Goal: Task Accomplishment & Management: Use online tool/utility

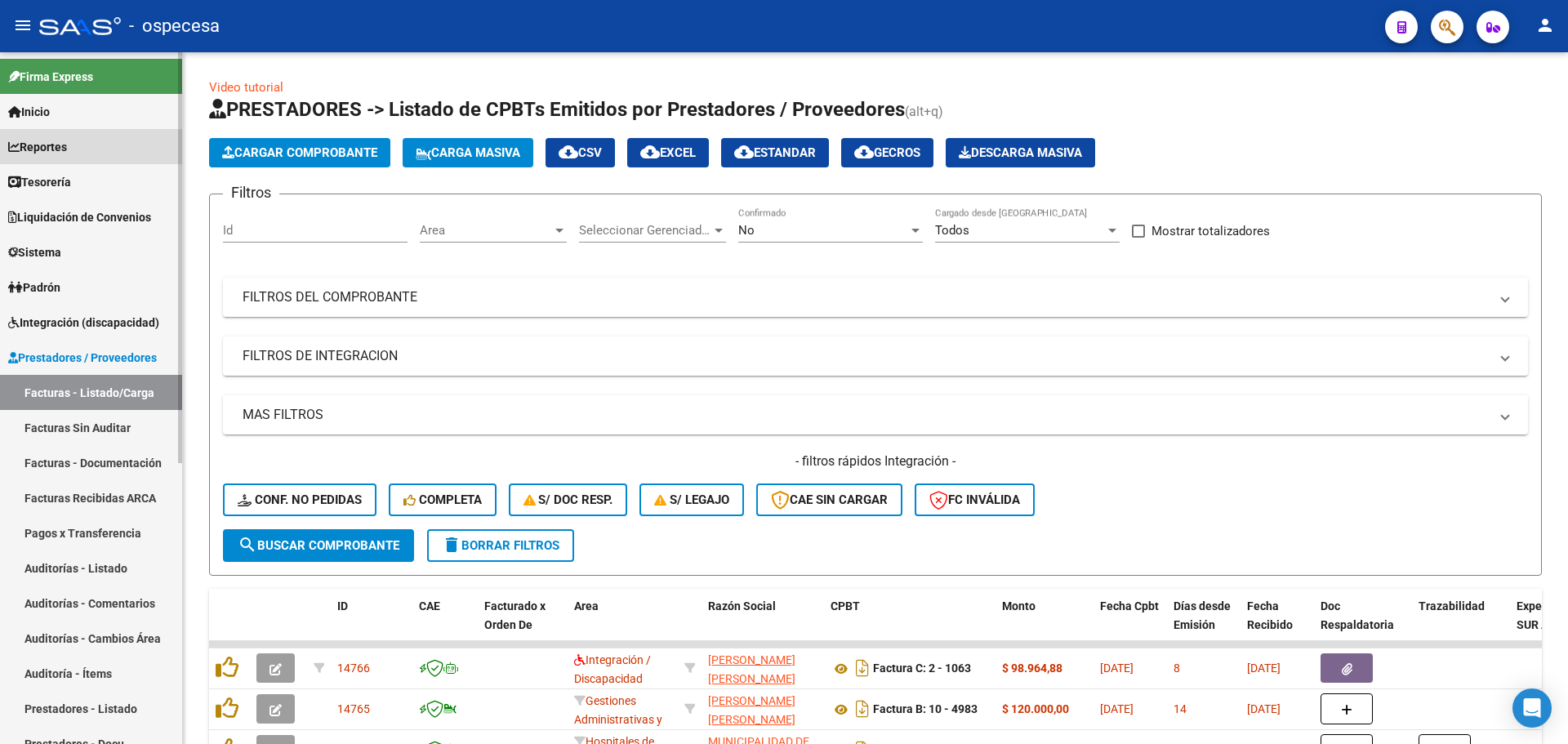
click at [64, 154] on span "Reportes" at bounding box center [37, 146] width 58 height 18
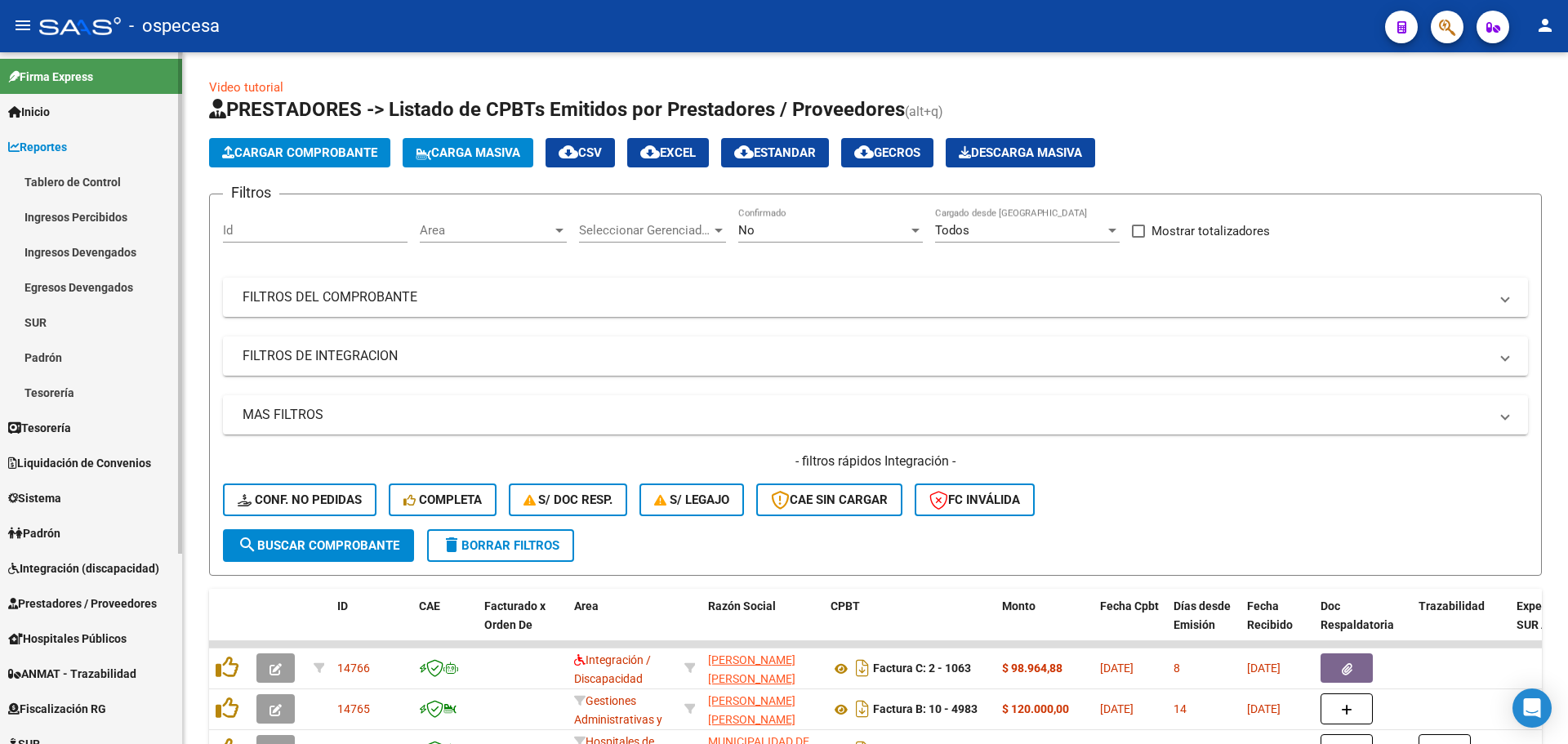
click at [61, 170] on link "Tablero de Control" at bounding box center [91, 182] width 182 height 35
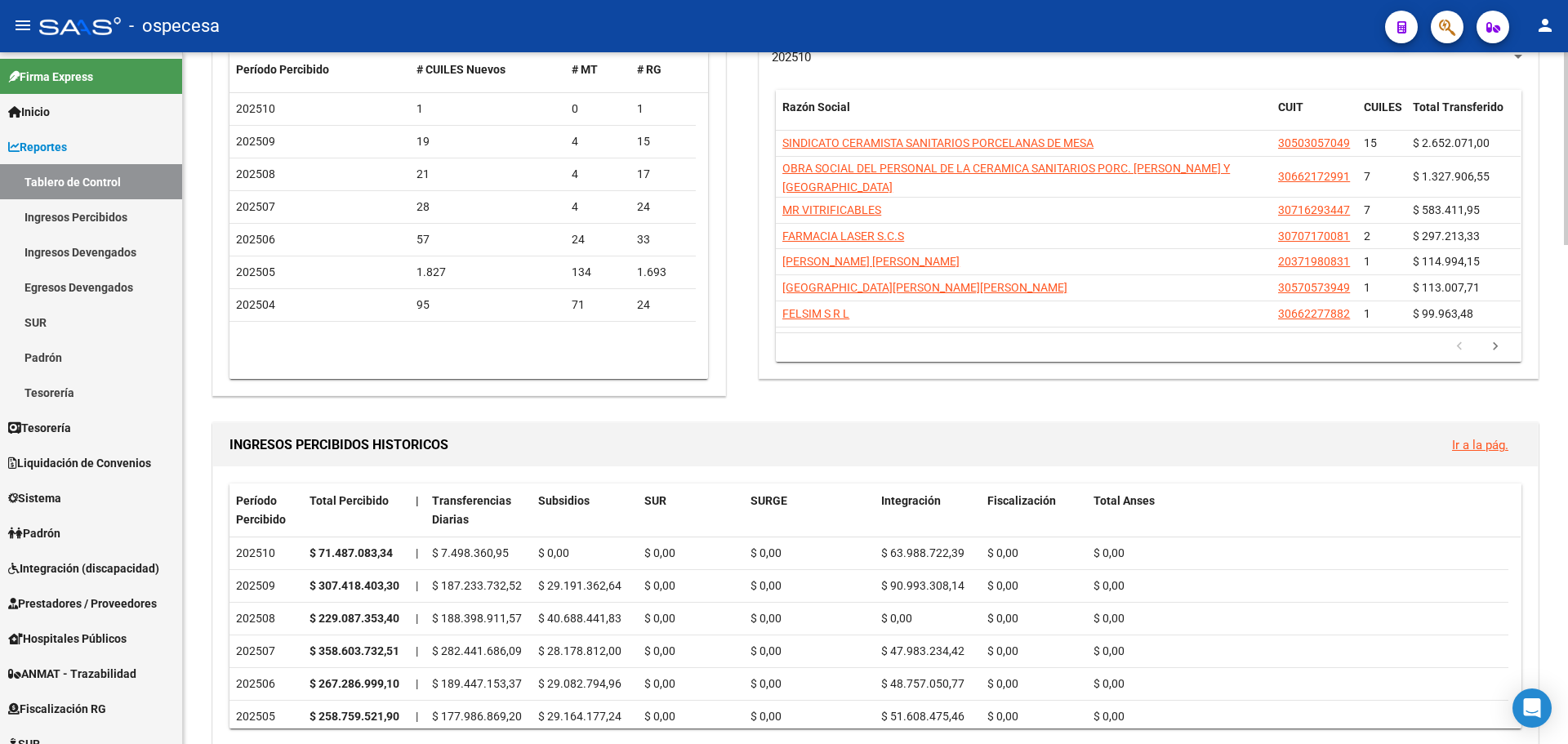
scroll to position [164, 0]
click at [1498, 339] on icon "go to next page" at bounding box center [1495, 348] width 21 height 19
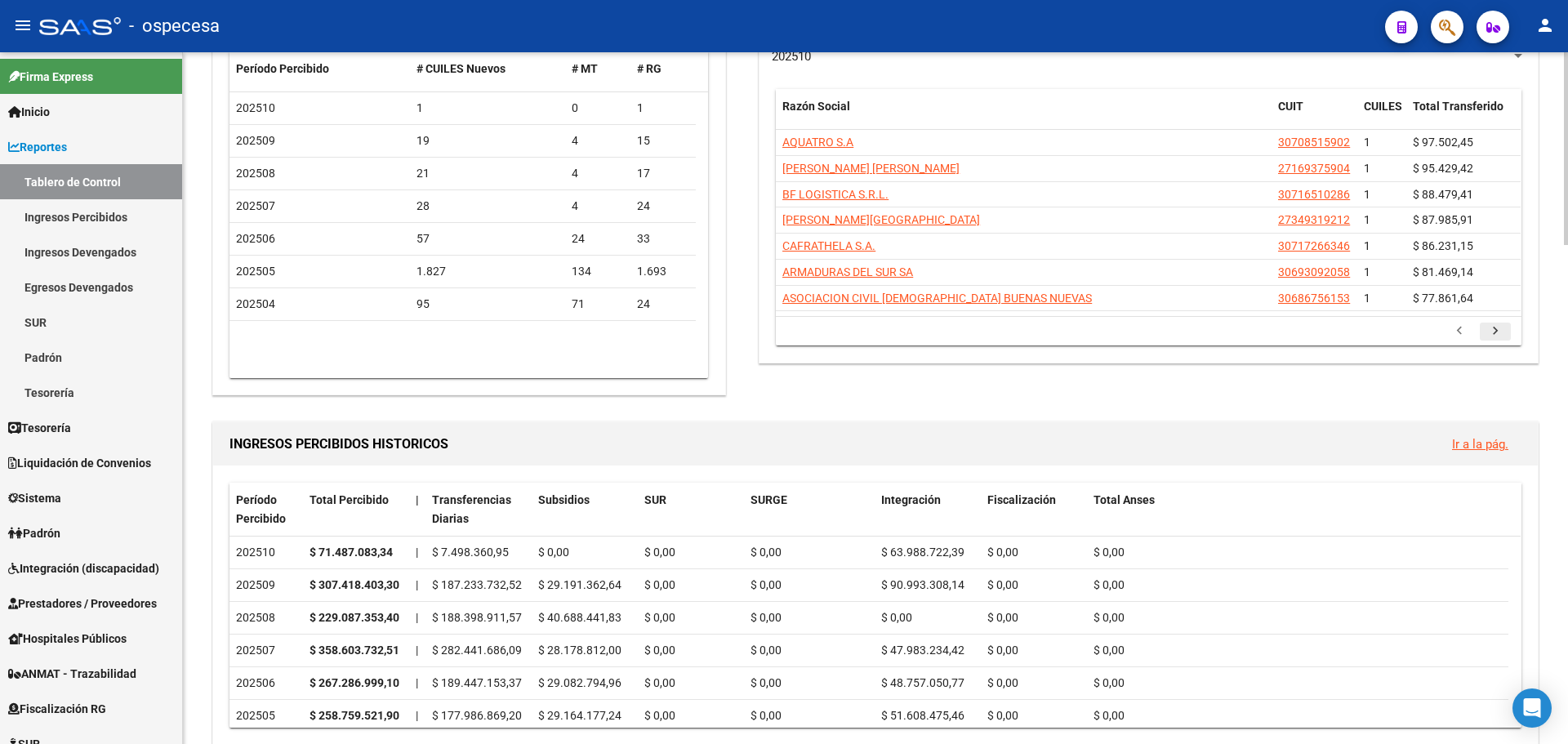
click at [1495, 338] on icon "go to next page" at bounding box center [1495, 333] width 21 height 19
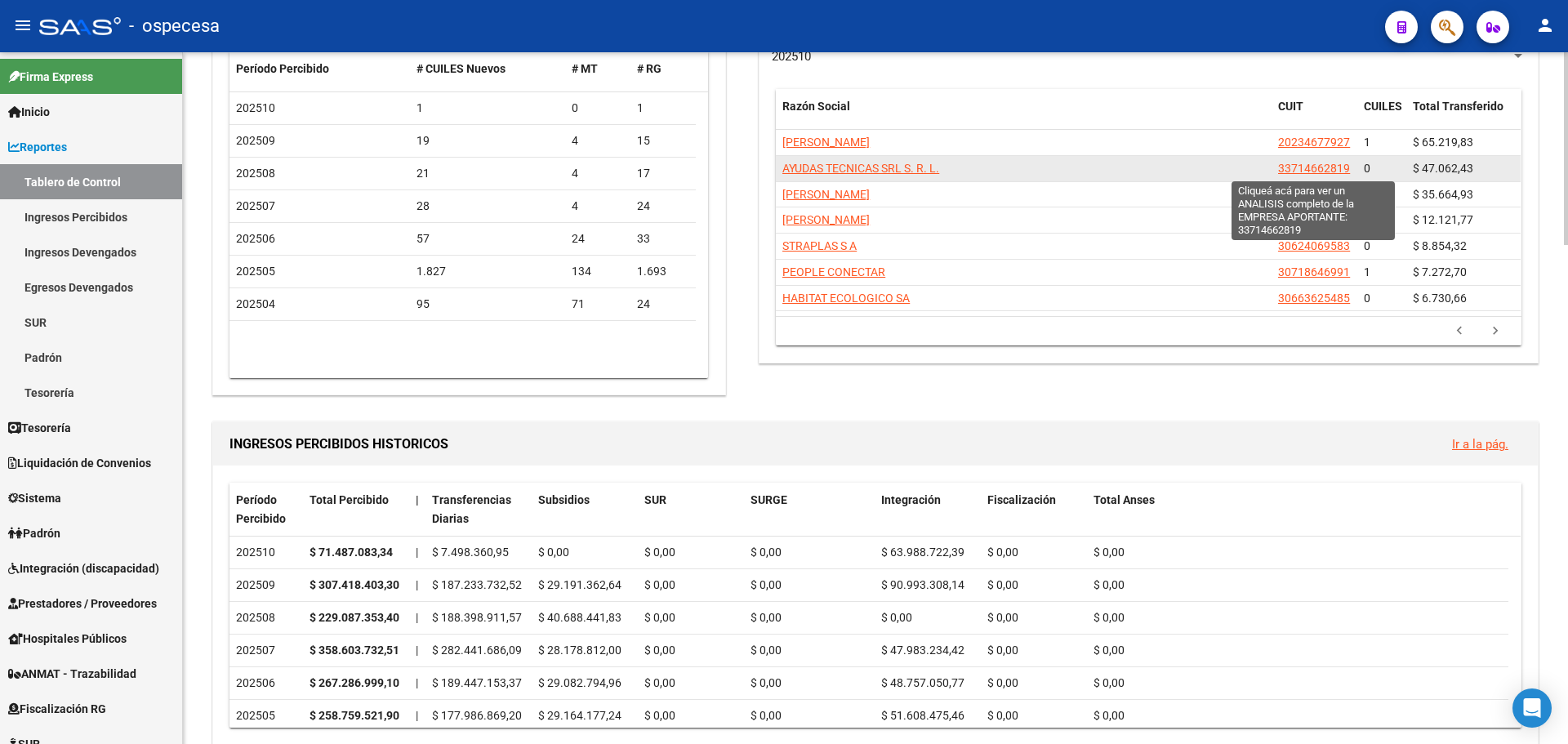
click at [1297, 162] on span "33714662819" at bounding box center [1314, 168] width 72 height 13
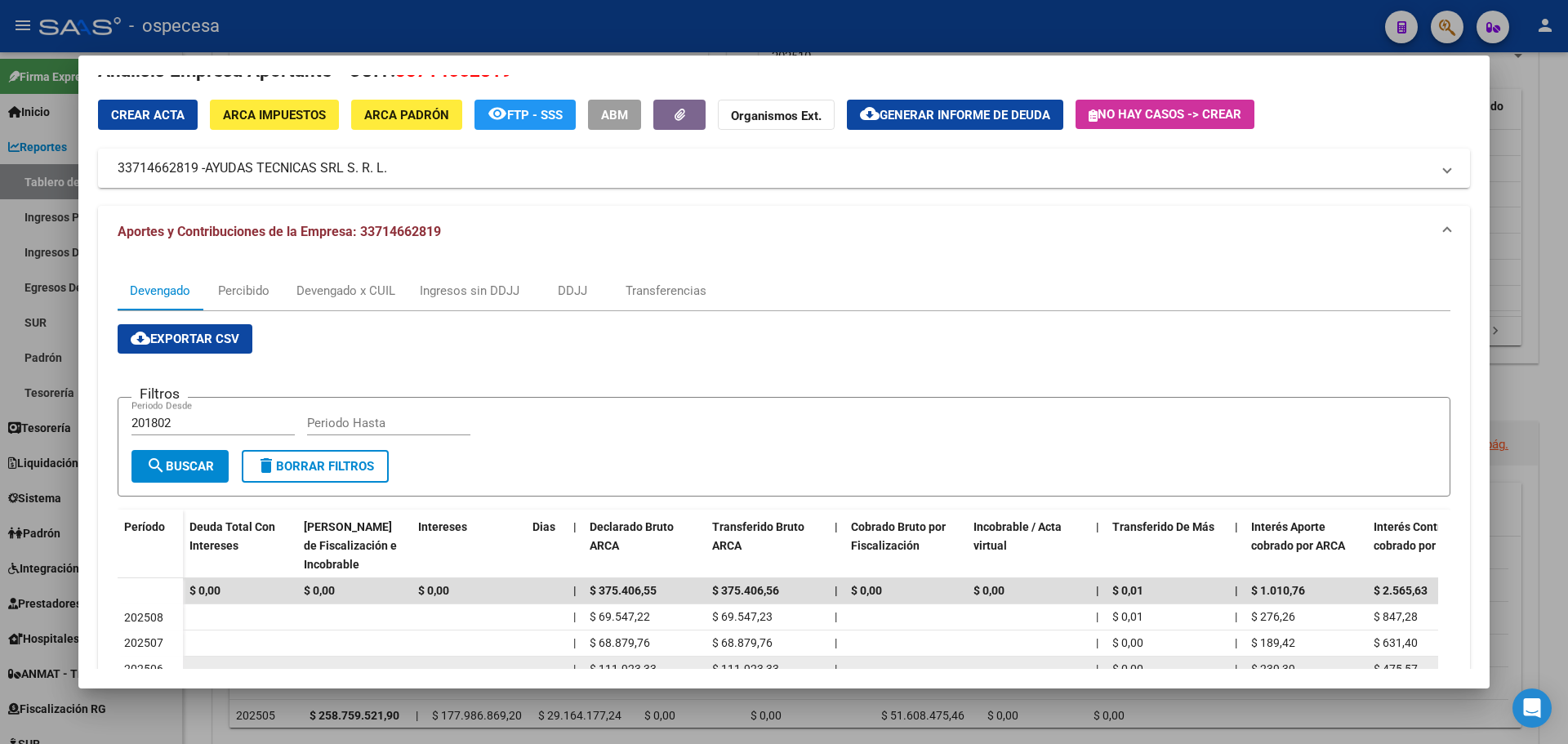
scroll to position [0, 0]
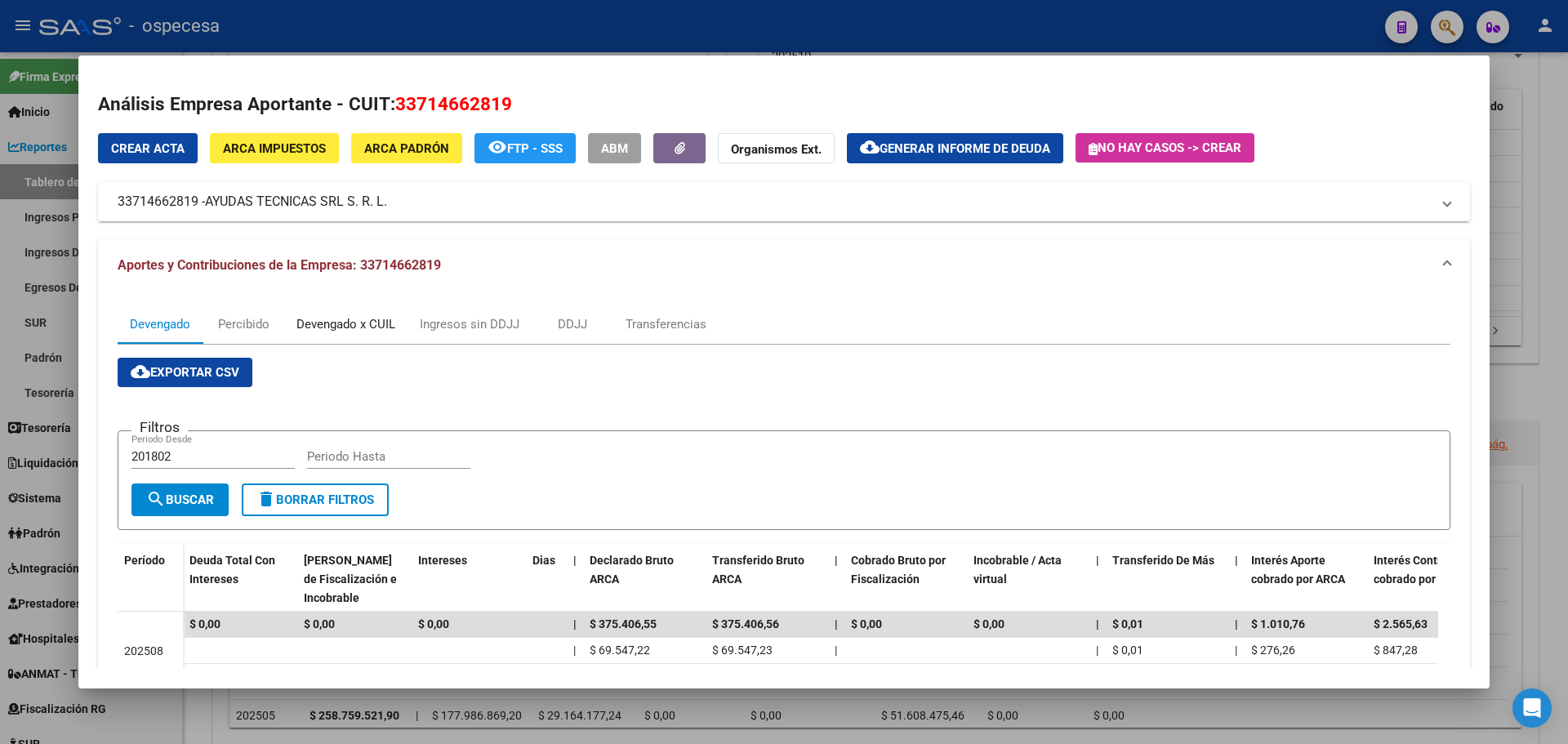
click at [321, 319] on div "Devengado x CUIL" at bounding box center [345, 324] width 99 height 18
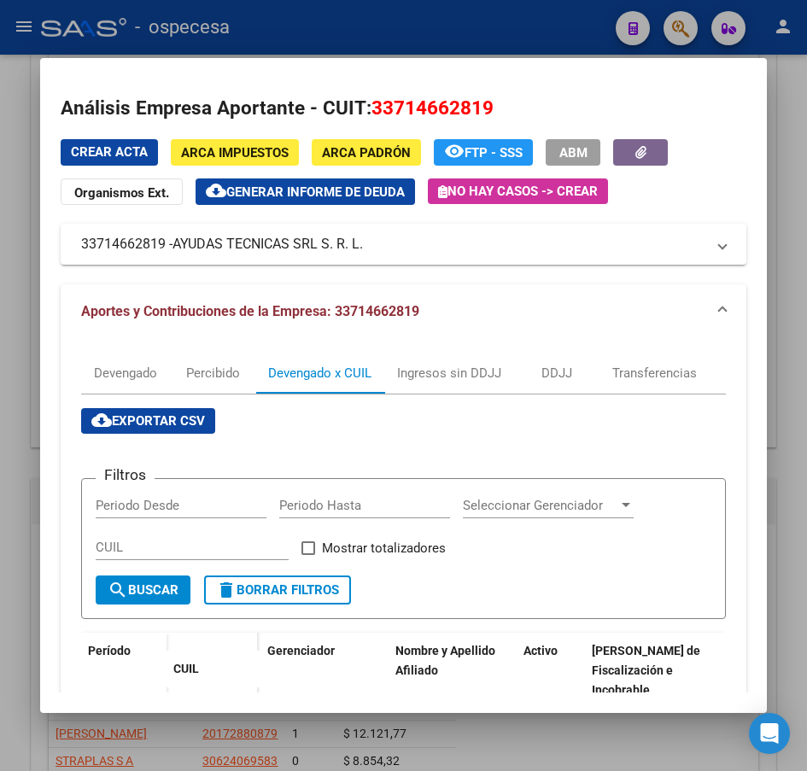
click at [789, 150] on div at bounding box center [403, 385] width 807 height 771
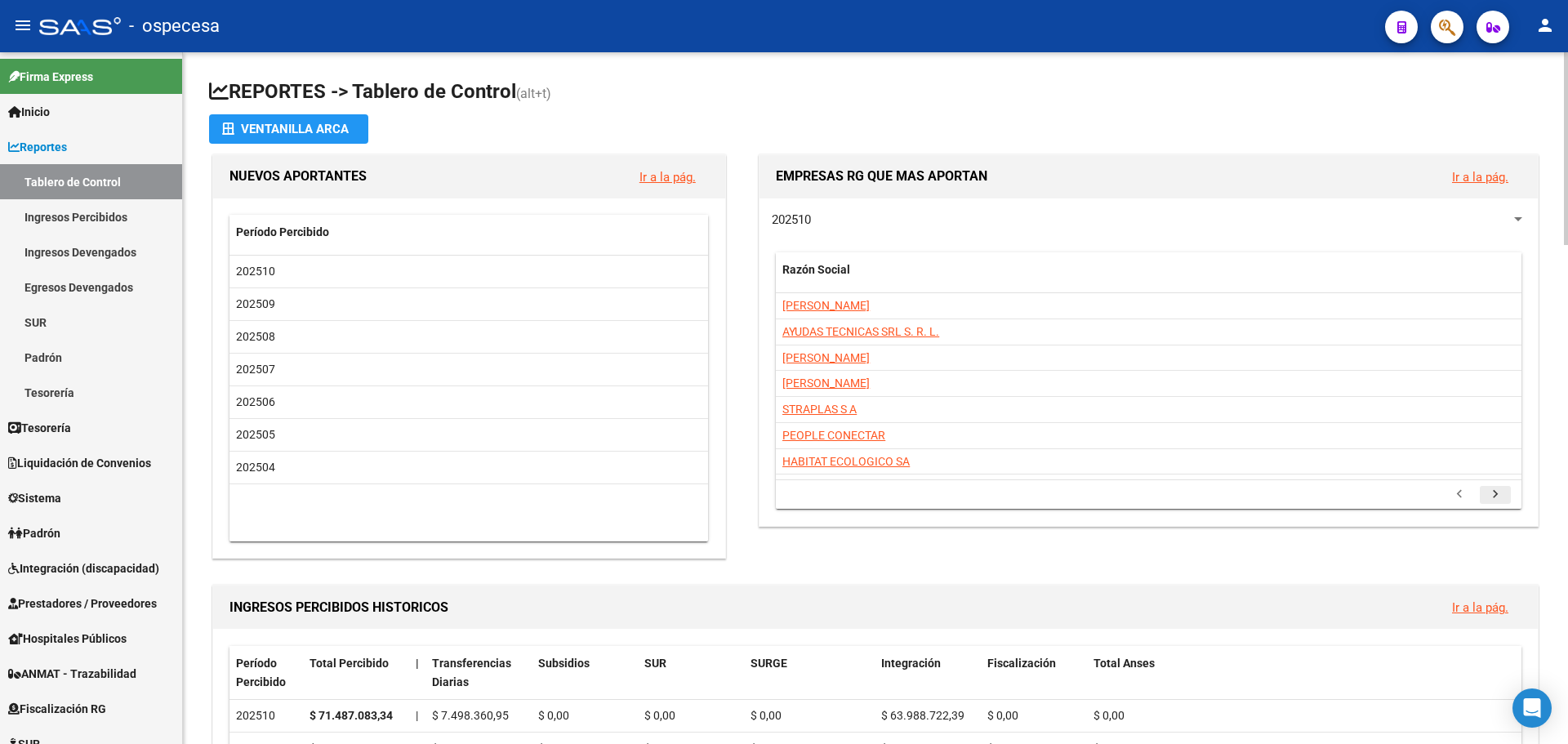
click at [1482, 489] on link "go to next page" at bounding box center [1495, 494] width 31 height 18
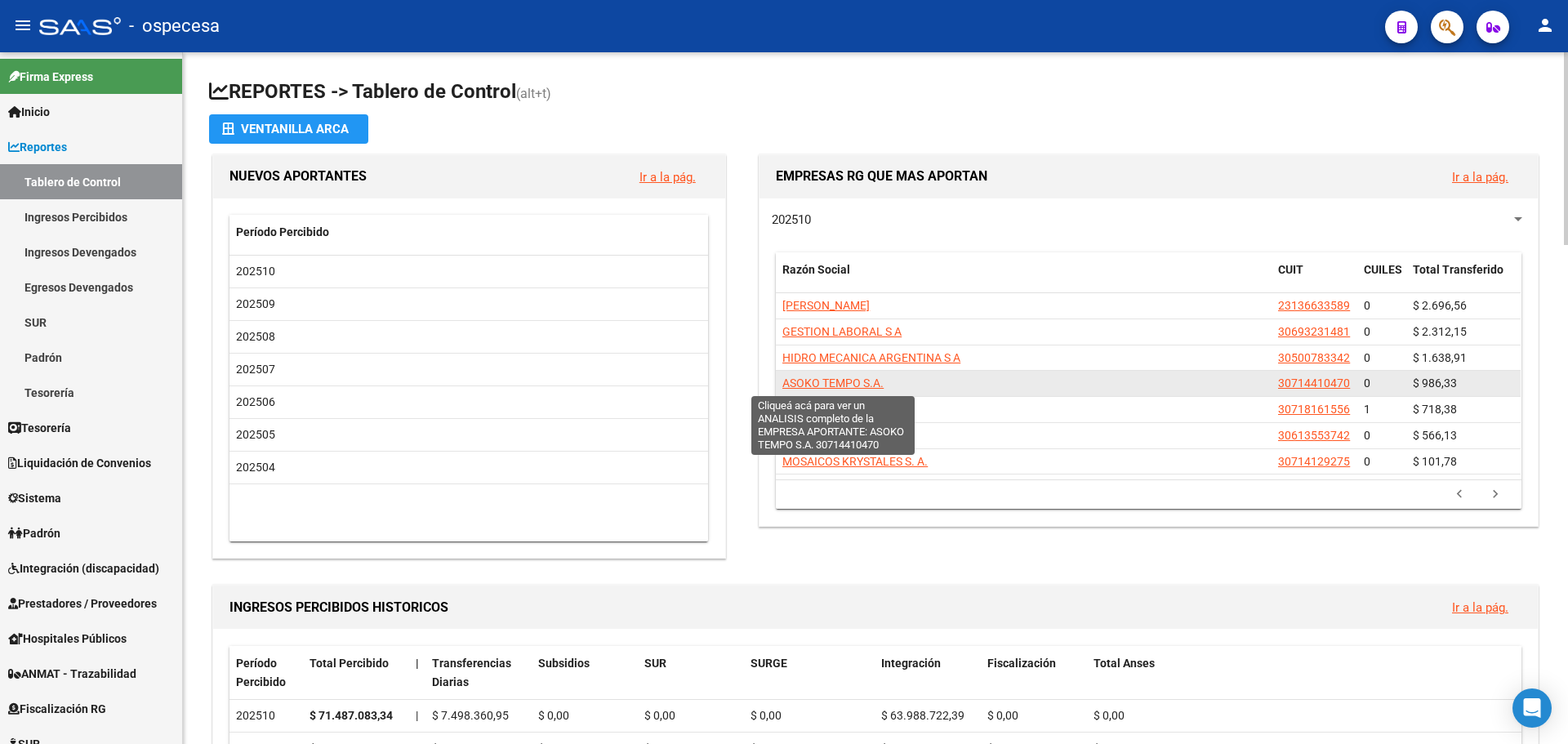
click at [845, 377] on span "ASOKO TEMPO S.A." at bounding box center [833, 383] width 101 height 13
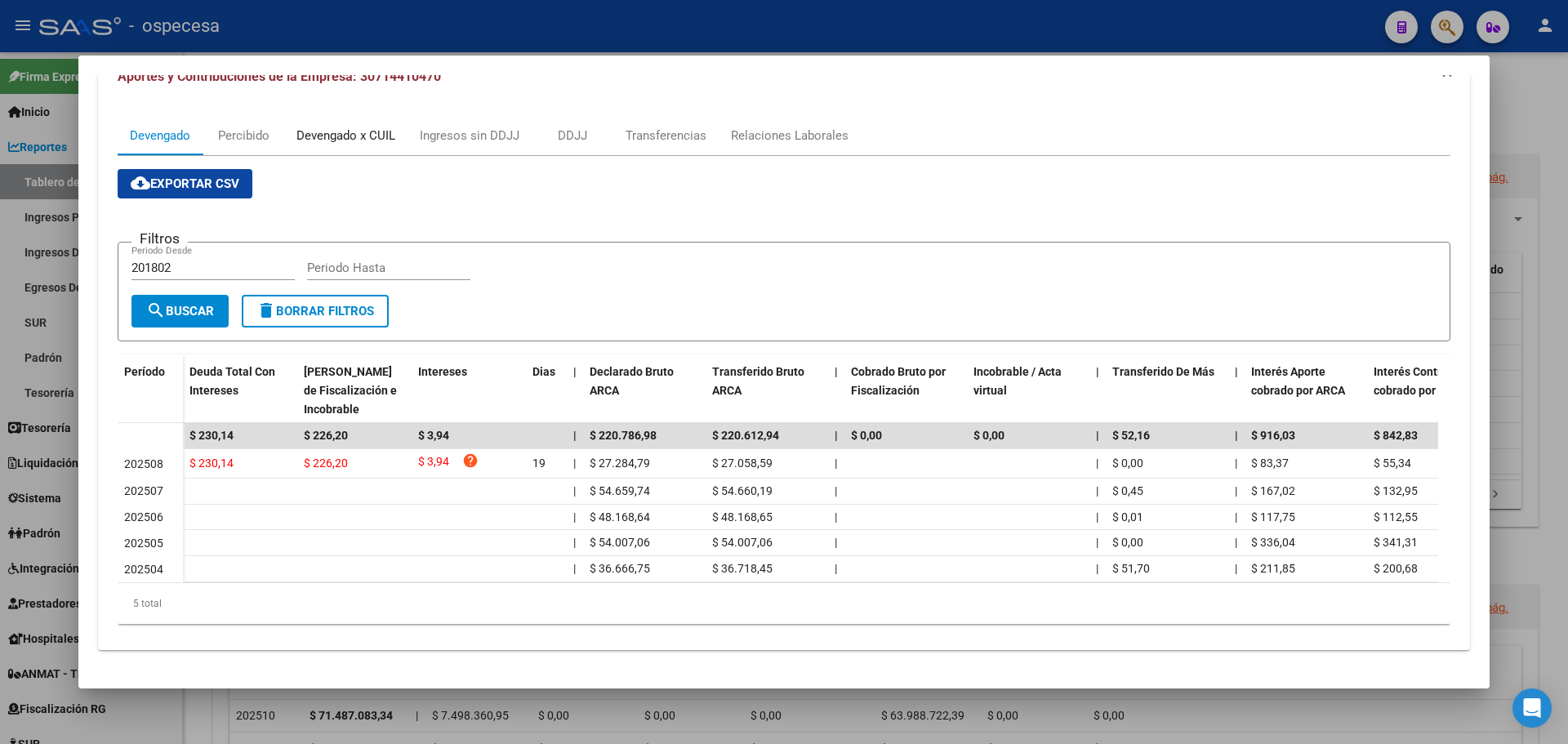
click at [364, 131] on div "Devengado x CUIL" at bounding box center [345, 135] width 99 height 18
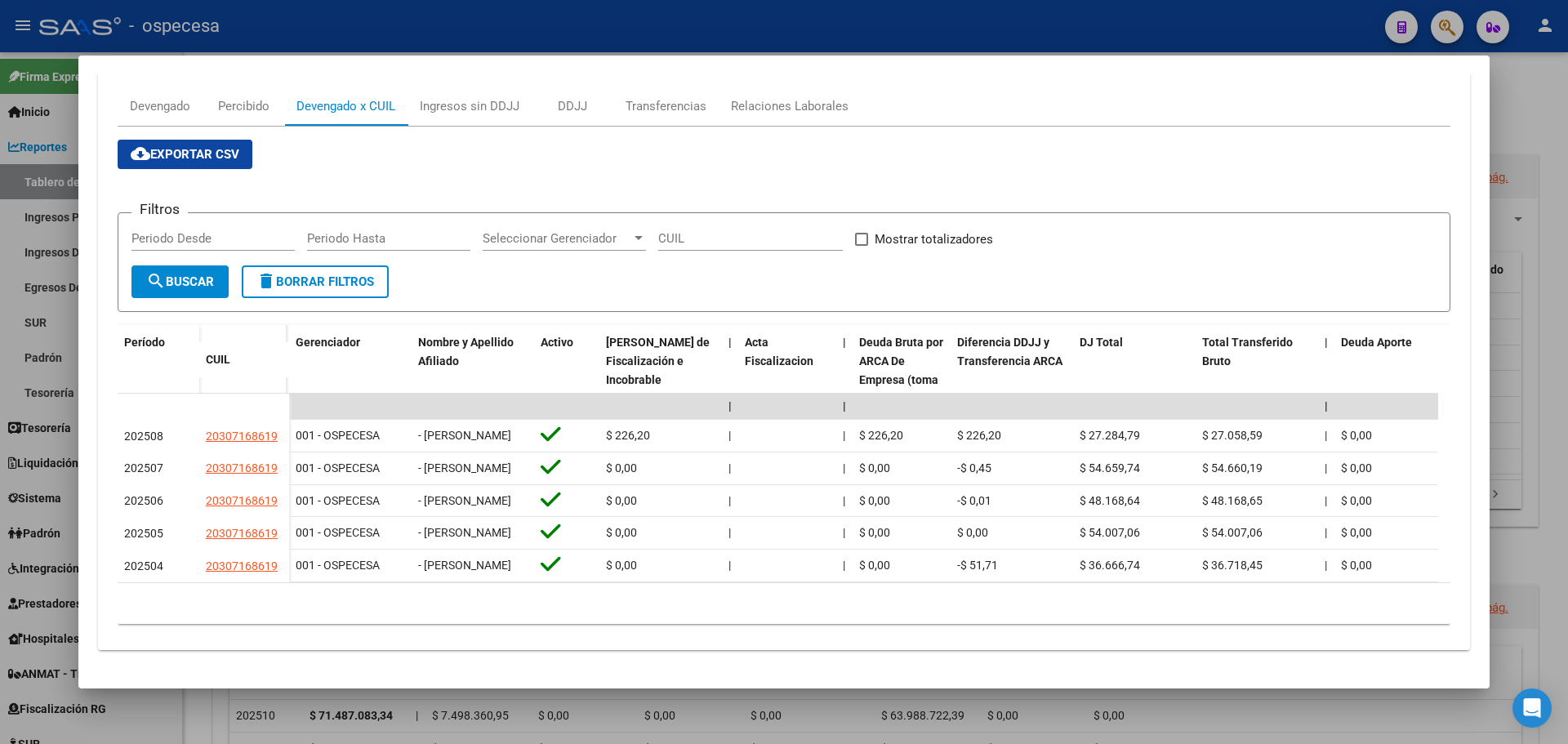
scroll to position [272, 0]
click at [1169, 186] on app-list-header "Filtros Periodo Desde Periodo Hasta Seleccionar Gerenciador Seleccionar Gerenci…" at bounding box center [784, 250] width 1334 height 126
click at [1568, 273] on div at bounding box center [784, 372] width 1568 height 744
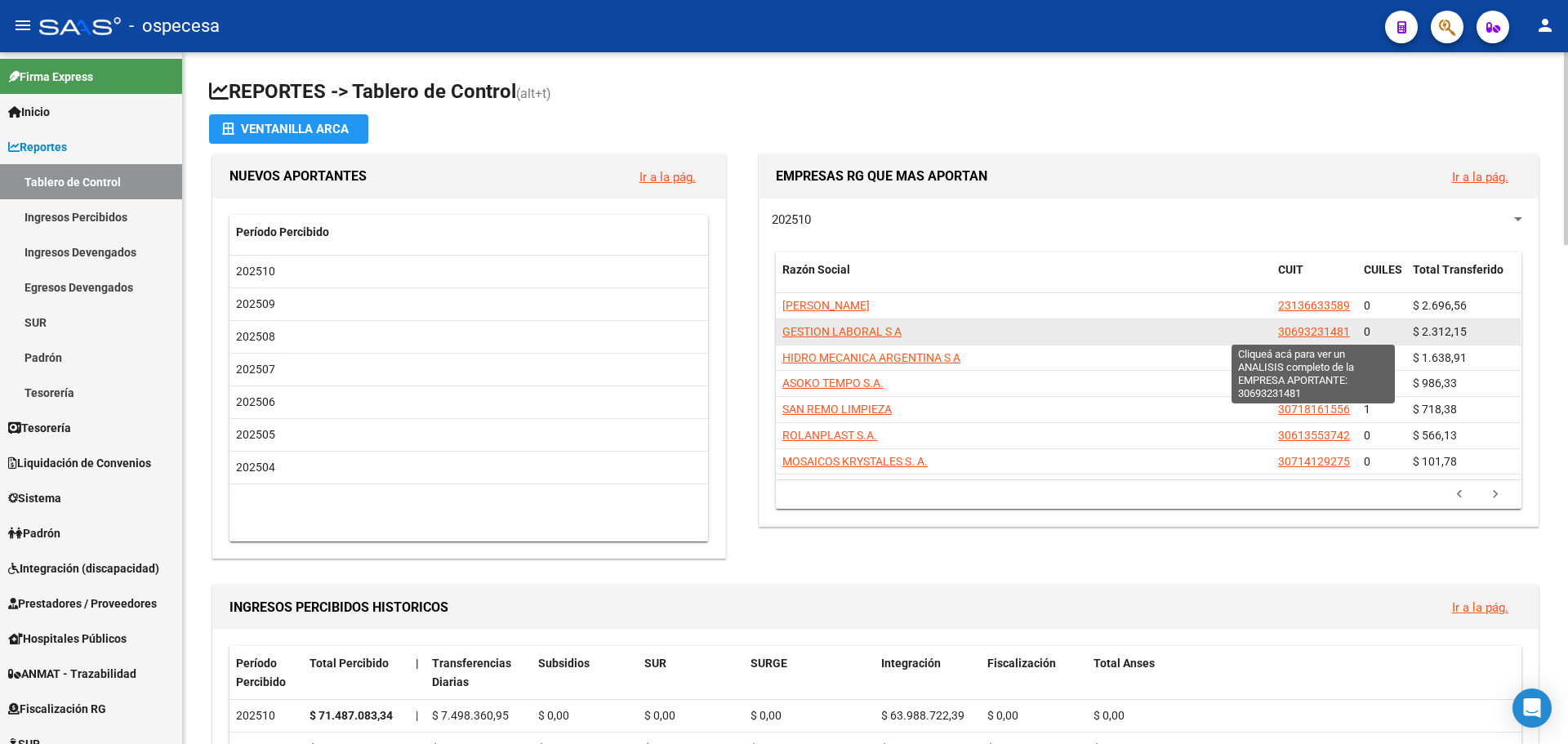
click at [1334, 331] on span "30693231481" at bounding box center [1314, 332] width 72 height 13
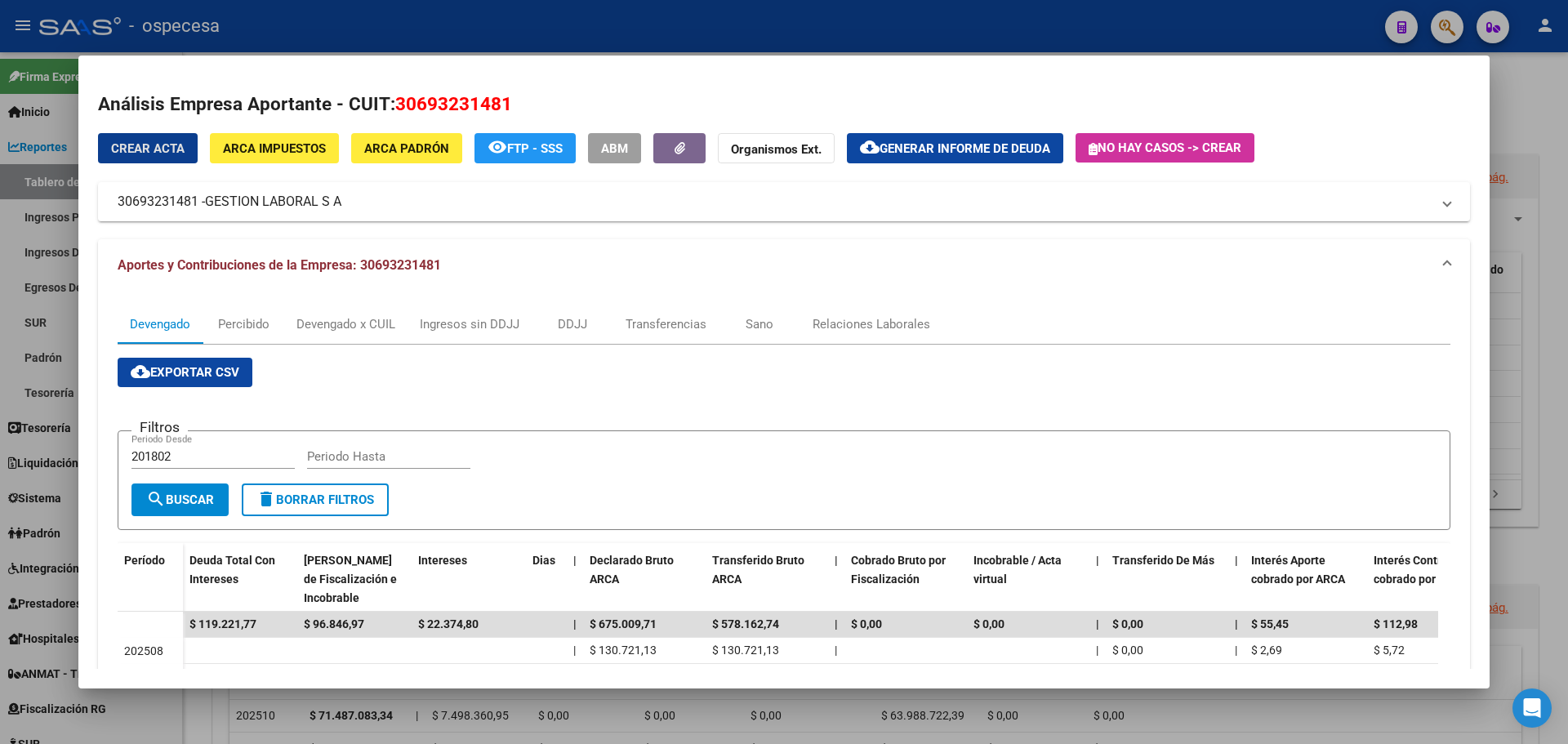
scroll to position [81, 0]
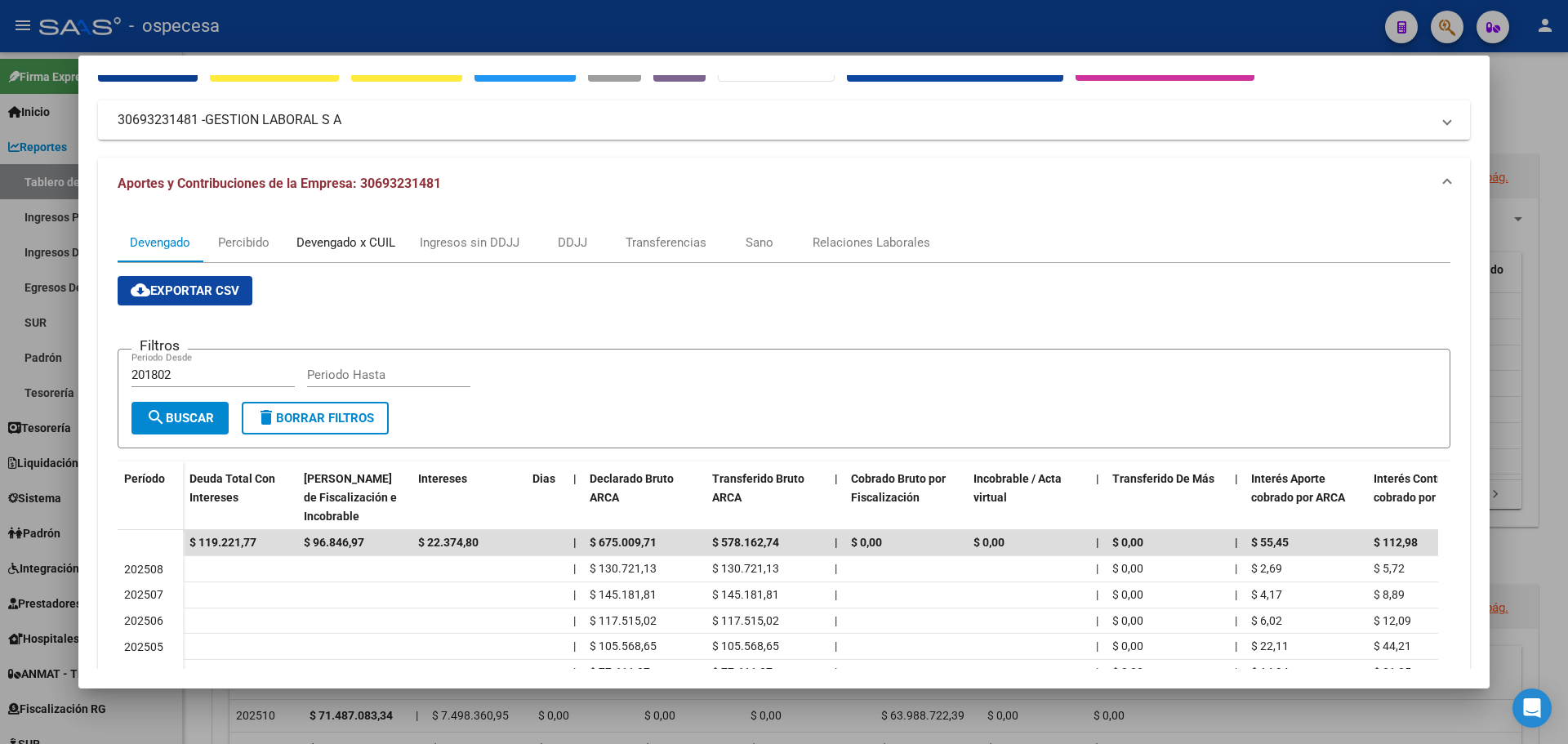
click at [346, 241] on div "Devengado x CUIL" at bounding box center [345, 242] width 99 height 18
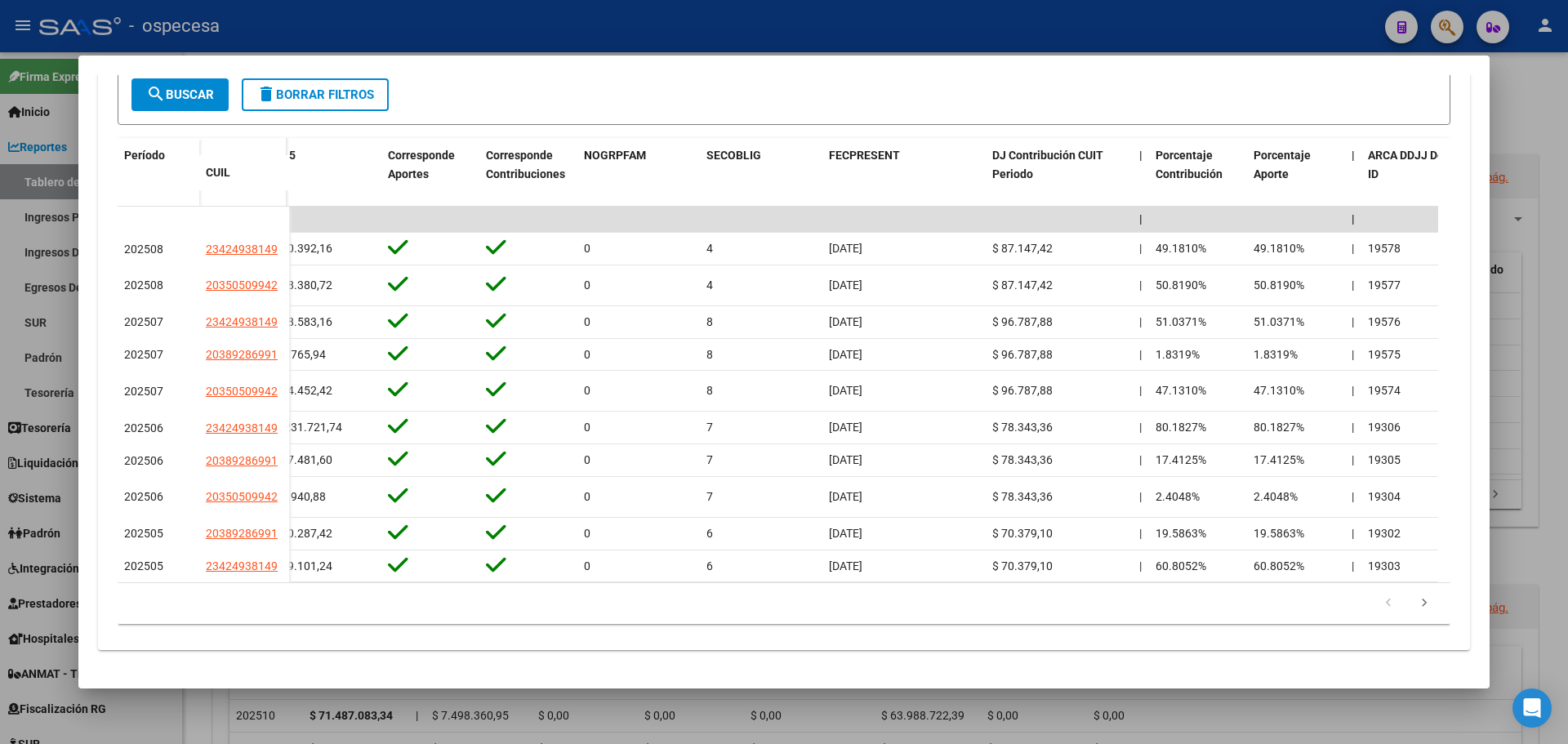
scroll to position [0, 3875]
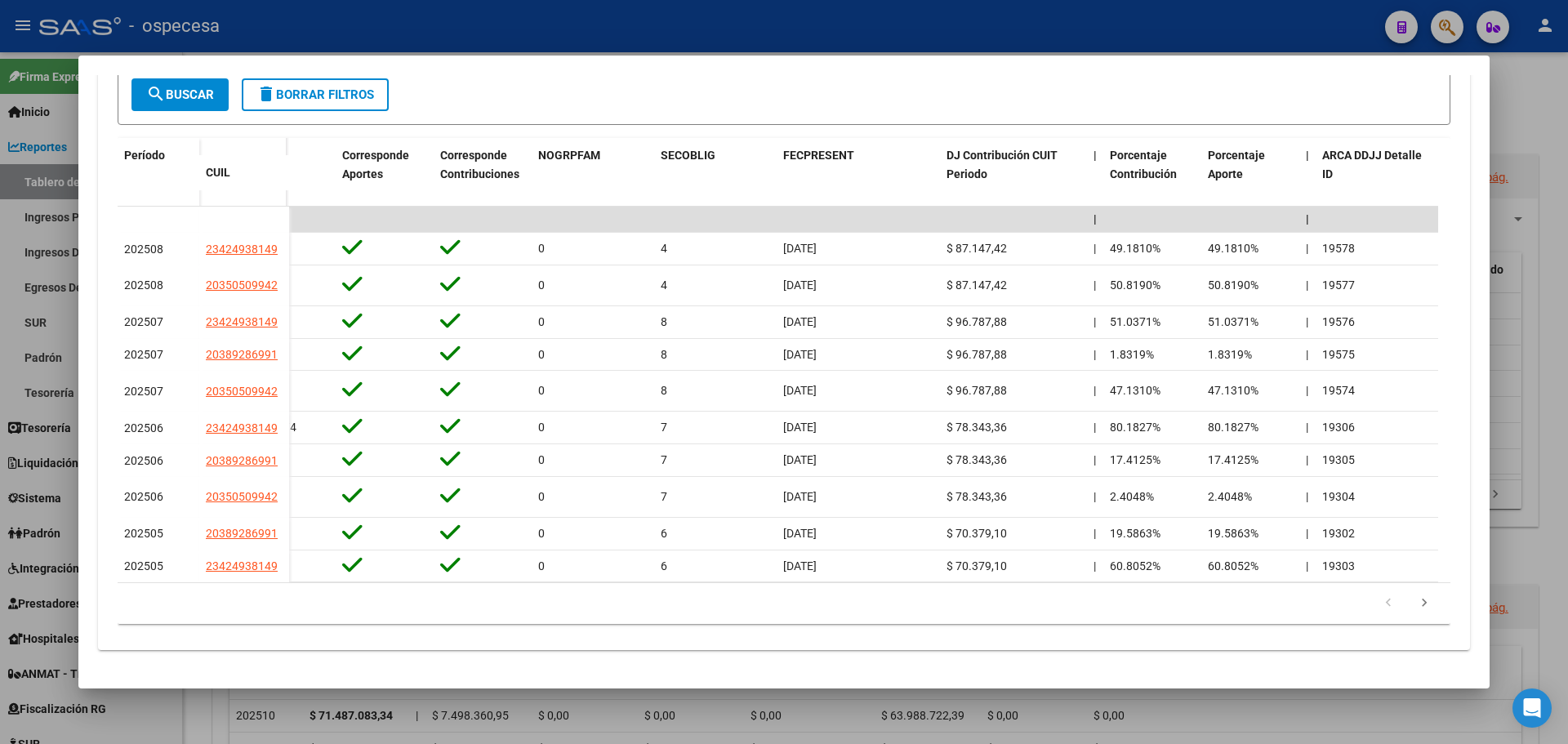
click at [1547, 142] on div at bounding box center [784, 372] width 1568 height 744
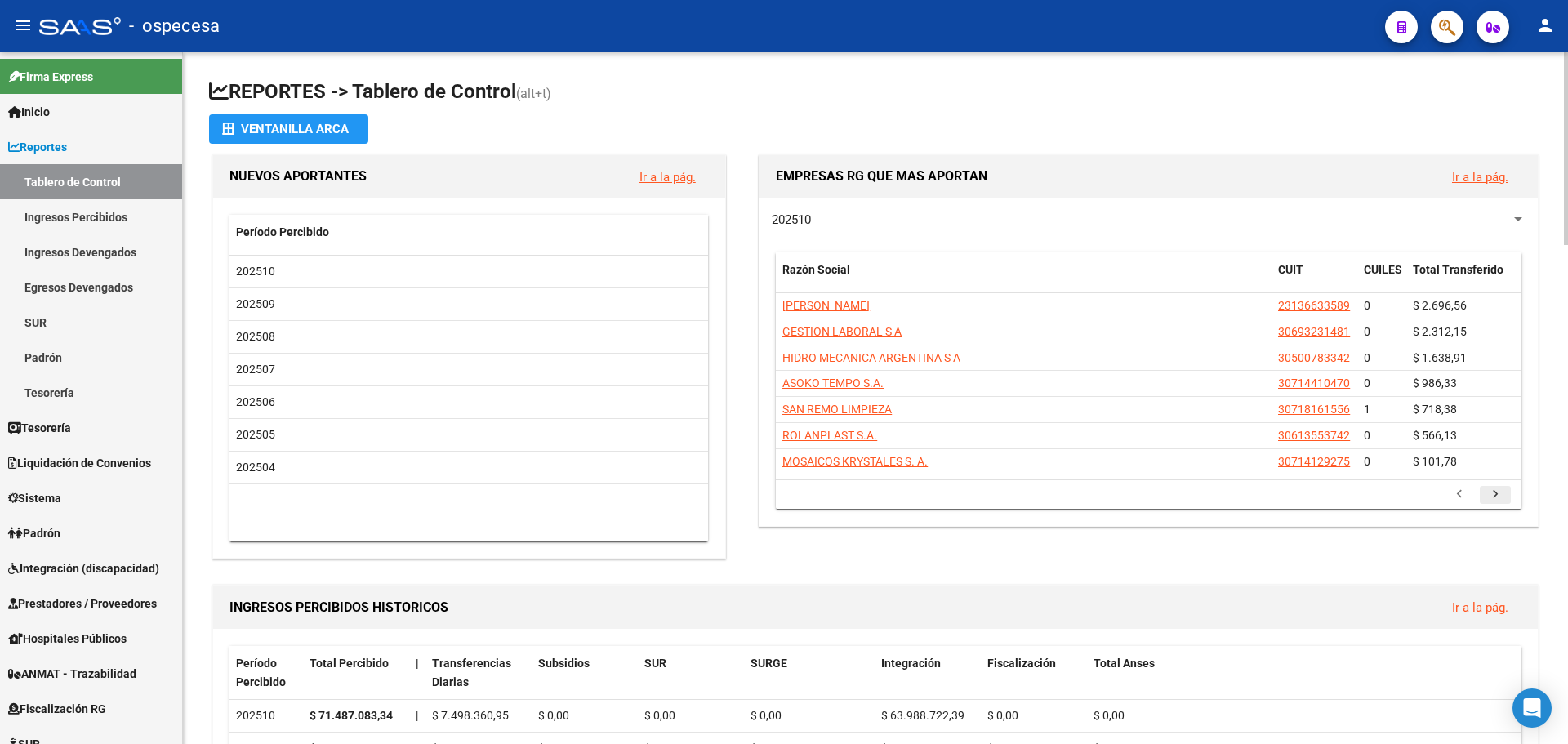
click at [1501, 492] on icon "go to next page" at bounding box center [1495, 496] width 21 height 19
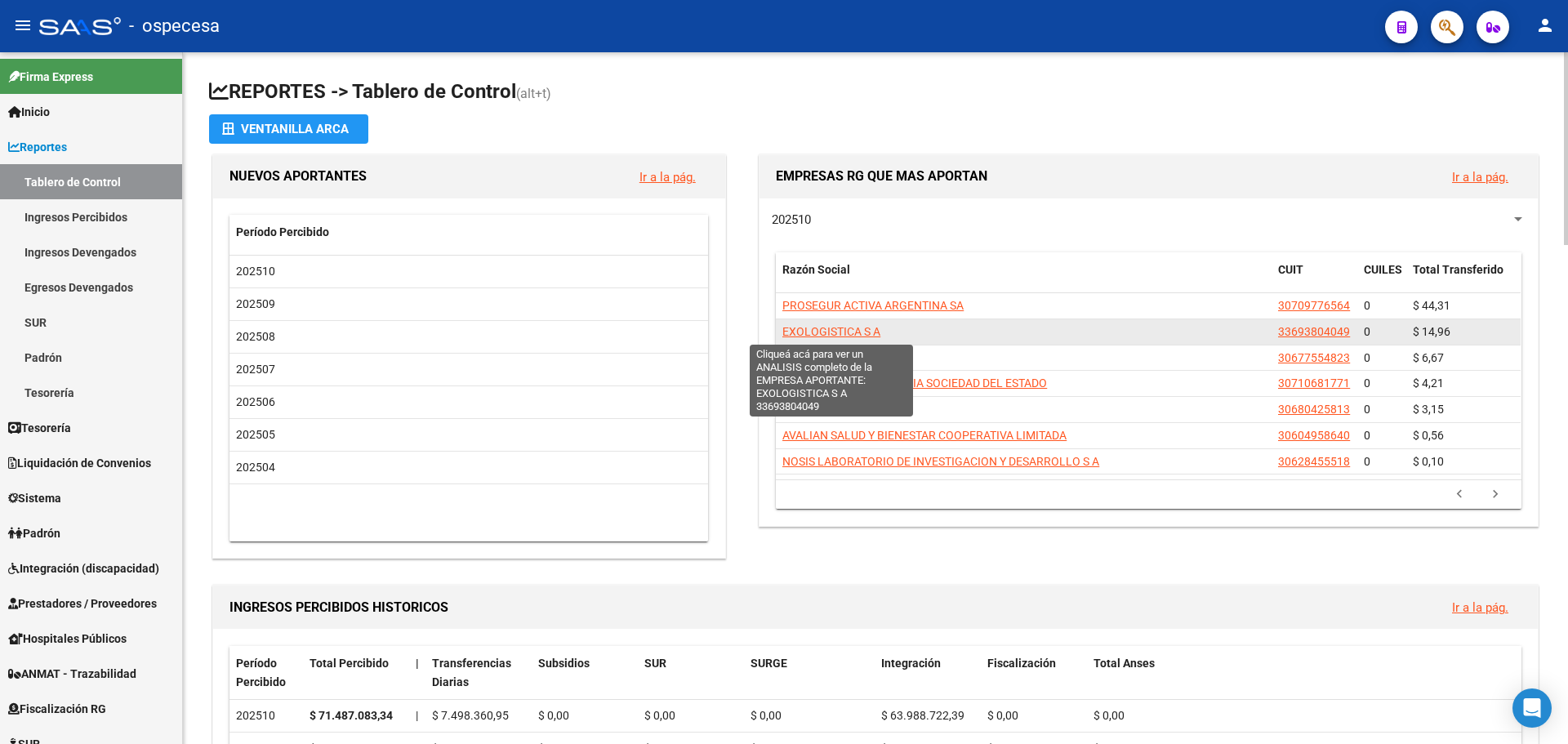
click at [863, 337] on span "EXOLOGISTICA S A" at bounding box center [831, 332] width 98 height 13
type textarea "33693804049"
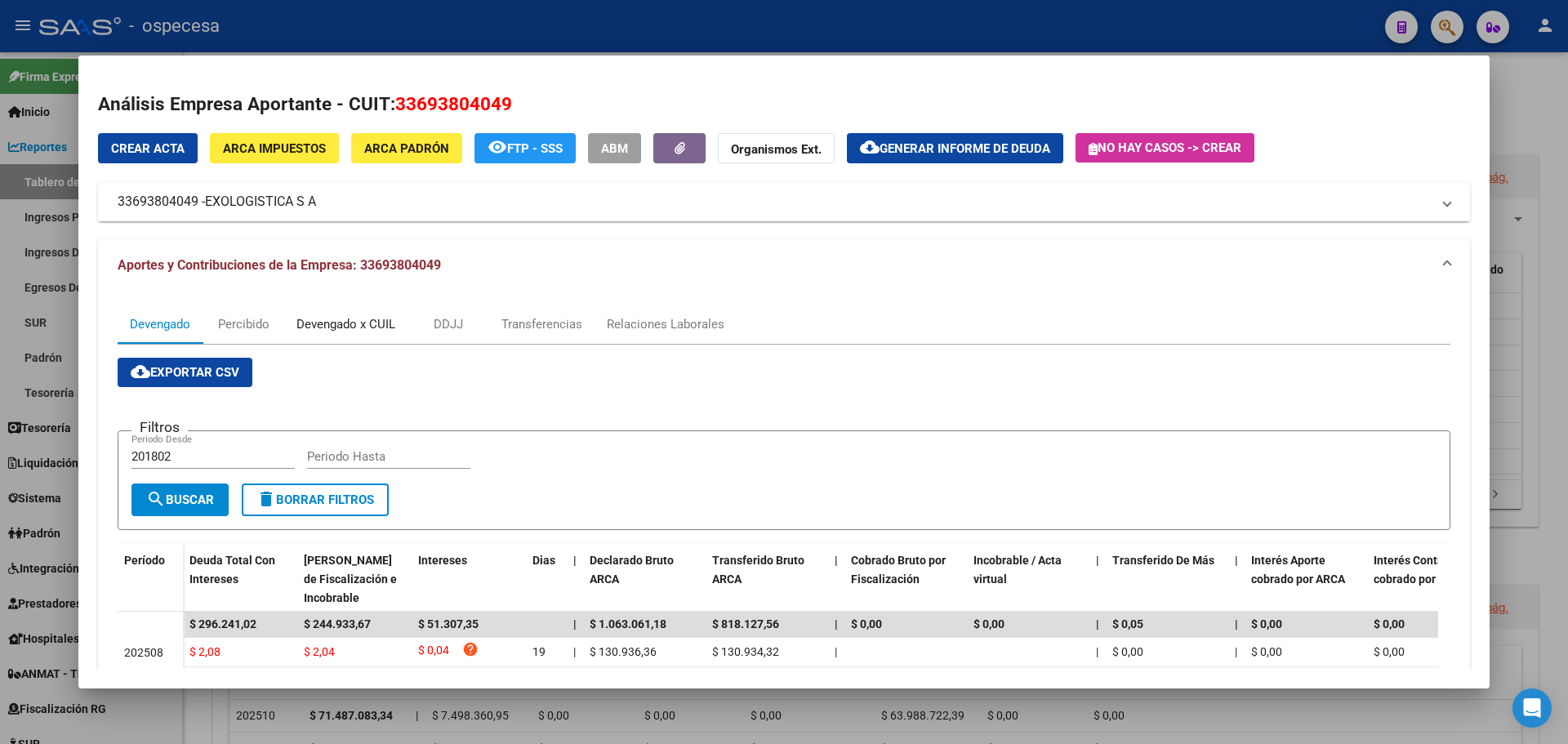
click at [385, 333] on div "Devengado x CUIL" at bounding box center [345, 324] width 99 height 18
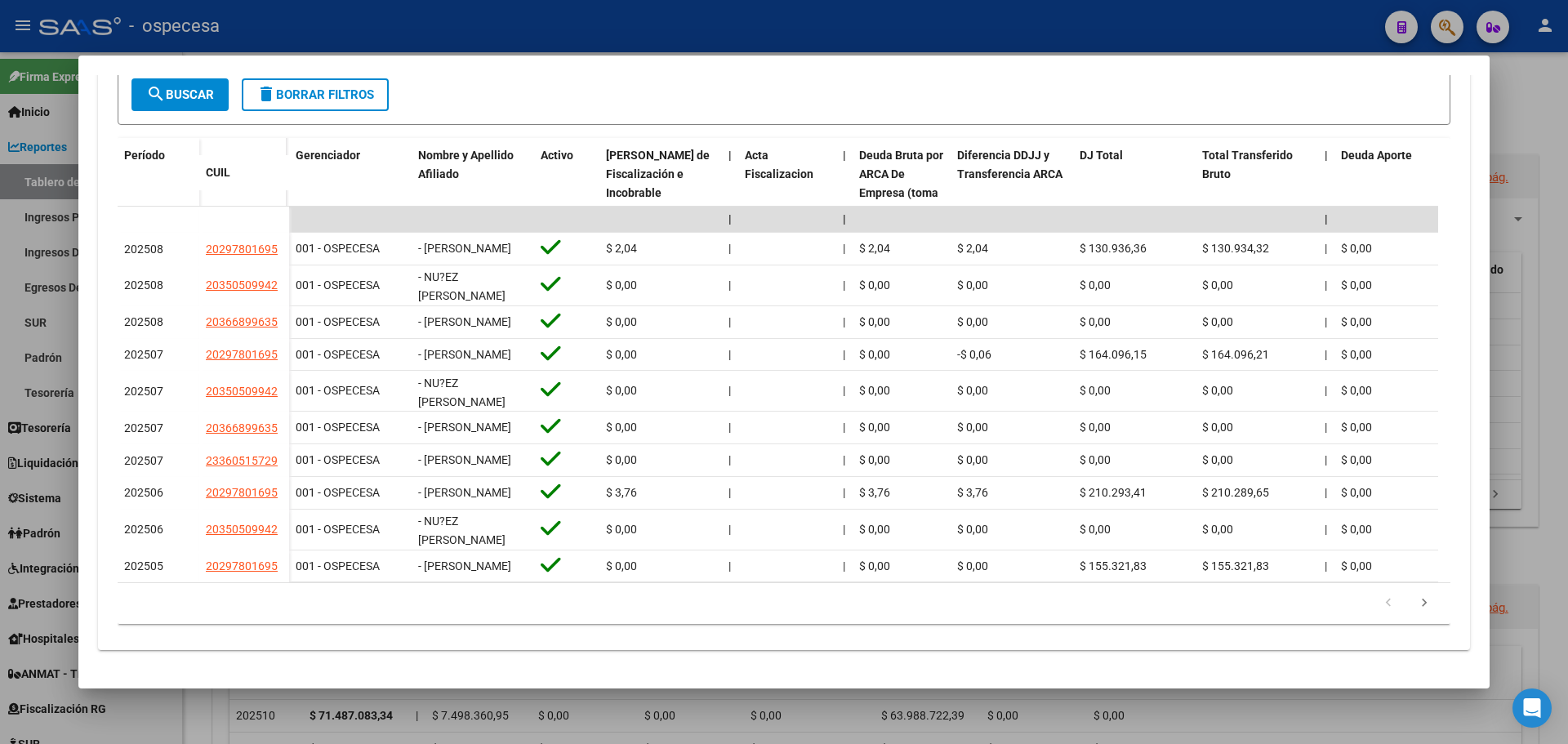
scroll to position [476, 0]
click at [1553, 85] on div at bounding box center [784, 372] width 1568 height 744
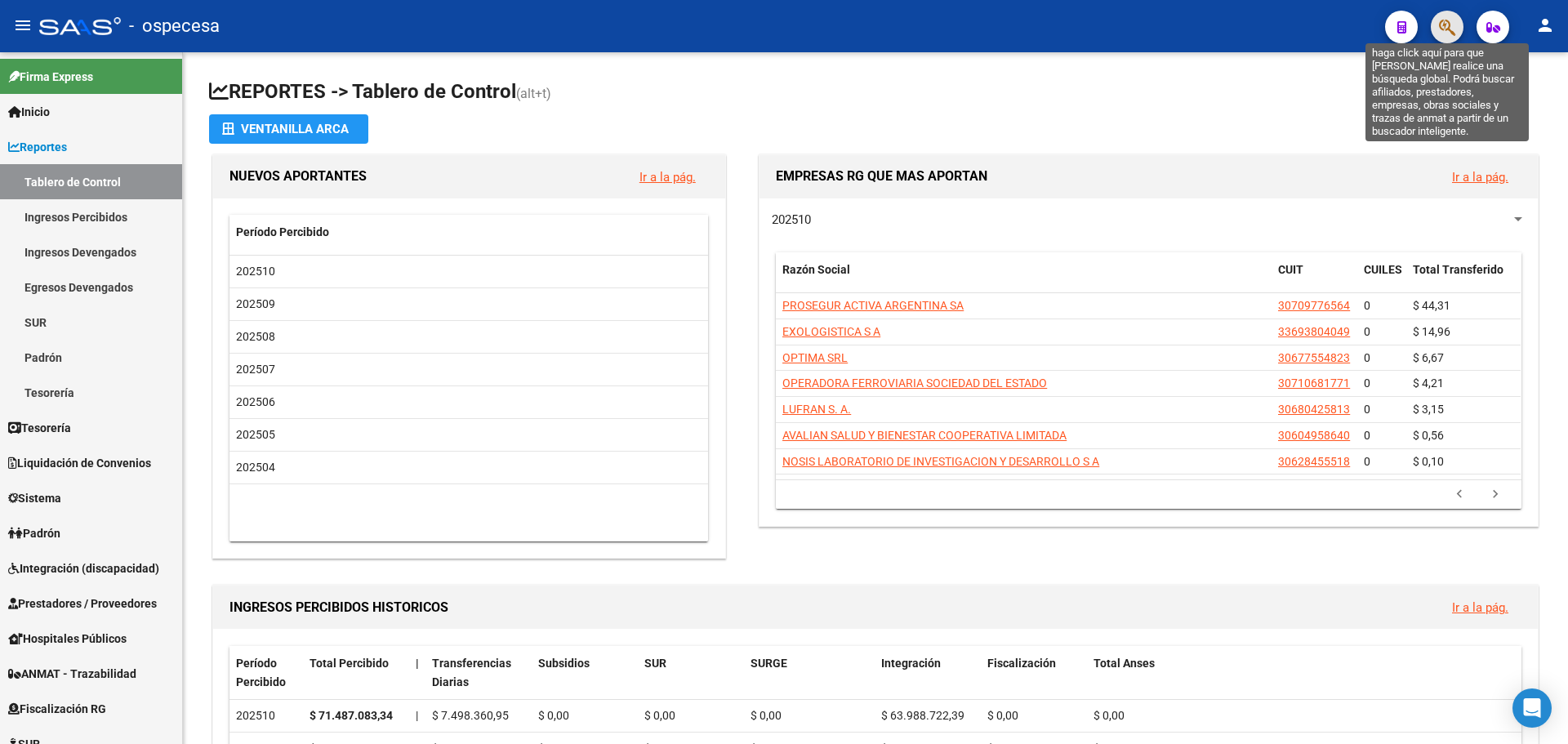
click at [1441, 24] on icon "button" at bounding box center [1447, 28] width 16 height 19
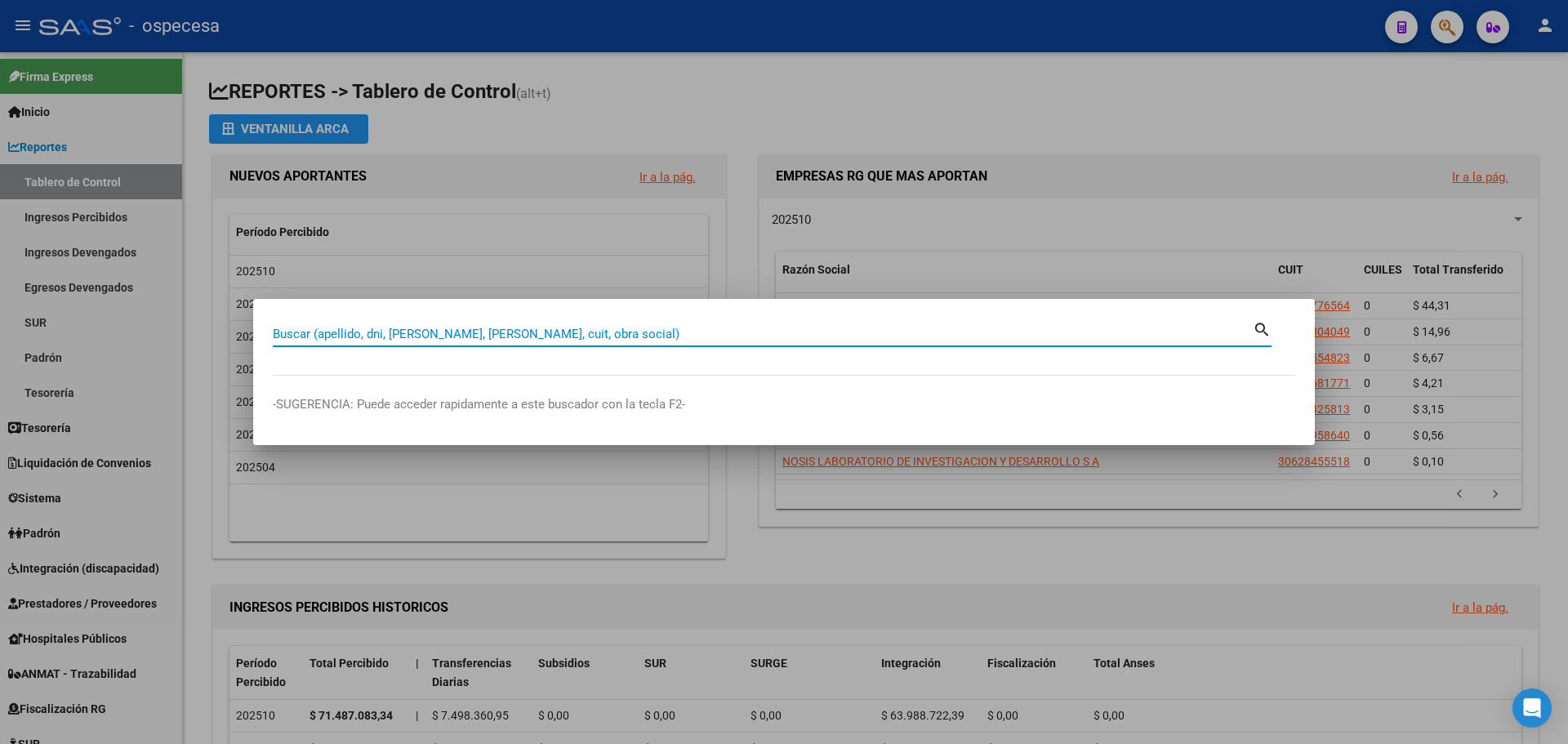
click at [534, 333] on input "Buscar (apellido, dni, [PERSON_NAME], [PERSON_NAME], cuit, obra social)" at bounding box center [762, 334] width 981 height 14
click at [530, 333] on input "Buscar (apellido, dni, [PERSON_NAME], [PERSON_NAME], cuit, obra social)" at bounding box center [762, 334] width 981 height 14
type input "hernand"
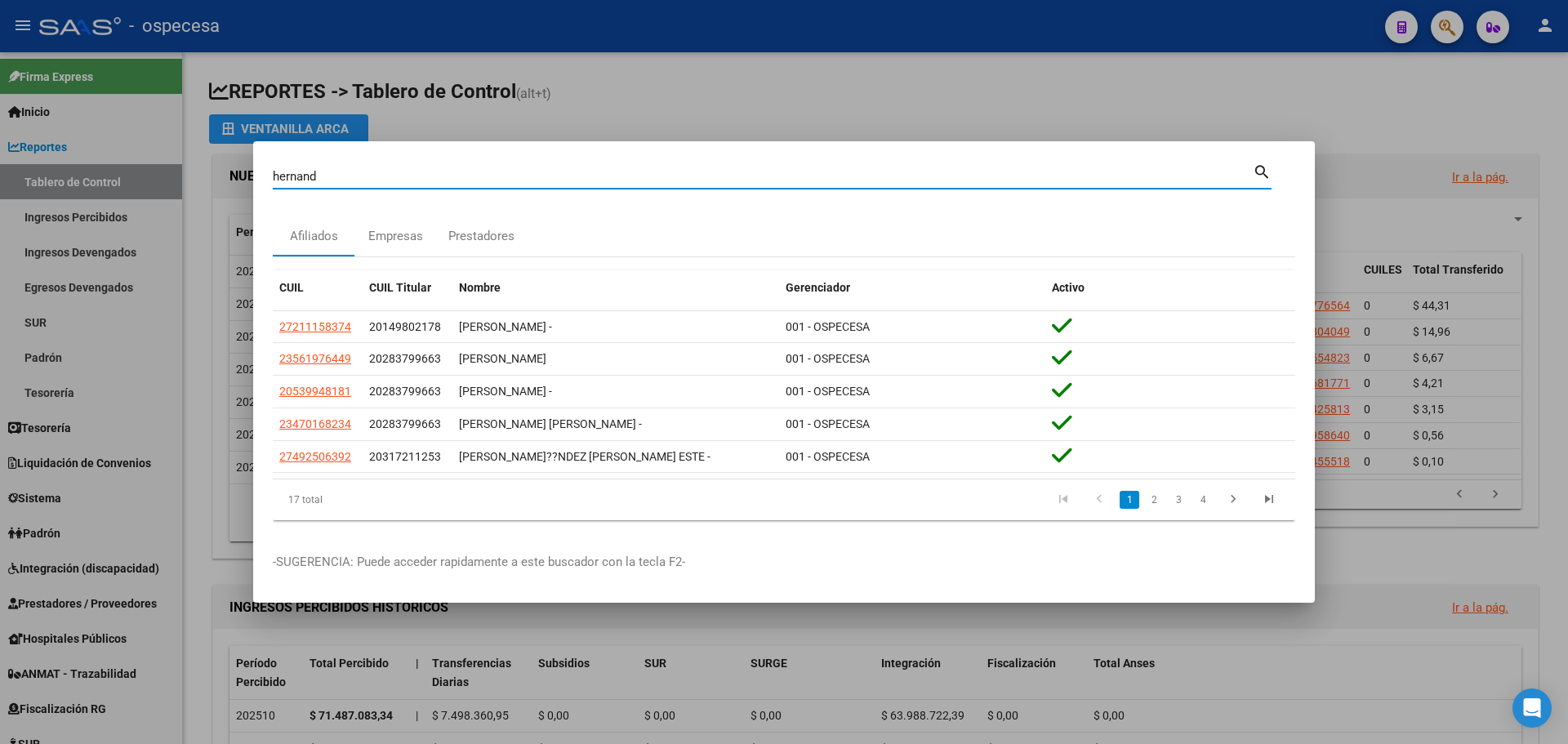
click at [541, 119] on div at bounding box center [784, 372] width 1568 height 744
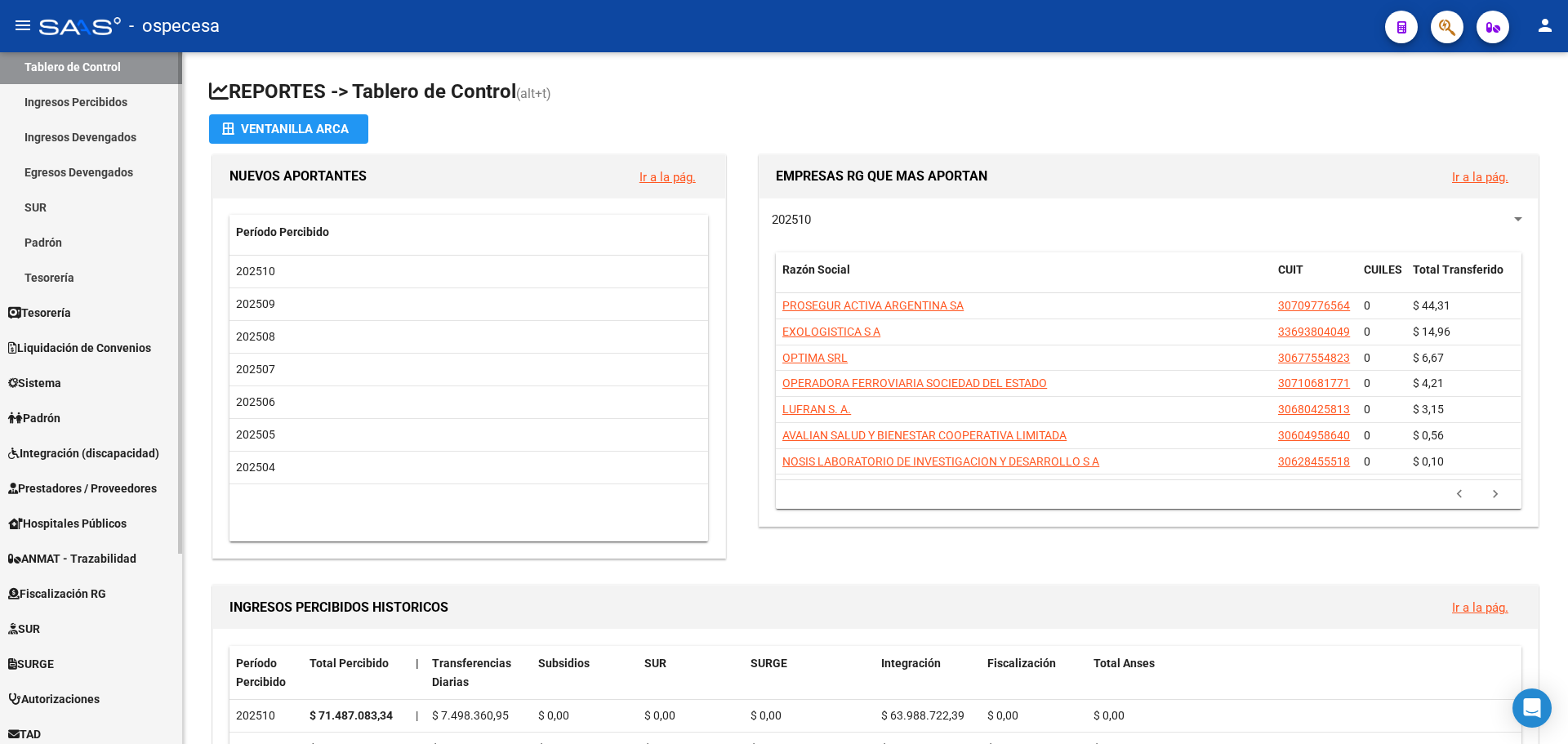
scroll to position [263, 0]
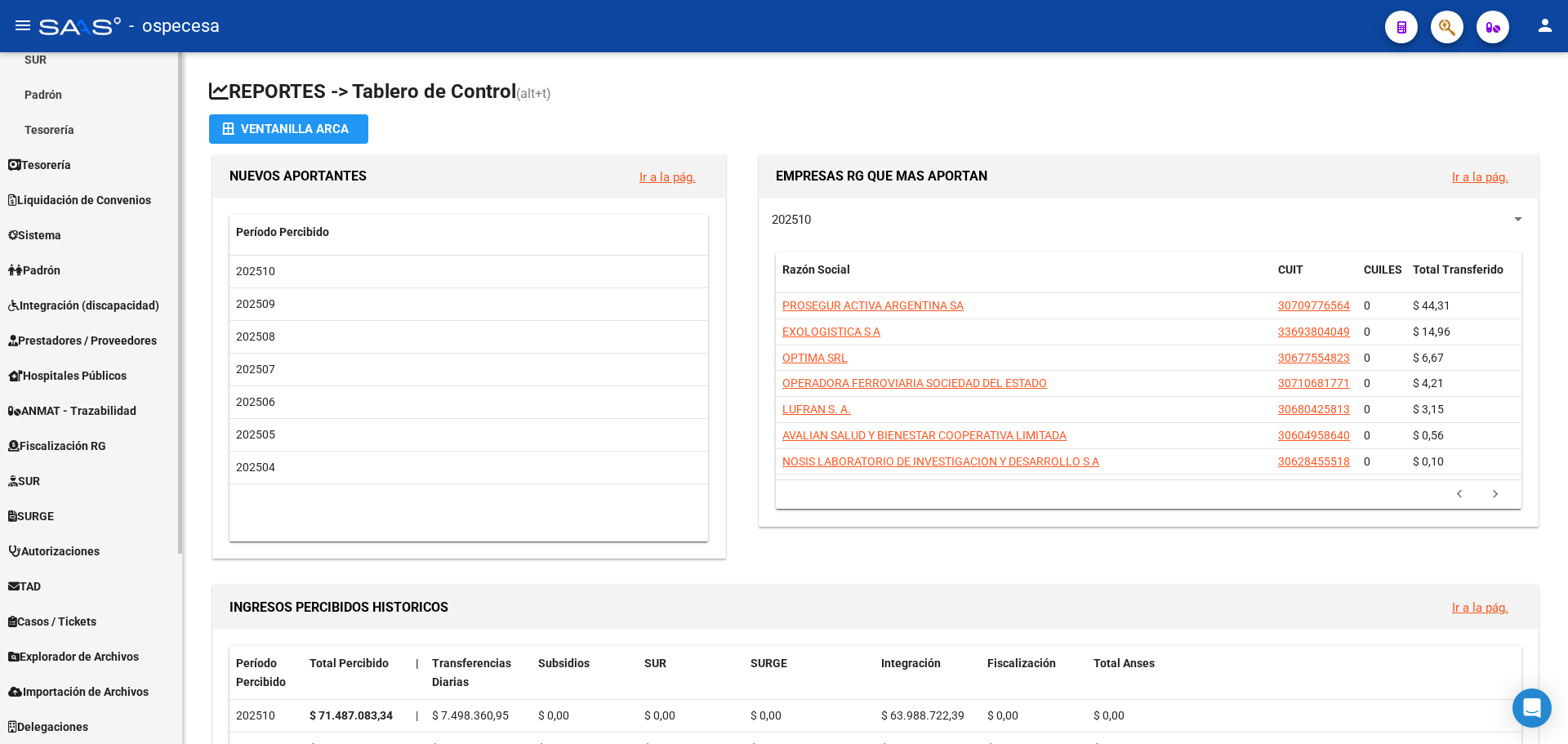
click at [86, 270] on link "Padrón" at bounding box center [91, 270] width 182 height 35
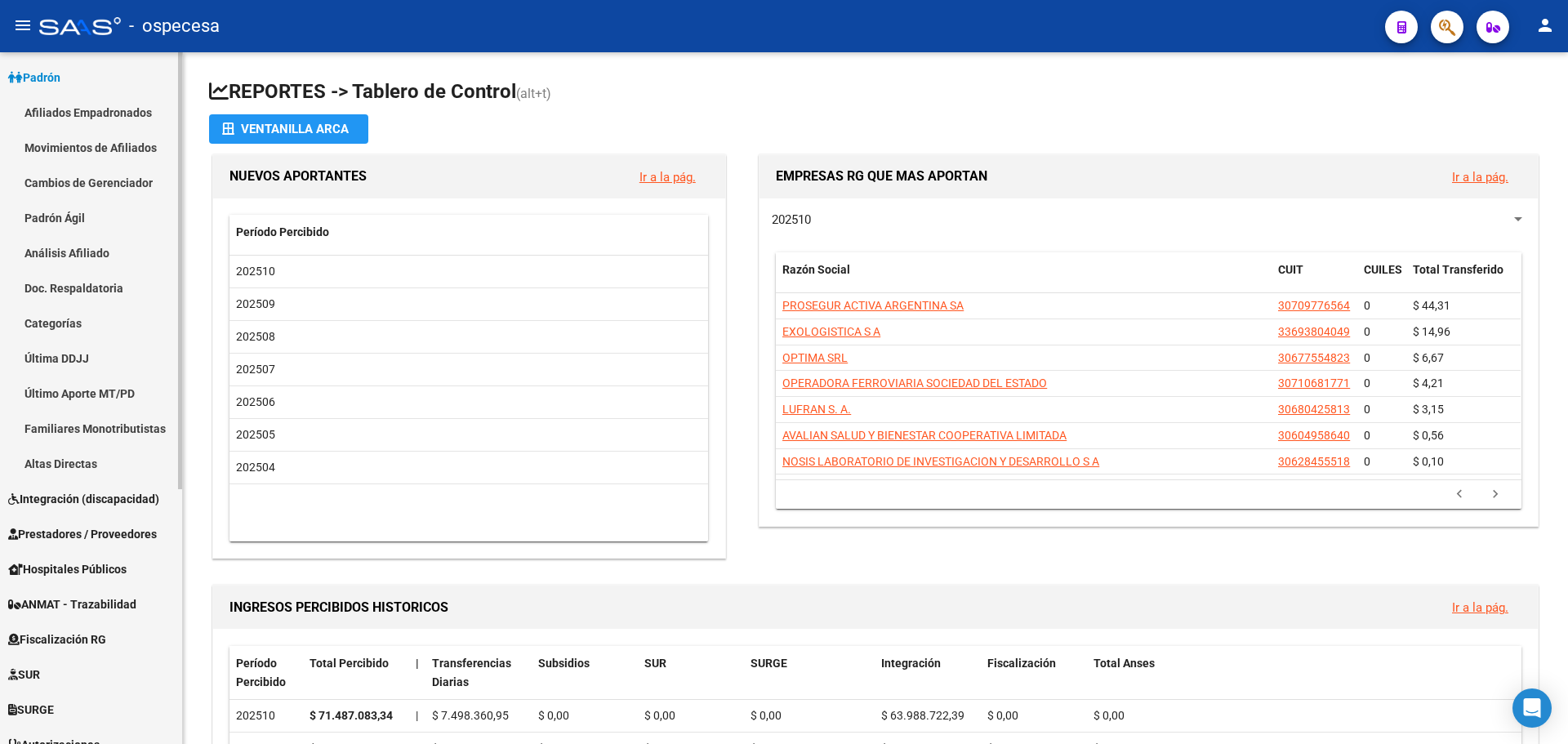
scroll to position [404, 0]
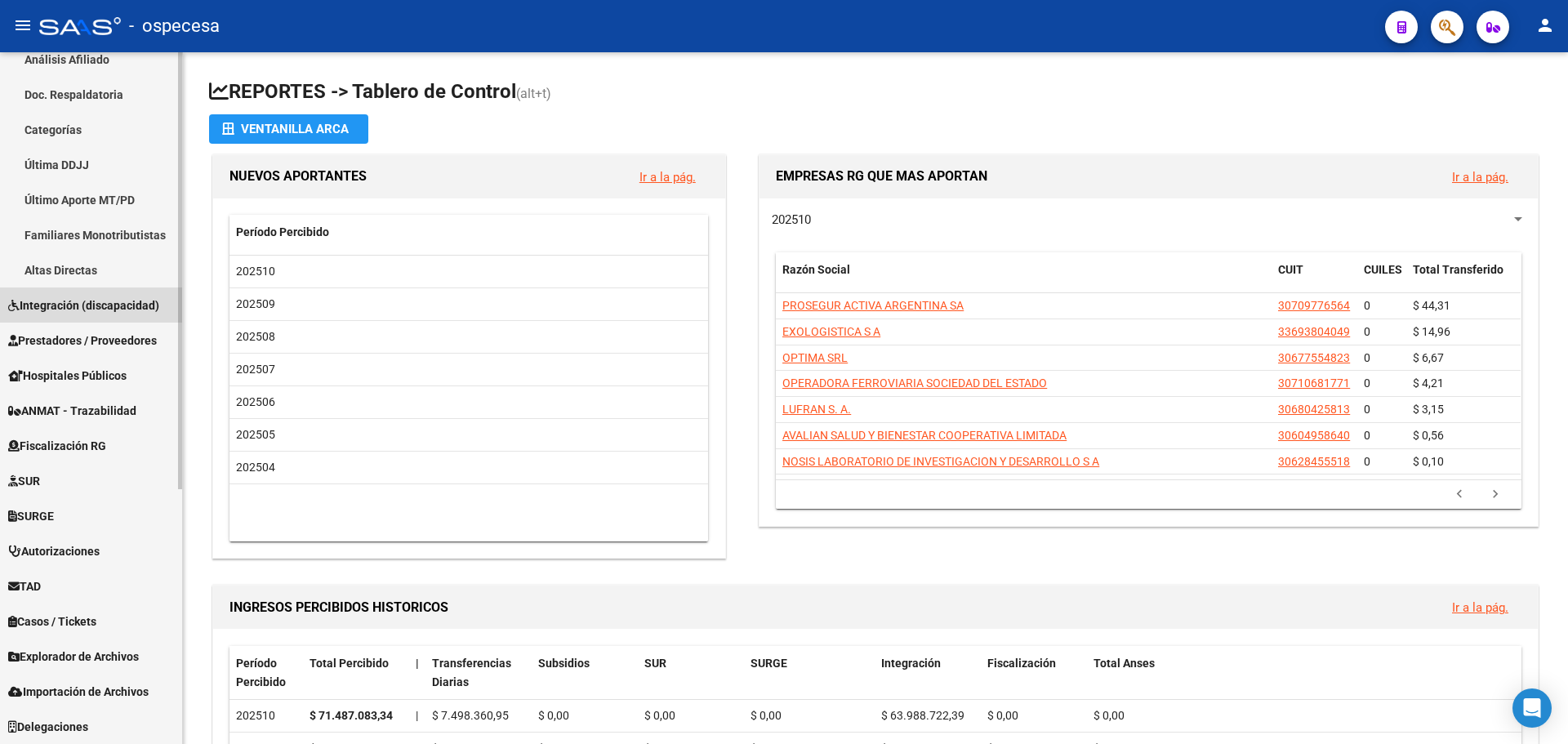
click at [73, 310] on span "Integración (discapacidad)" at bounding box center [84, 305] width 151 height 18
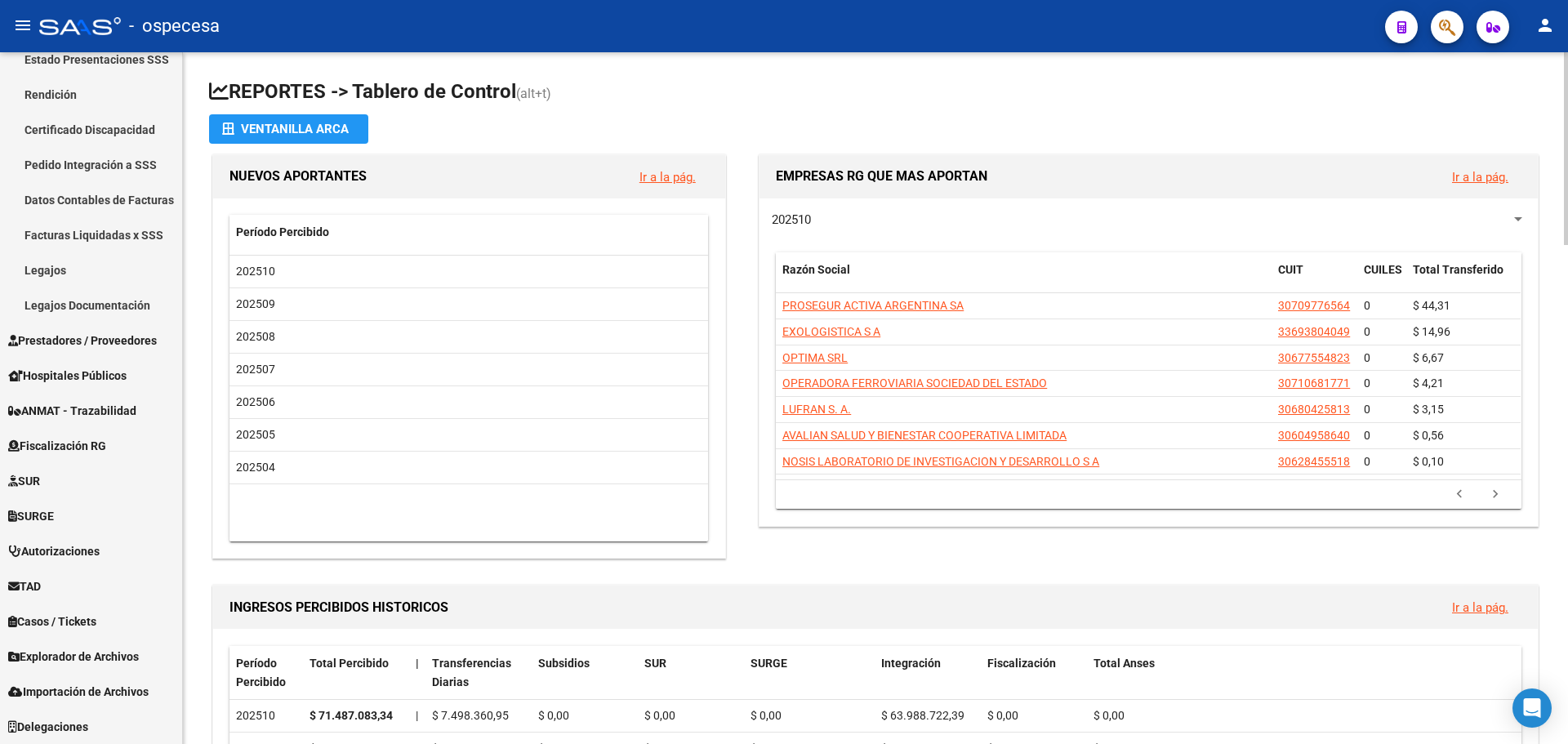
scroll to position [298, 0]
click at [64, 274] on link "Legajos" at bounding box center [91, 270] width 182 height 35
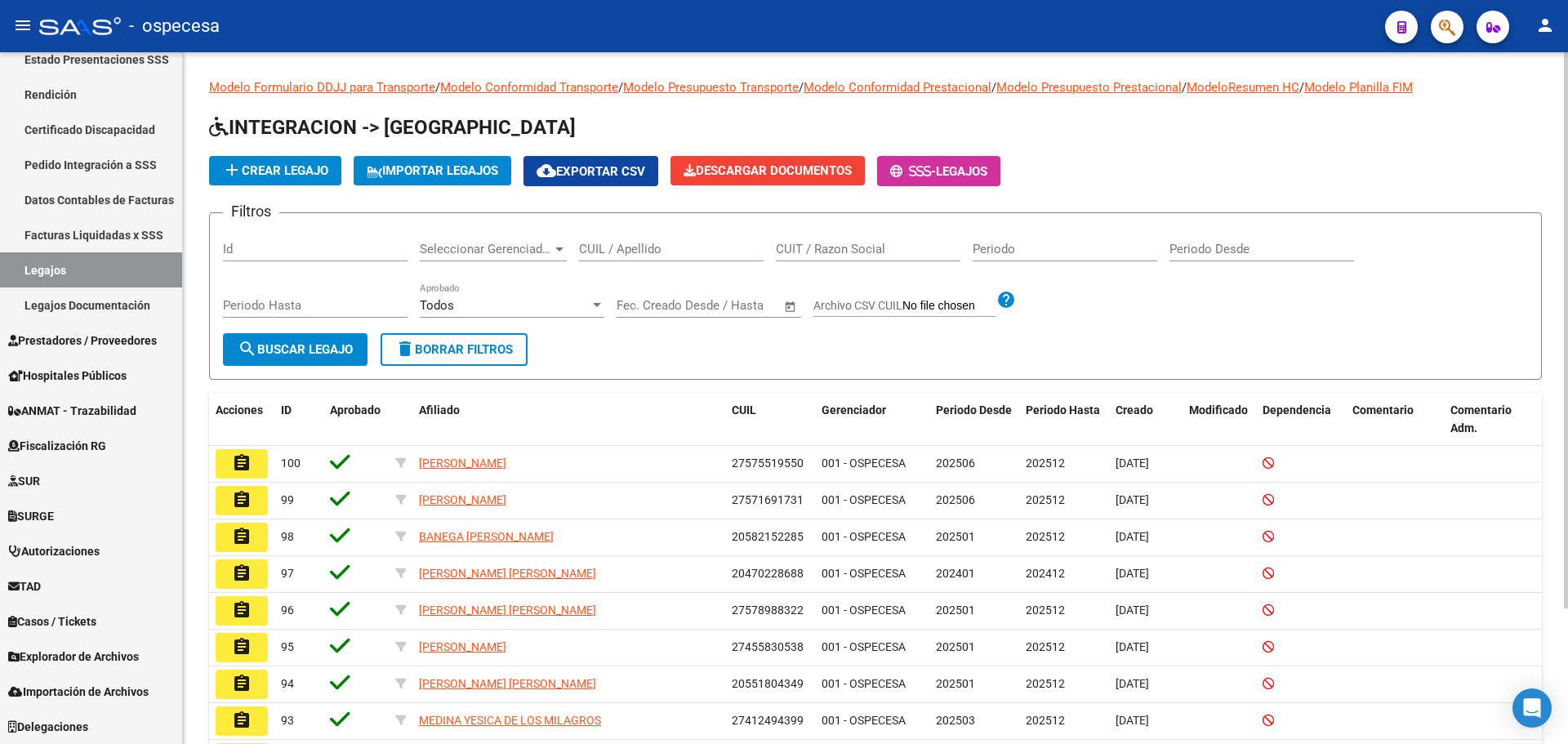
click at [670, 239] on div "CUIL / Apellido" at bounding box center [671, 244] width 185 height 35
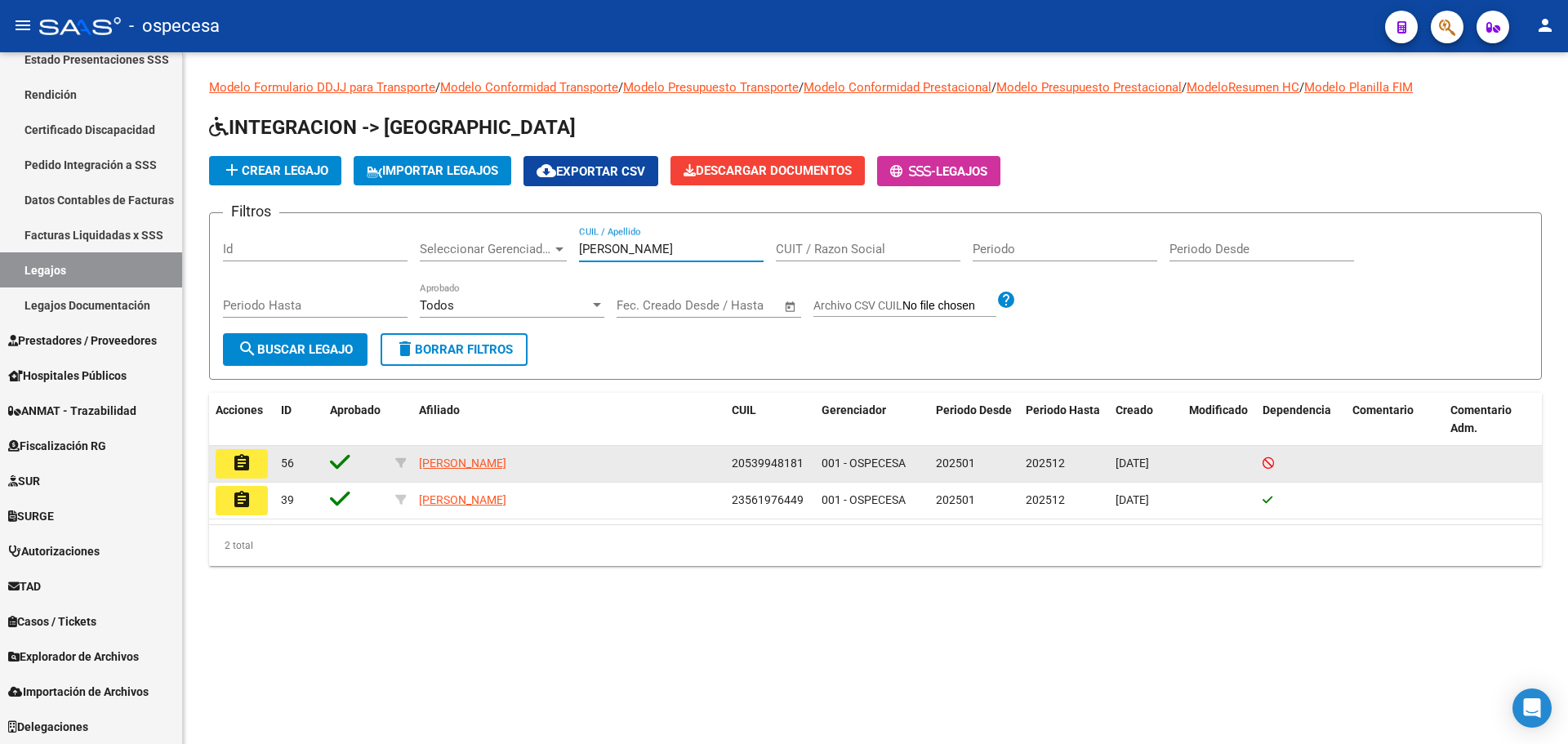
type input "[PERSON_NAME]"
click at [250, 461] on mat-icon "assignment" at bounding box center [241, 463] width 19 height 19
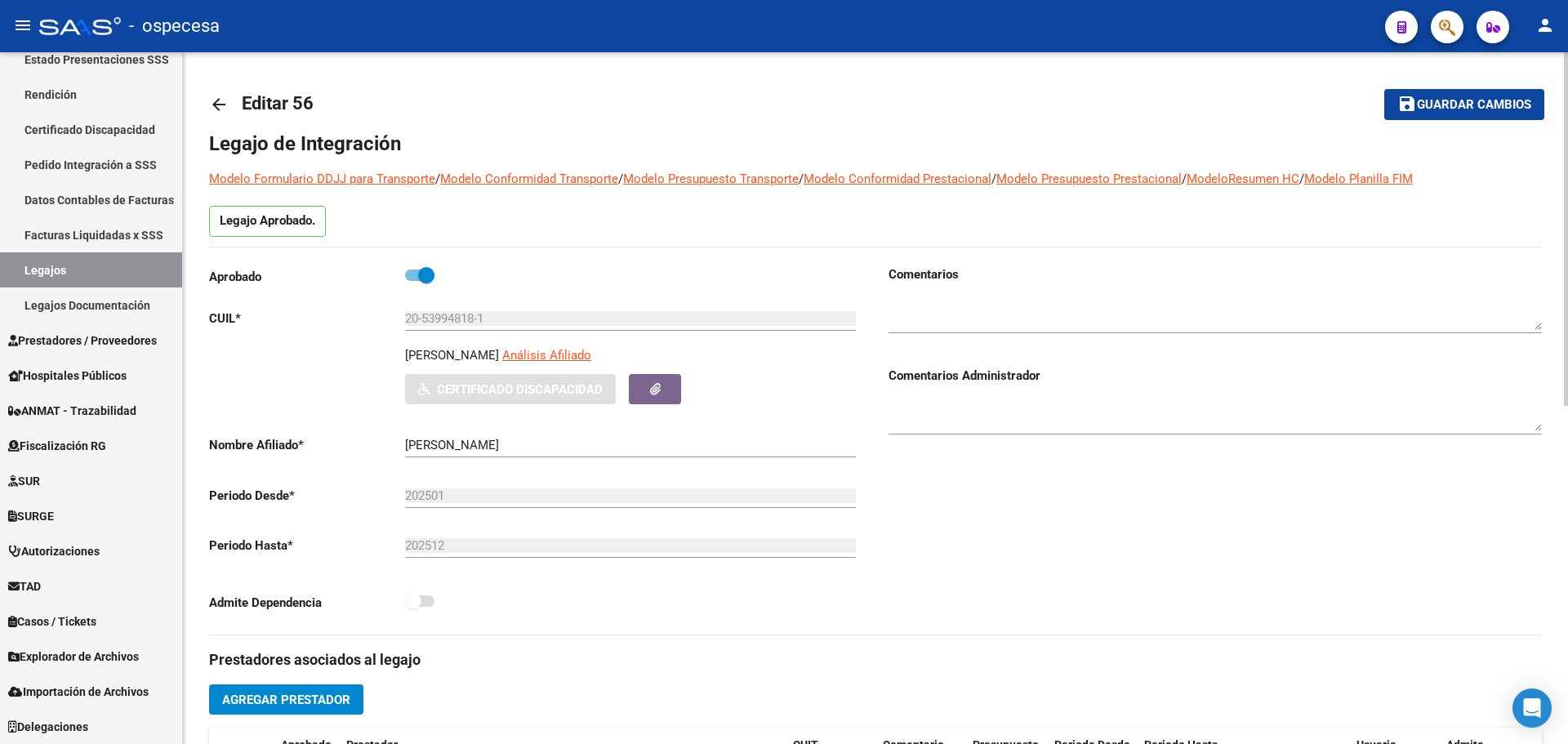
type input "[PERSON_NAME]"
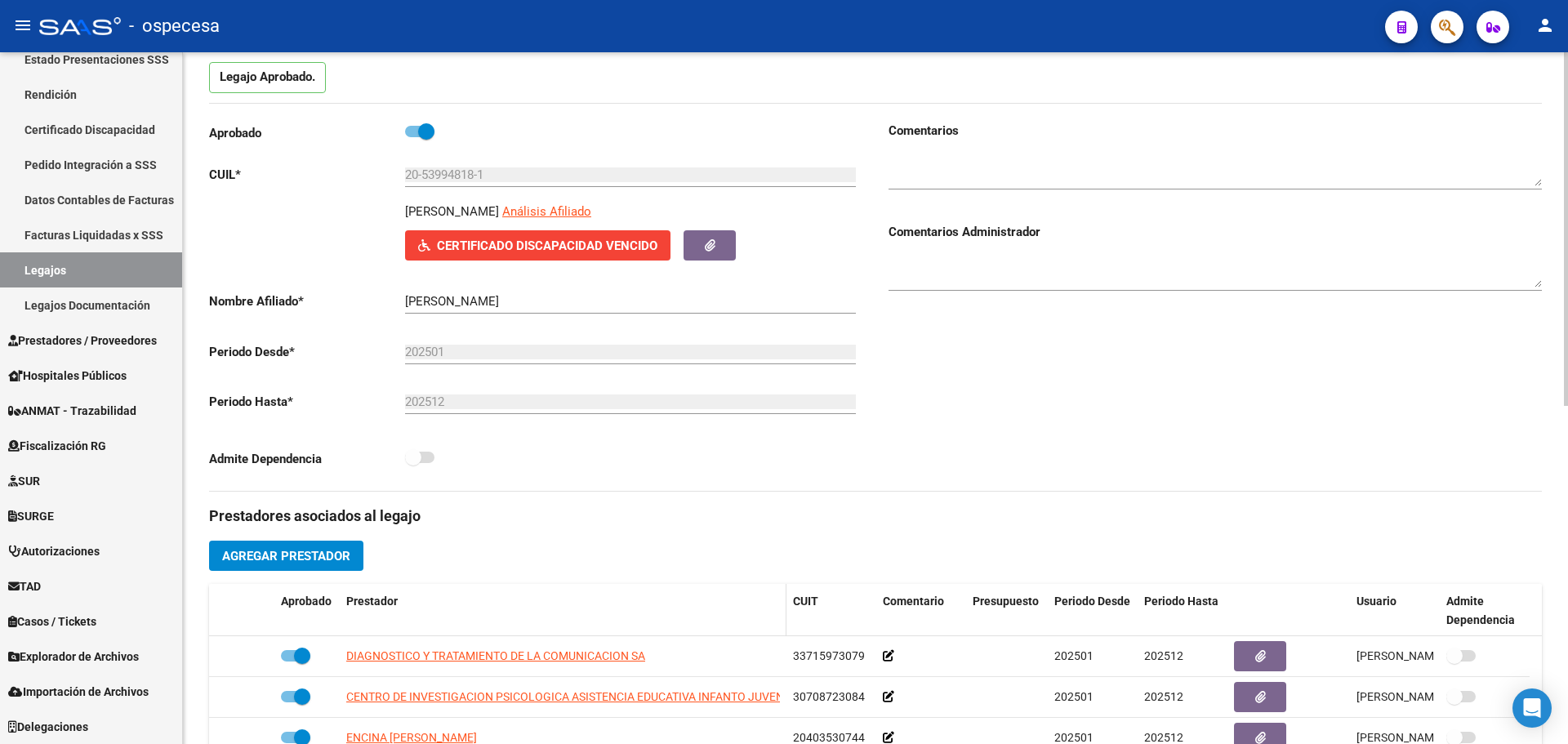
scroll to position [327, 0]
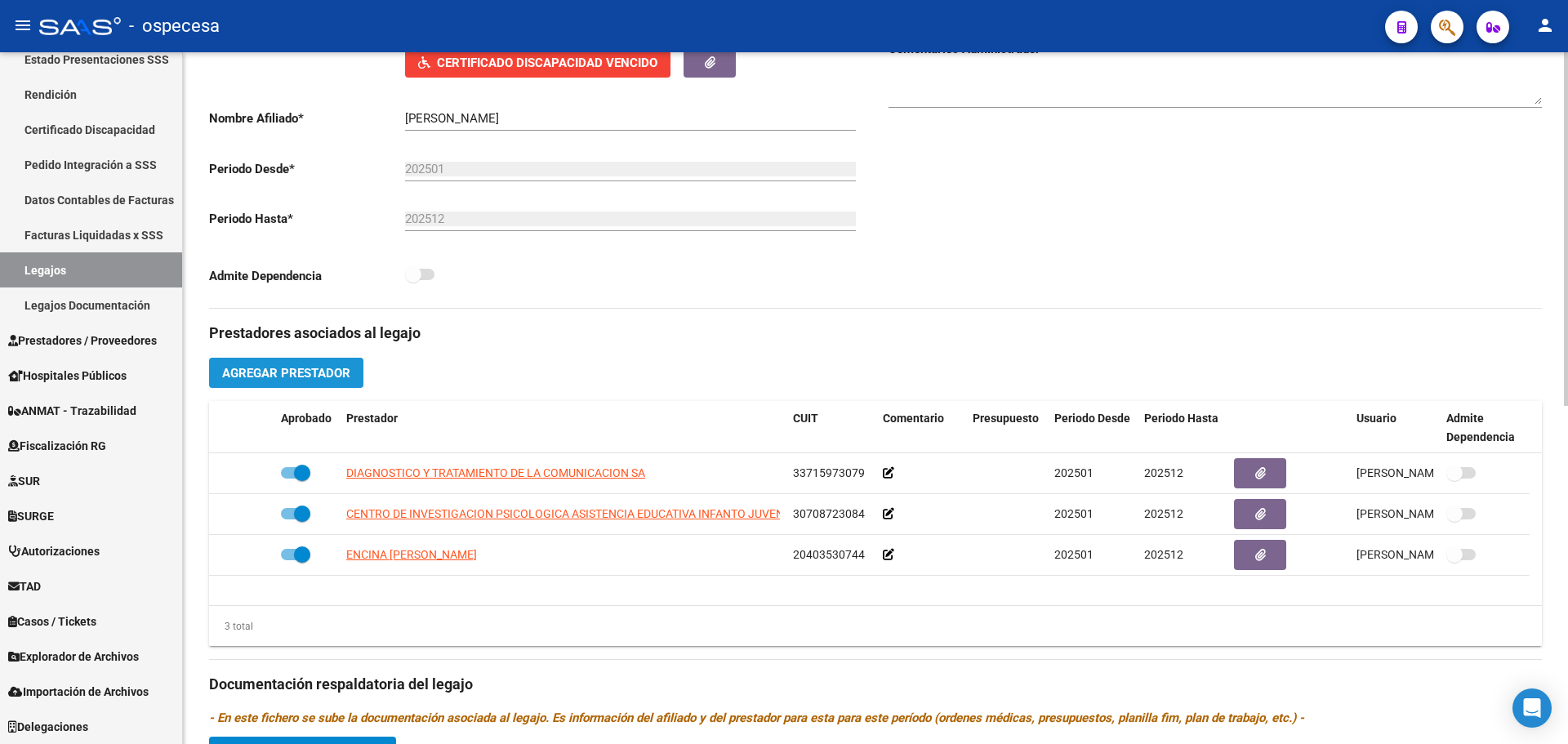
click at [349, 373] on span "Agregar Prestador" at bounding box center [286, 373] width 128 height 14
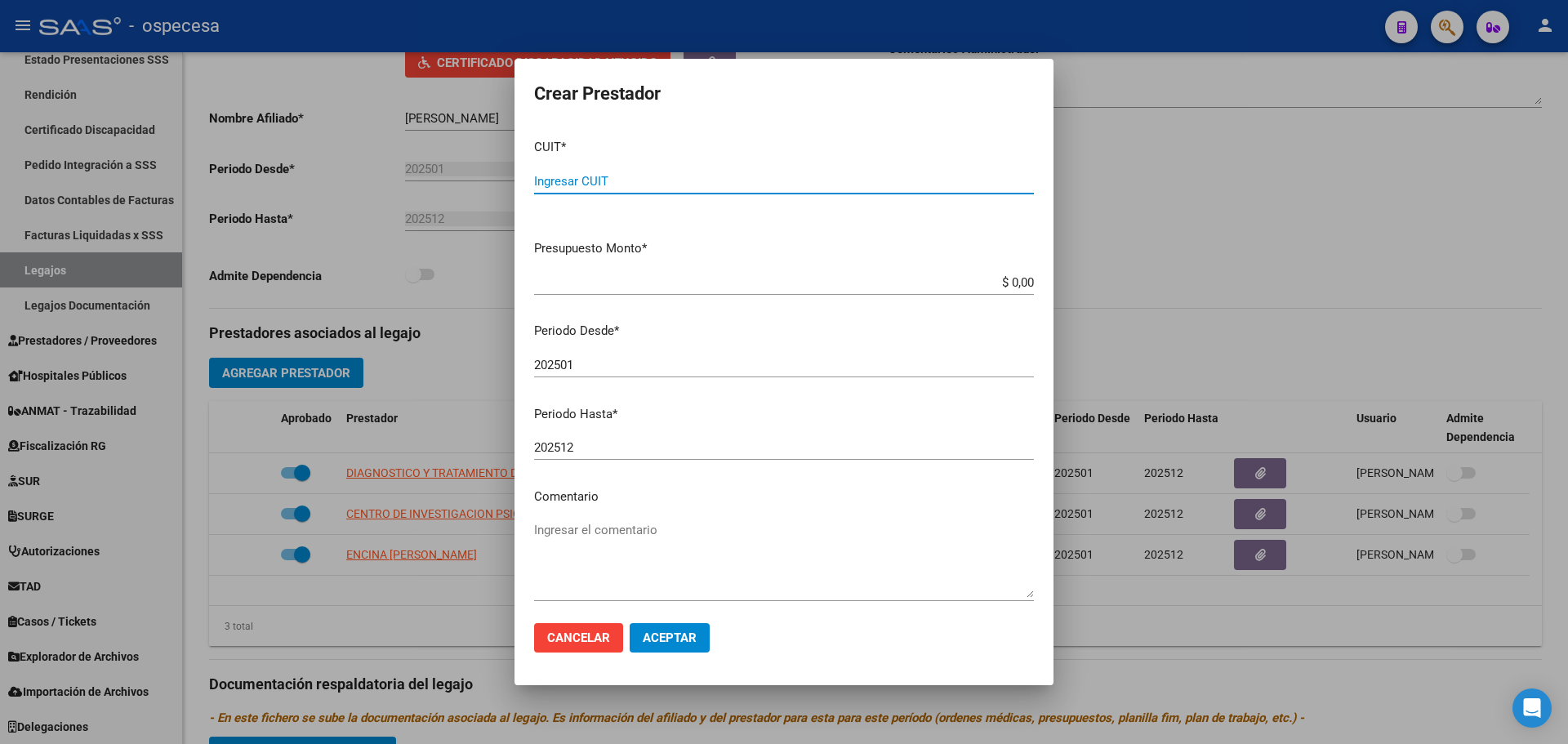
click at [713, 184] on input "Ingresar CUIT" at bounding box center [784, 181] width 500 height 14
type input "27-25615980-0"
click at [601, 358] on input "202501" at bounding box center [784, 364] width 500 height 14
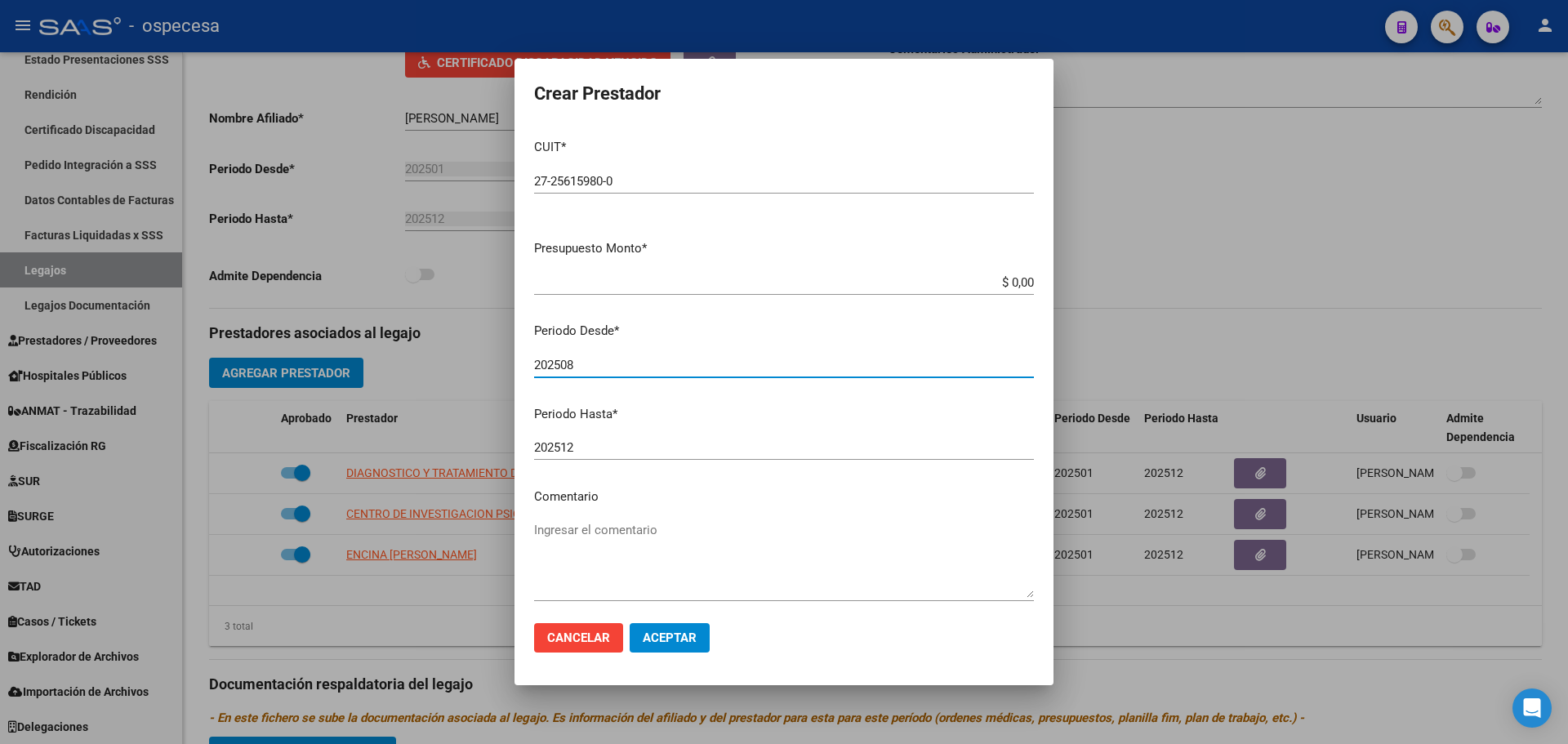
type input "202508"
click at [681, 660] on mat-dialog-actions "Cancelar Aceptar" at bounding box center [784, 638] width 500 height 55
click at [683, 643] on span "Aceptar" at bounding box center [670, 637] width 54 height 14
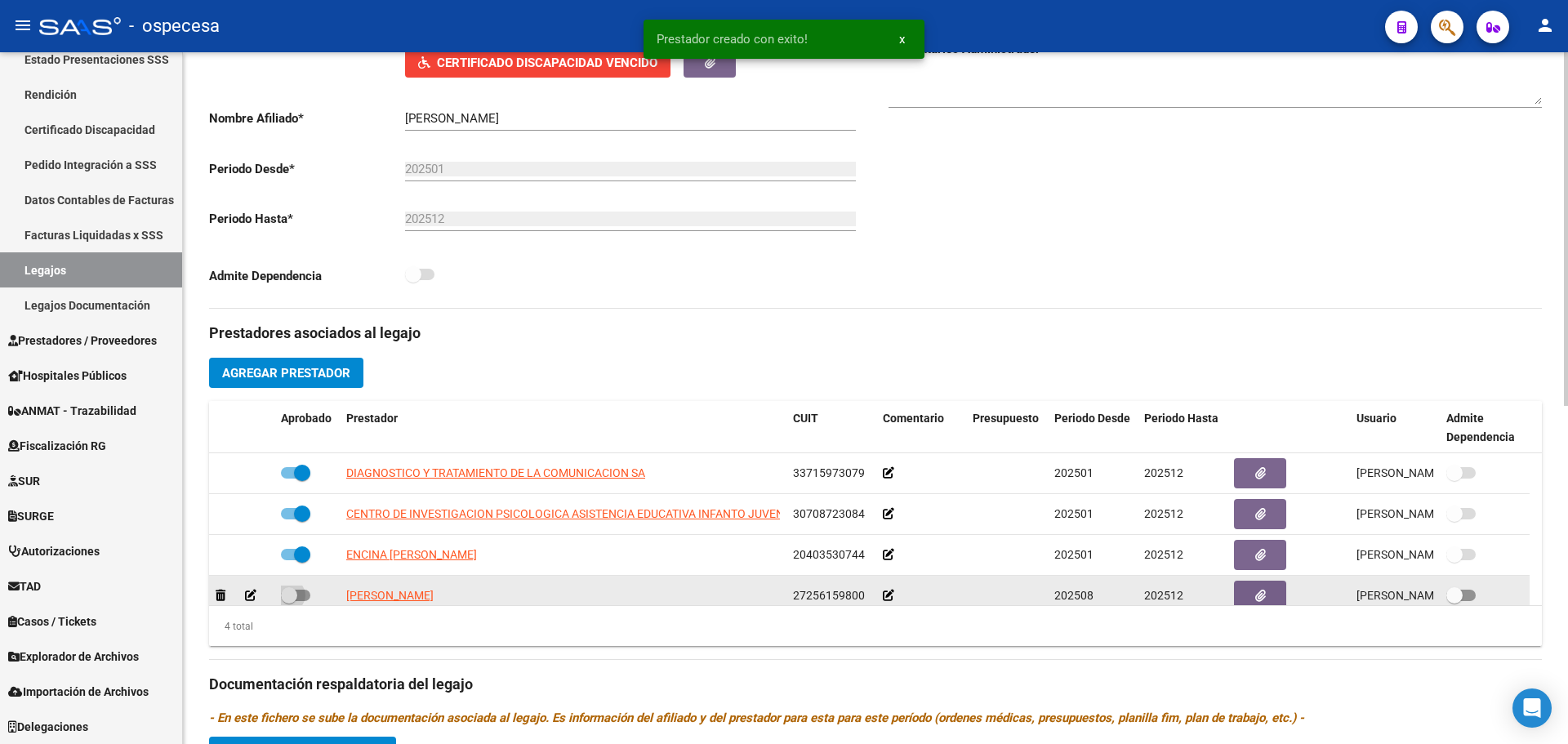
click at [294, 595] on span at bounding box center [289, 595] width 16 height 16
click at [289, 601] on input "checkbox" at bounding box center [288, 601] width 1 height 1
checkbox input "true"
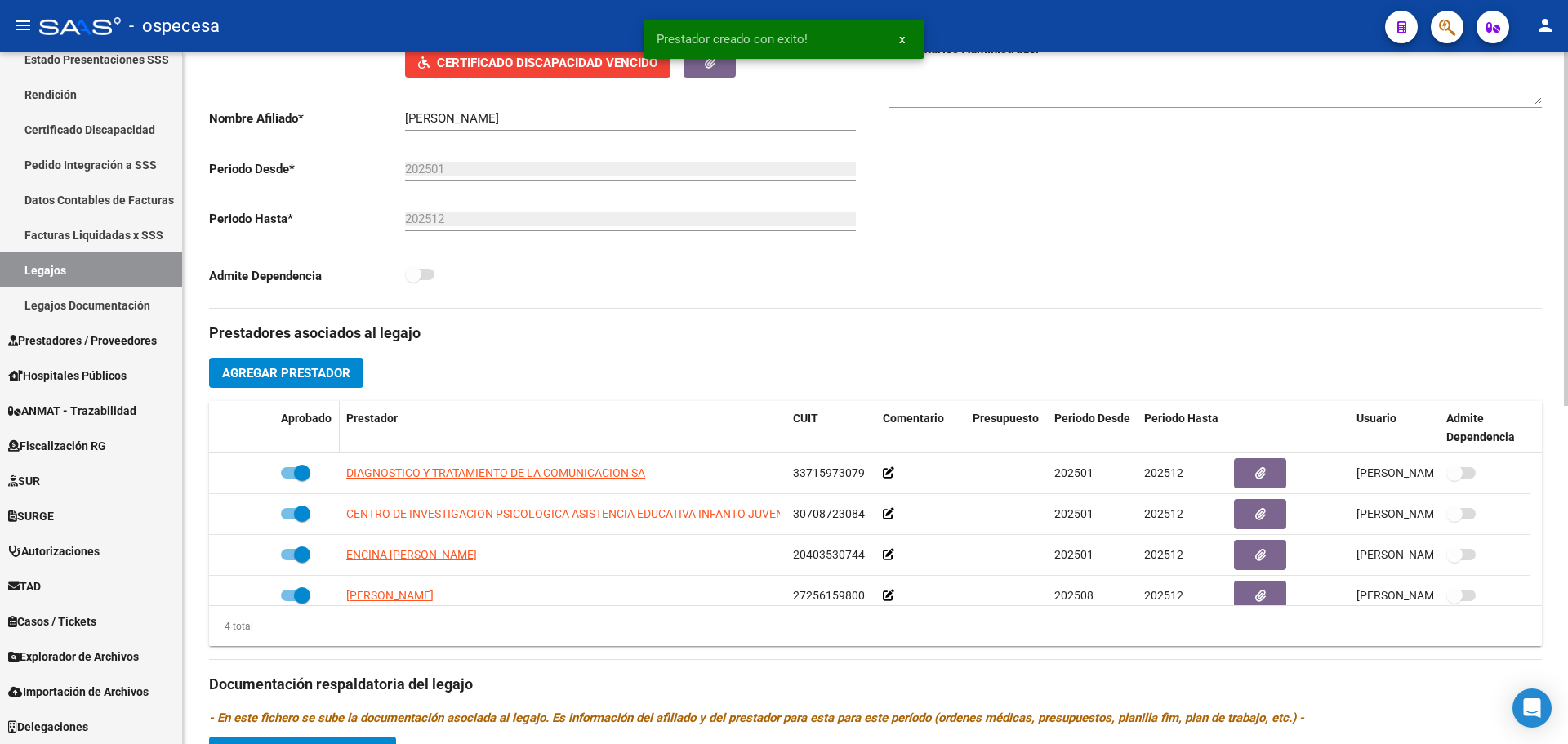
scroll to position [0, 0]
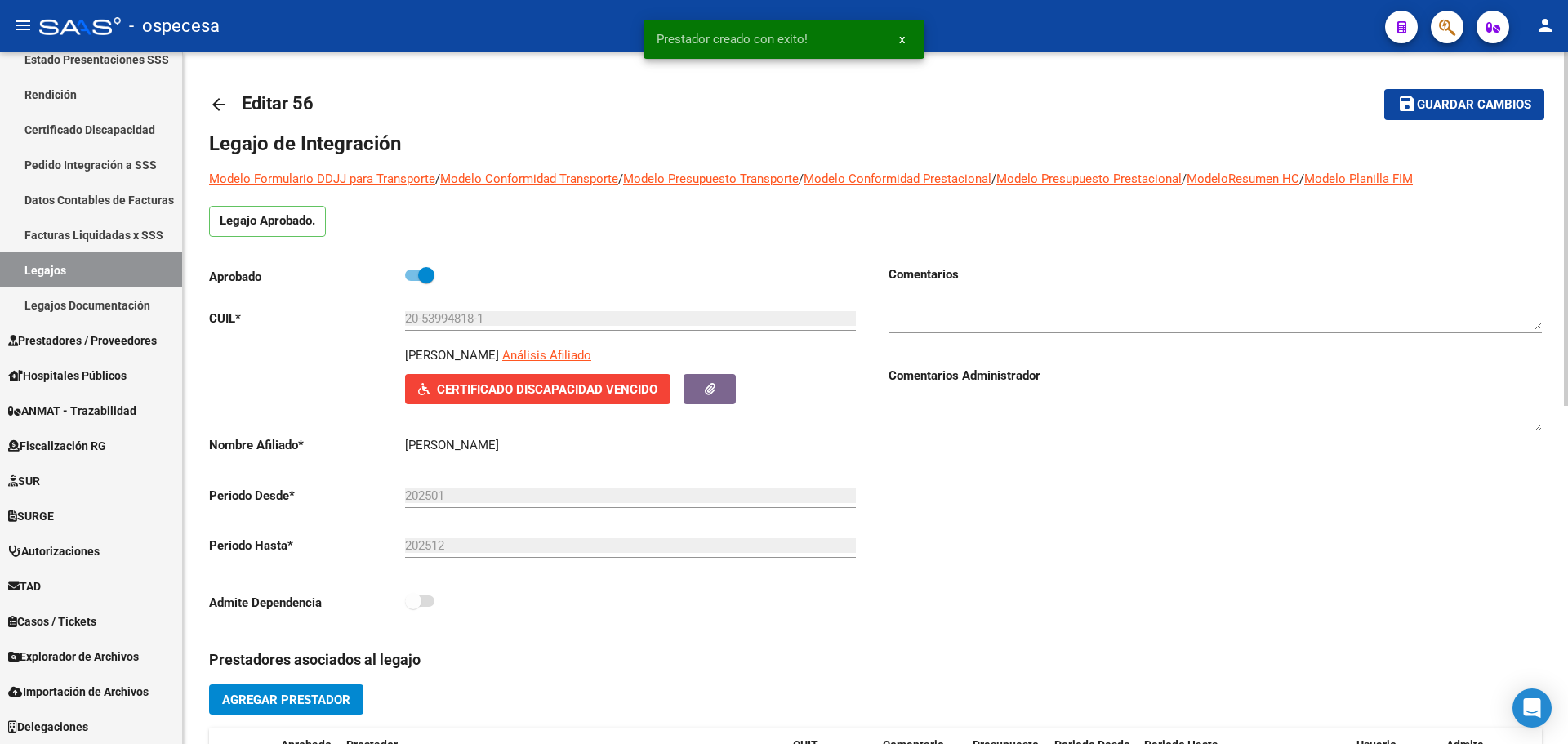
drag, startPoint x: 1498, startPoint y: 107, endPoint x: 1490, endPoint y: 102, distance: 9.4
click at [1491, 103] on span "Guardar cambios" at bounding box center [1474, 104] width 115 height 14
click at [219, 101] on mat-icon "arrow_back" at bounding box center [219, 104] width 19 height 19
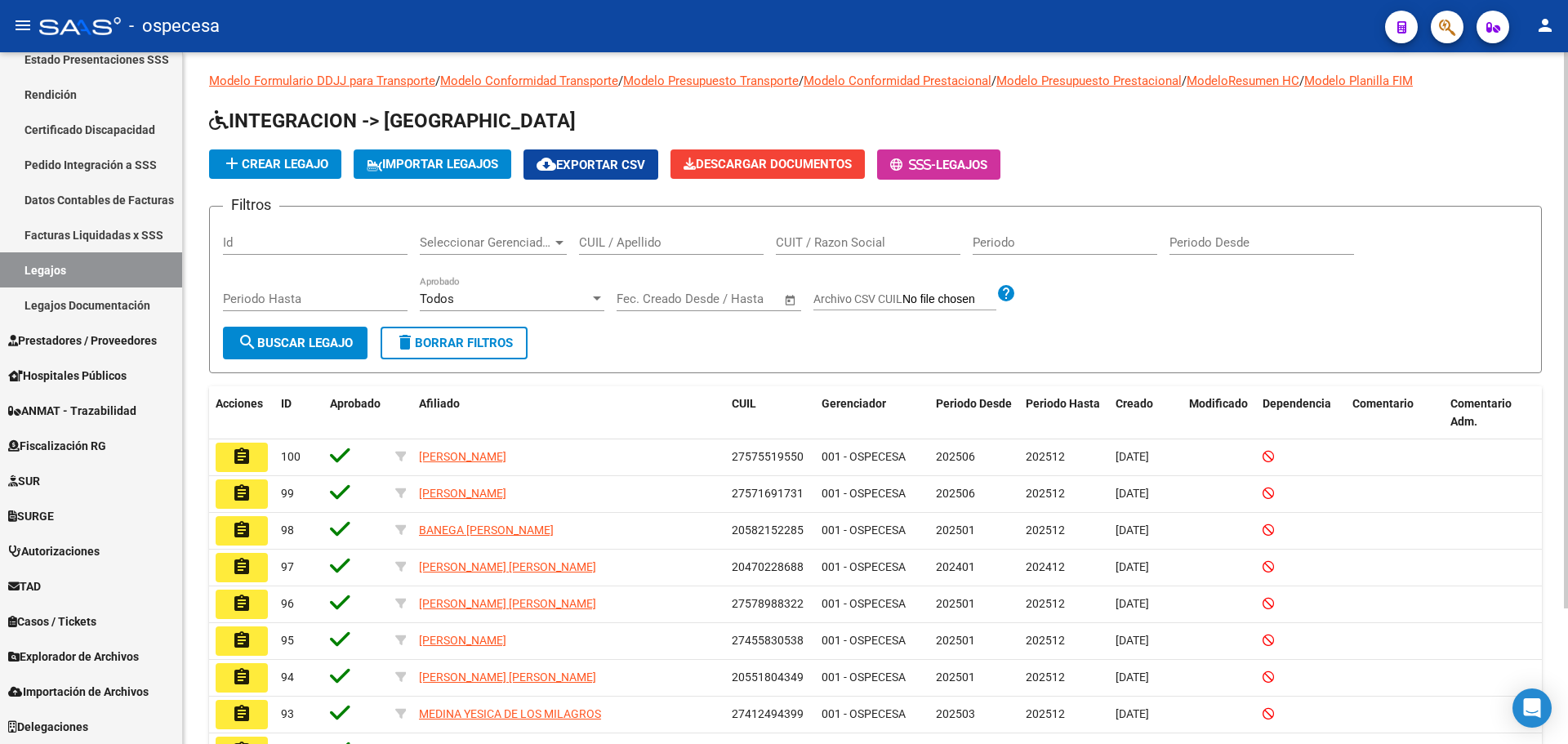
scroll to position [5, 0]
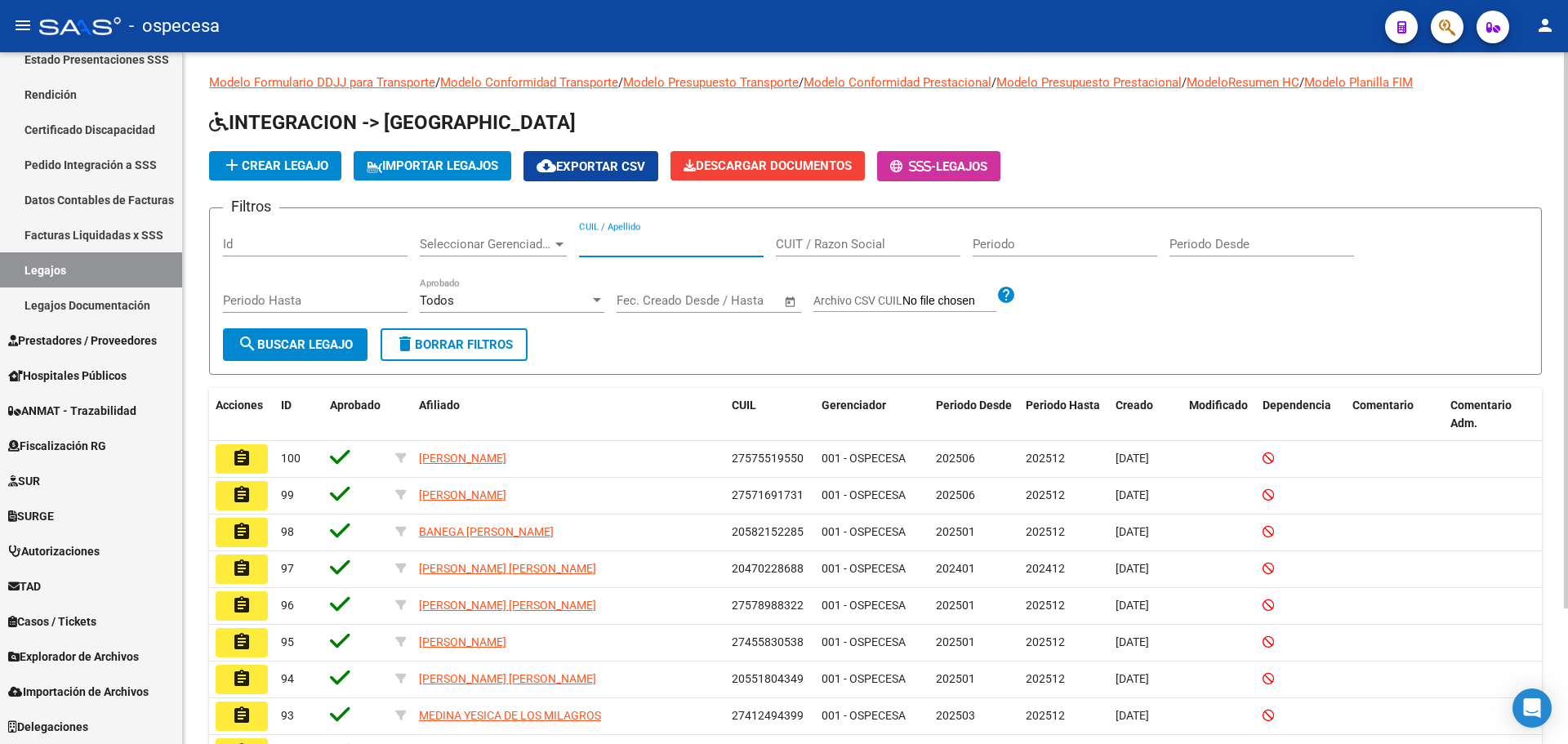
click at [619, 238] on input "CUIL / Apellido" at bounding box center [671, 244] width 185 height 14
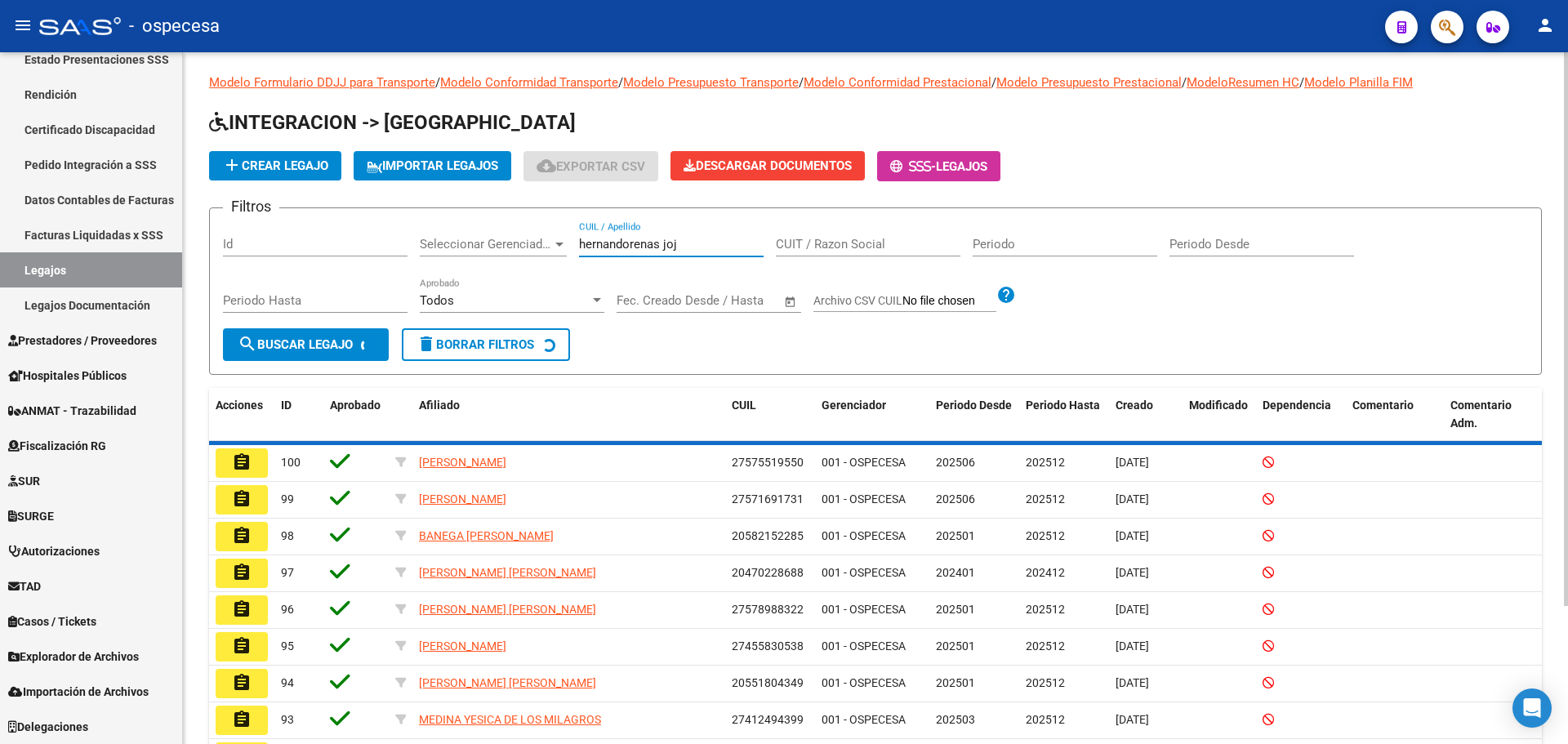
scroll to position [0, 0]
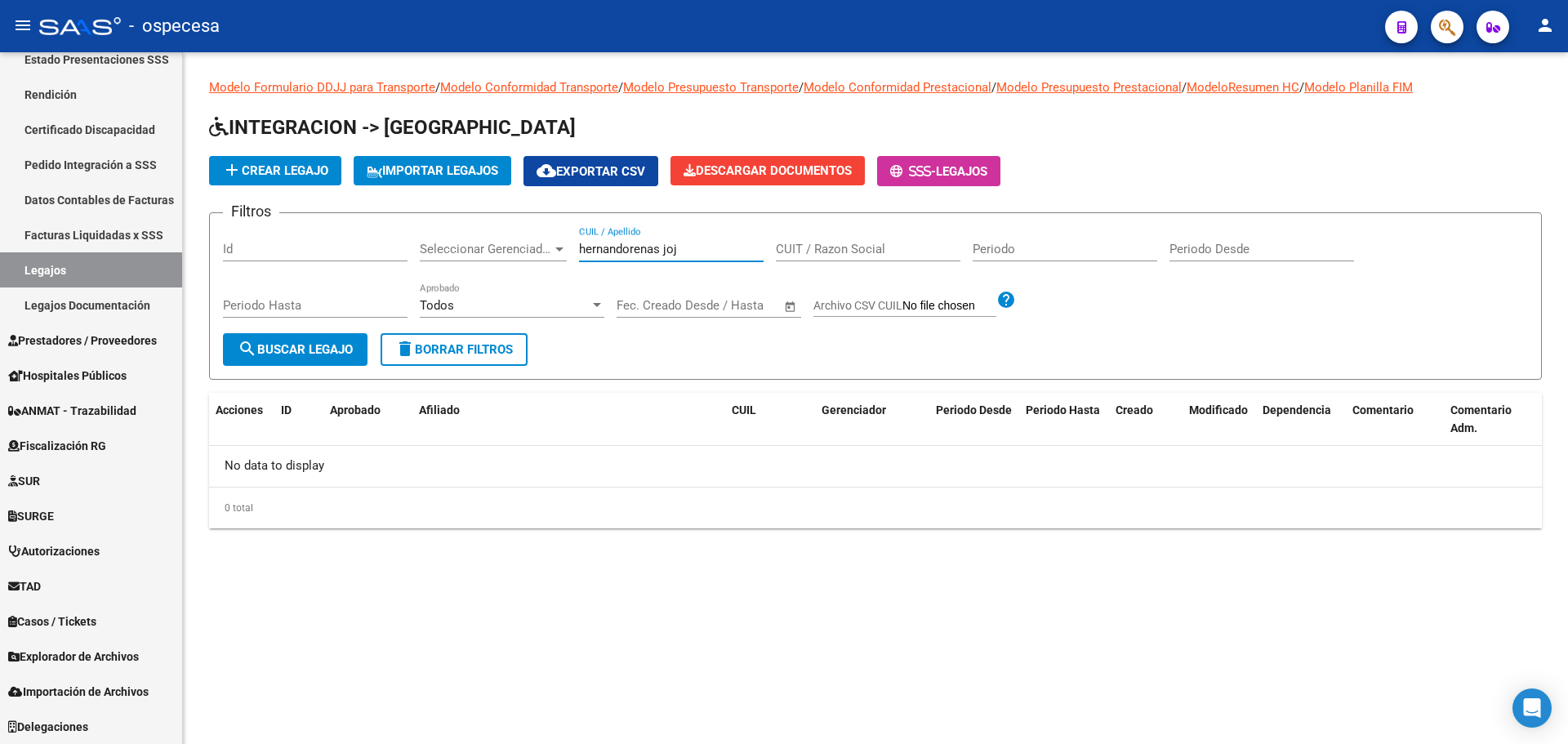
click at [683, 246] on input "hernandorenas joj" at bounding box center [671, 249] width 185 height 14
click at [695, 251] on input "hernandorenas joa" at bounding box center [671, 249] width 185 height 14
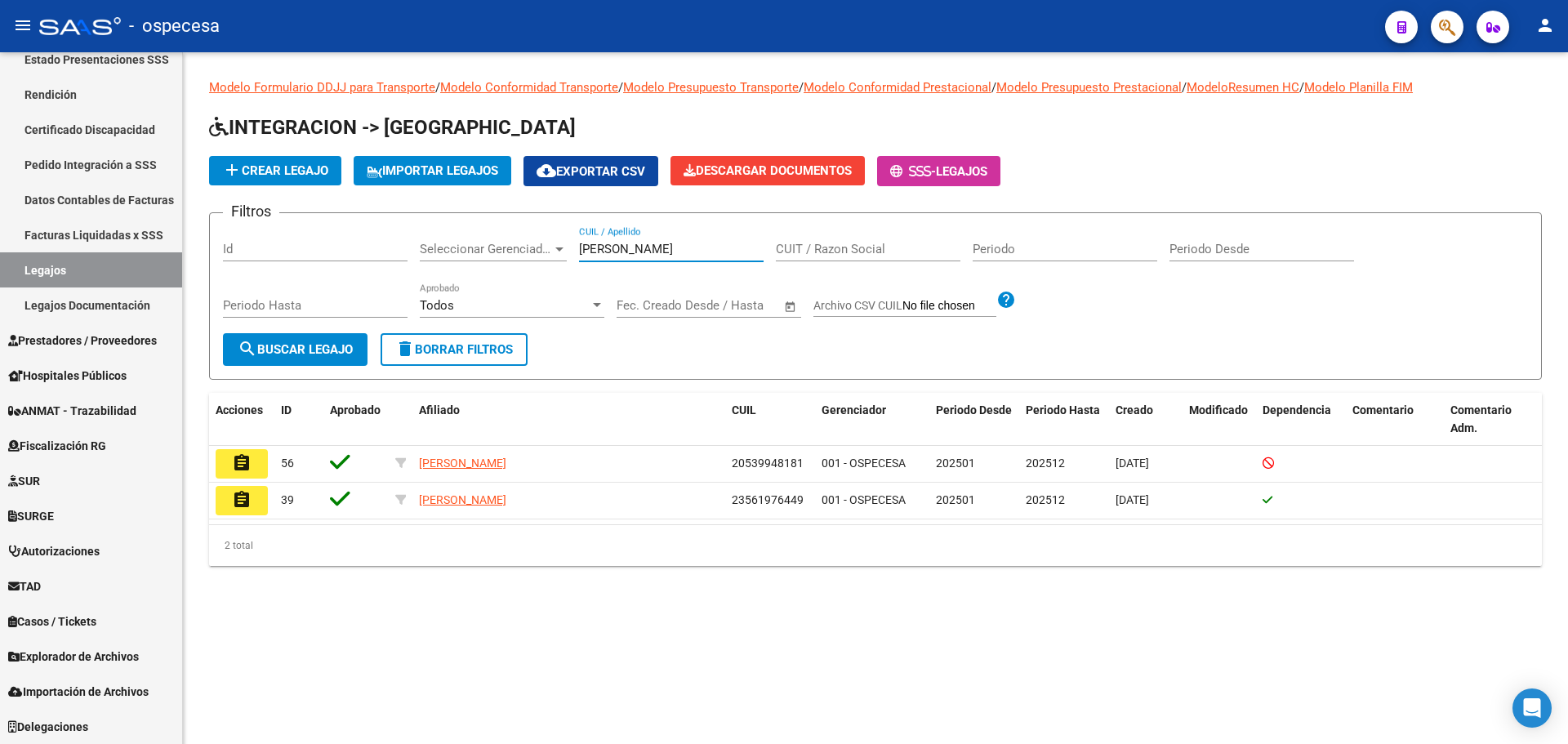
type input "[PERSON_NAME]"
click at [669, 247] on input "[PERSON_NAME]" at bounding box center [671, 249] width 185 height 14
click at [551, 636] on mat-sidenav-content "Modelo Formulario DDJJ para Transporte / Modelo Conformidad Transporte / Modelo…" at bounding box center [875, 398] width 1385 height 691
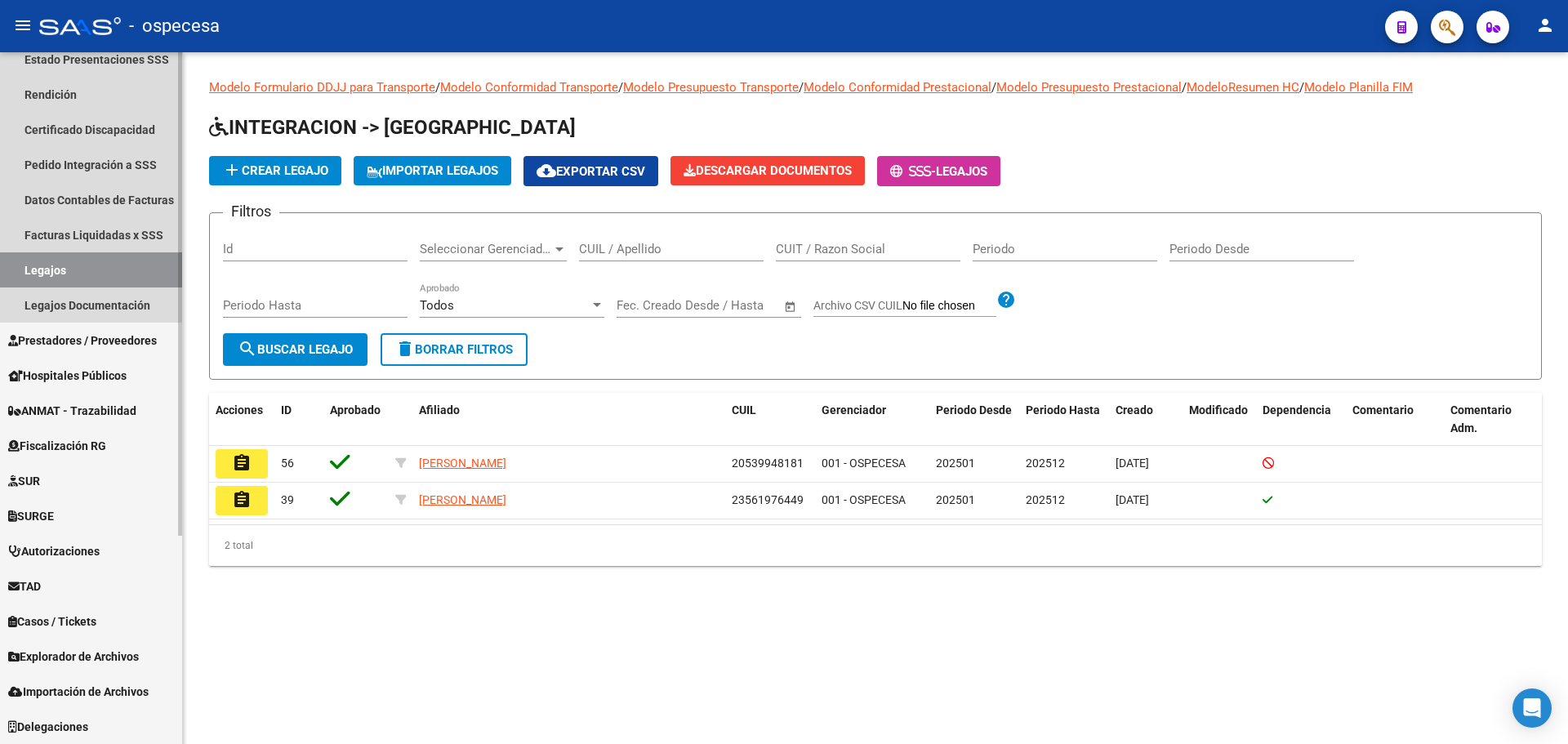
click at [69, 260] on link "Legajos" at bounding box center [91, 270] width 182 height 35
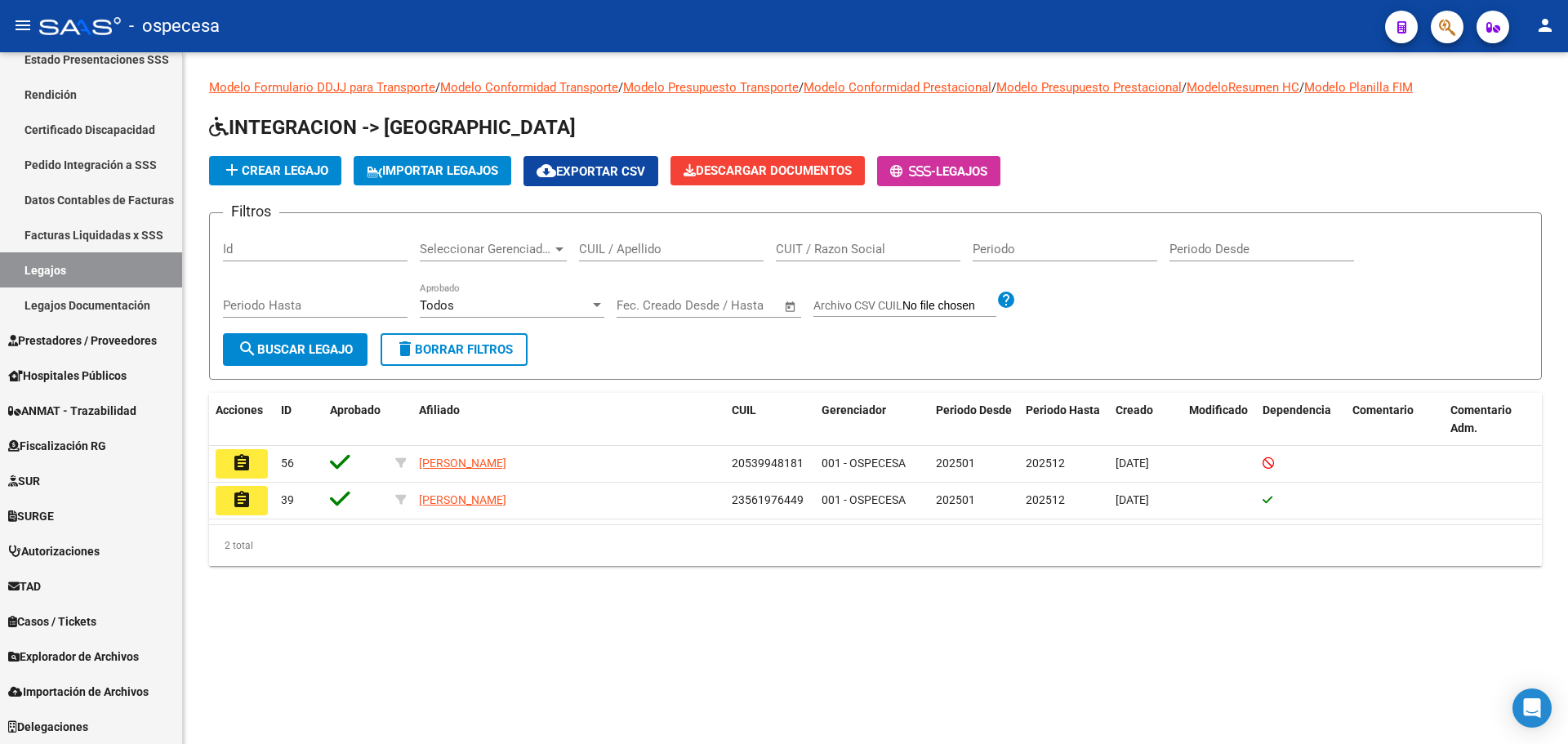
click at [631, 243] on input "CUIL / Apellido" at bounding box center [671, 249] width 185 height 14
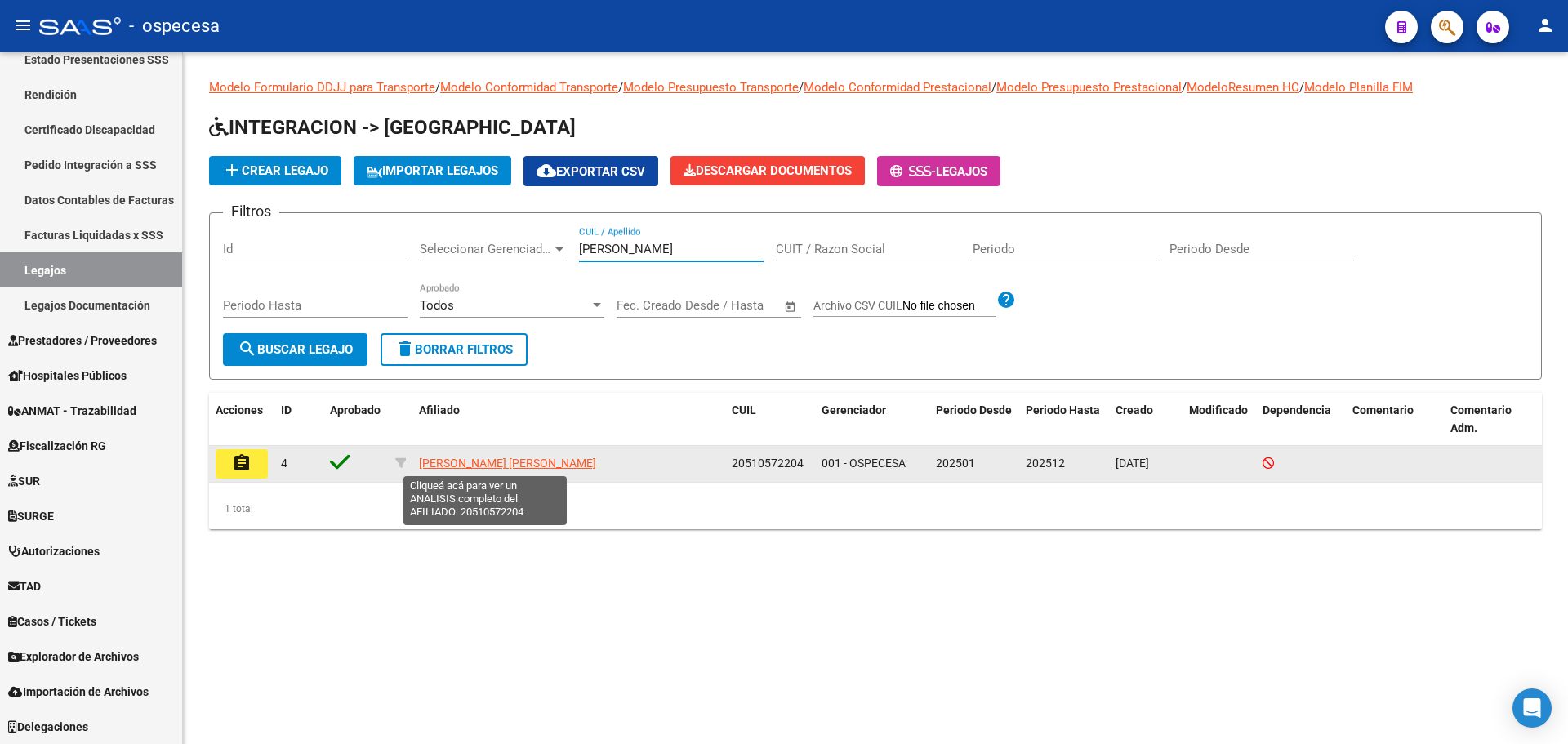
type input "[PERSON_NAME]"
click at [541, 458] on span "[PERSON_NAME] [PERSON_NAME]" at bounding box center [507, 463] width 177 height 13
type textarea "20510572204"
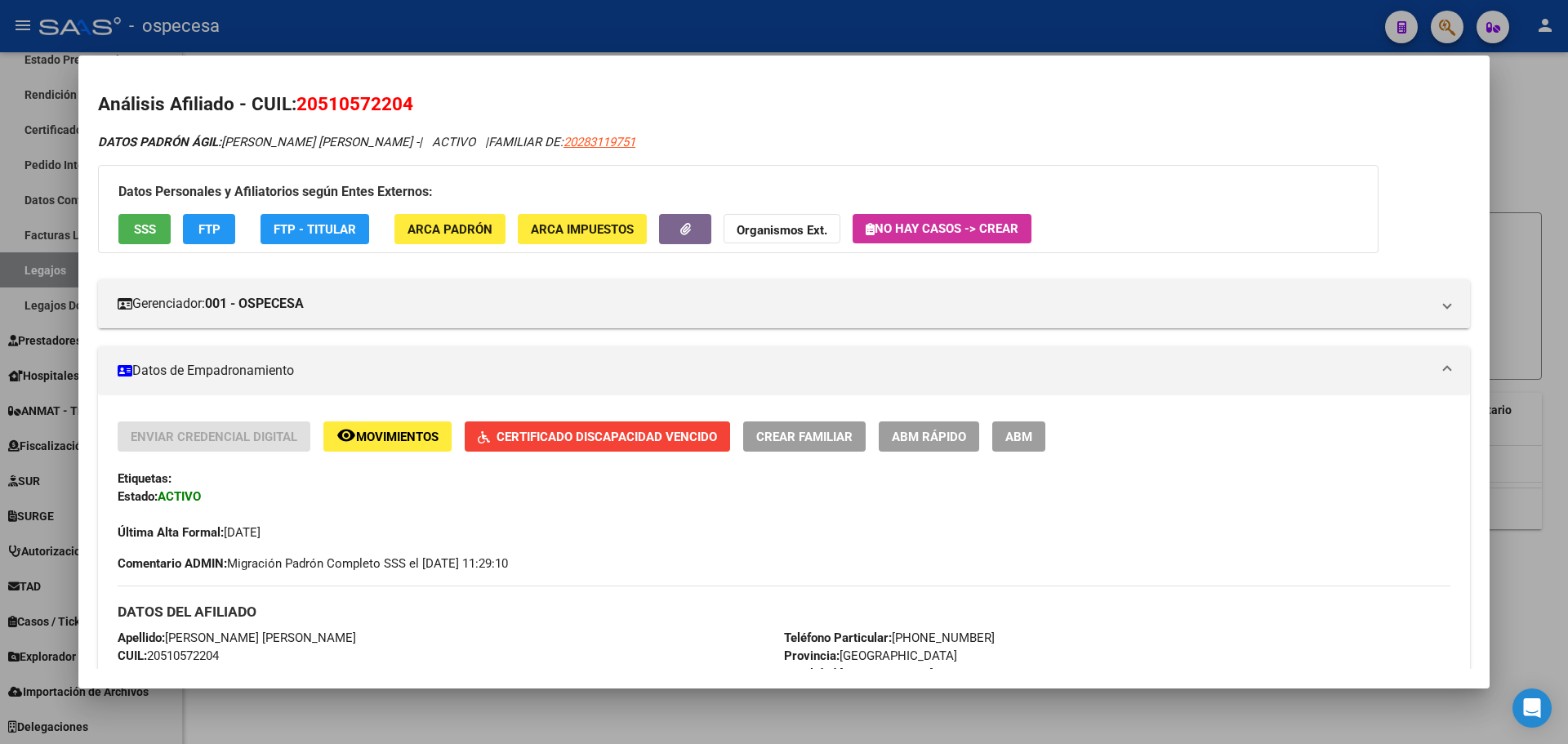
click at [1549, 147] on div at bounding box center [784, 372] width 1568 height 744
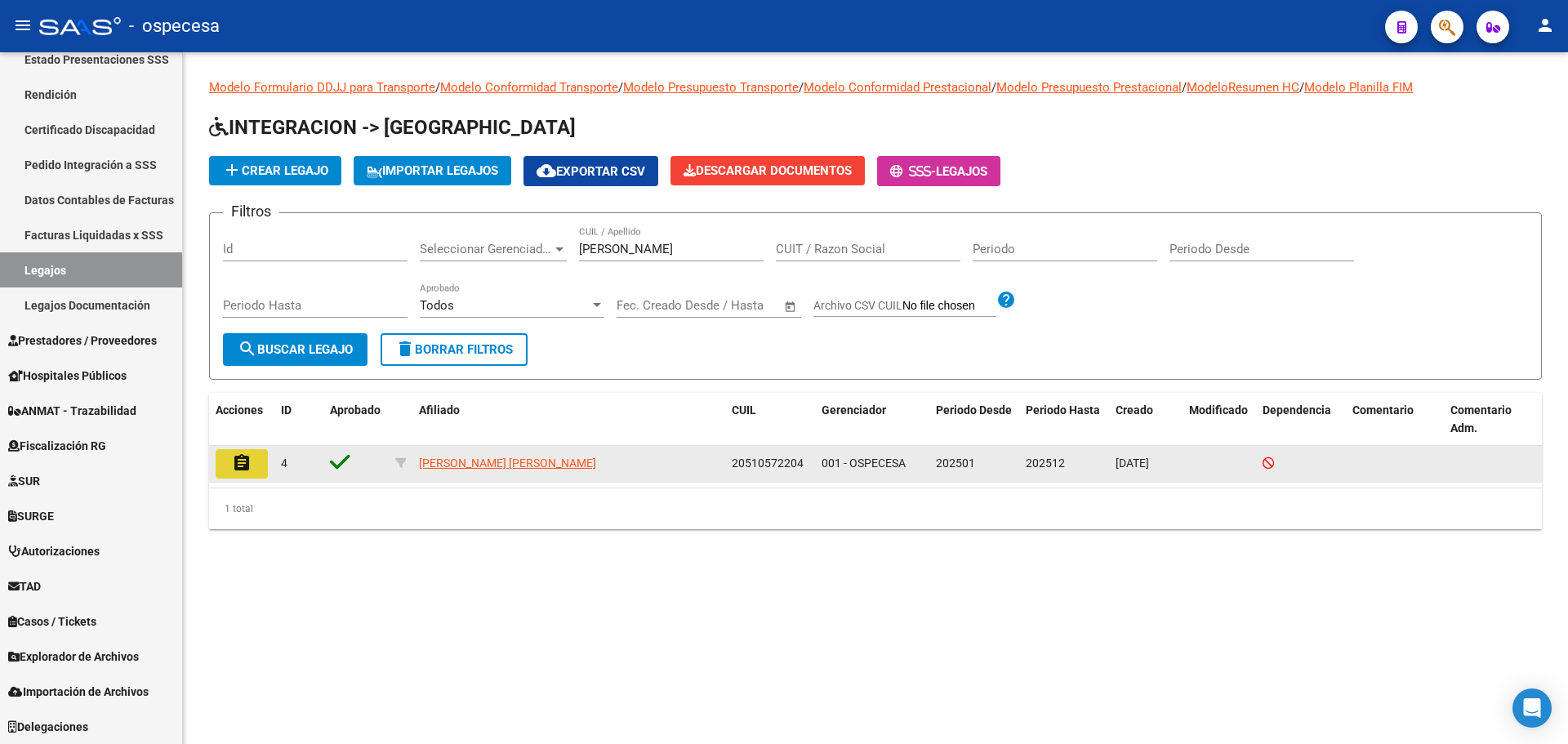
click at [232, 449] on button "assignment" at bounding box center [241, 464] width 53 height 30
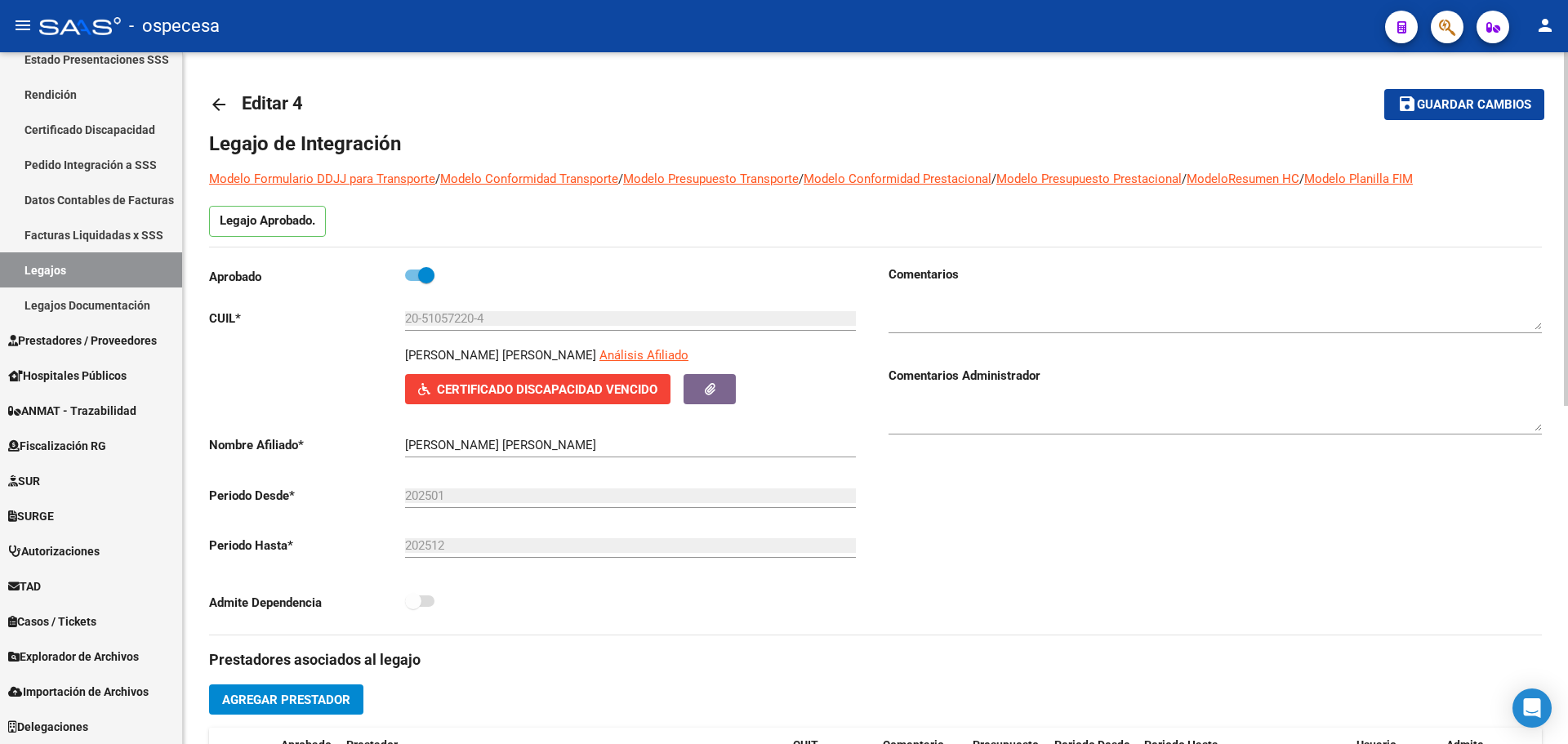
click at [607, 66] on div "arrow_back Editar 4 save Guardar cambios Legajo de Integración Modelo Formulari…" at bounding box center [875, 728] width 1385 height 1351
click at [48, 350] on link "Prestadores / Proveedores" at bounding box center [91, 339] width 182 height 35
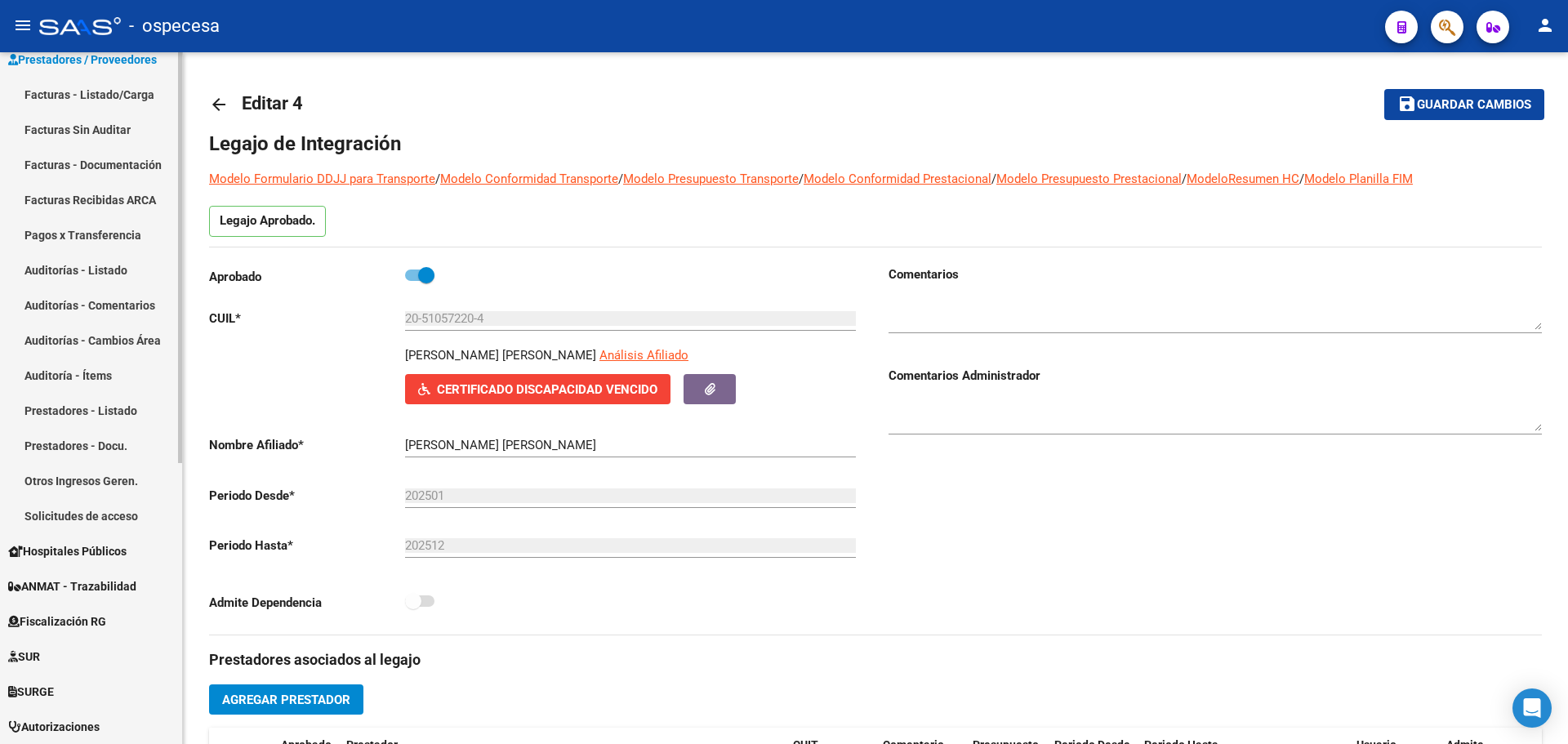
click at [90, 98] on link "Facturas - Listado/Carga" at bounding box center [91, 94] width 182 height 35
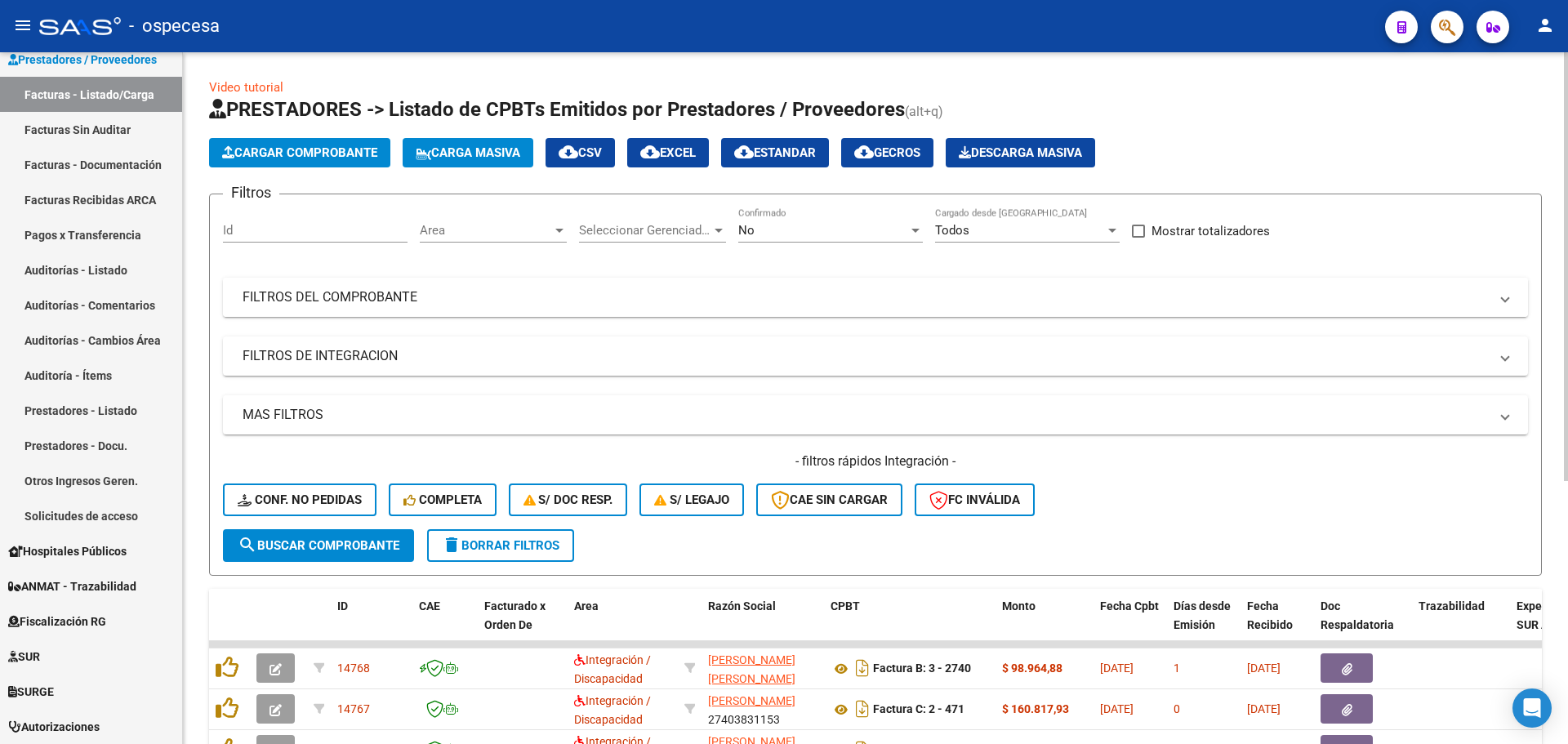
click at [502, 296] on mat-panel-title "FILTROS DEL COMPROBANTE" at bounding box center [866, 296] width 1247 height 18
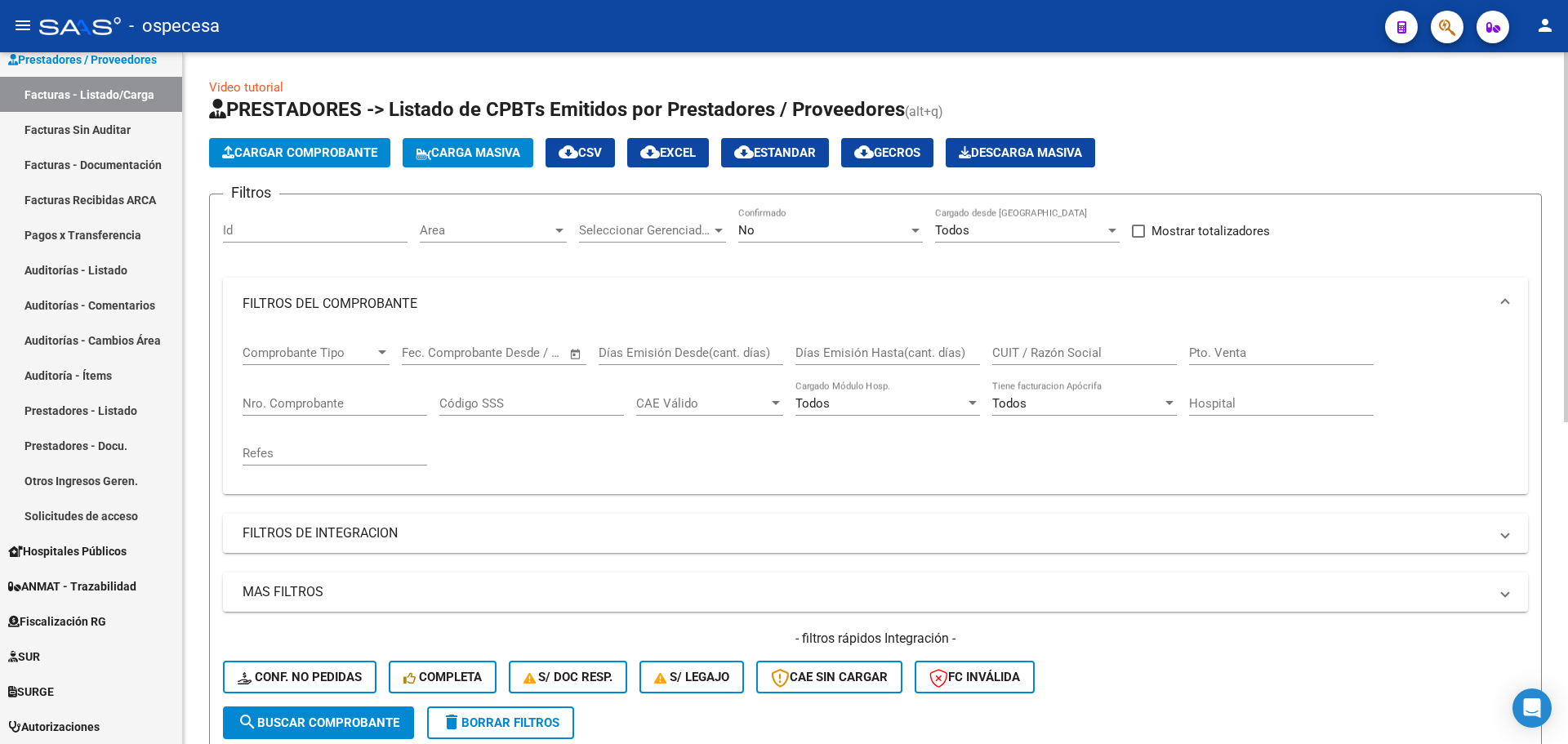
click at [439, 288] on mat-expansion-panel-header "FILTROS DEL COMPROBANTE" at bounding box center [875, 303] width 1305 height 53
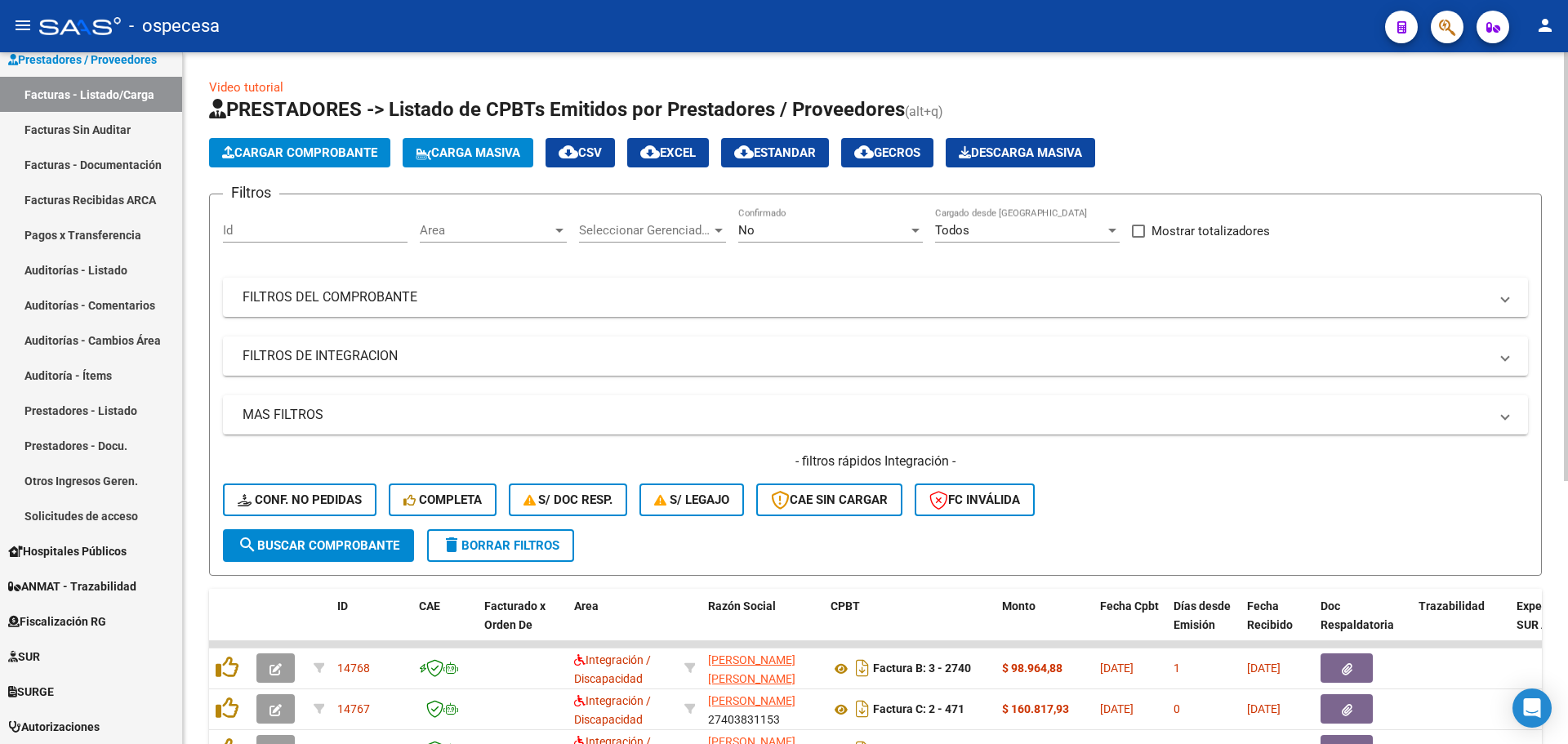
click at [1076, 274] on div "Filtros Id Area Area Seleccionar Gerenciador Seleccionar Gerenciador No Confirm…" at bounding box center [875, 368] width 1305 height 321
click at [934, 278] on div "Filtros Id Area Area Seleccionar Gerenciador Seleccionar Gerenciador No Confirm…" at bounding box center [875, 368] width 1305 height 321
click at [915, 288] on mat-panel-title "FILTROS DEL COMPROBANTE" at bounding box center [866, 296] width 1247 height 18
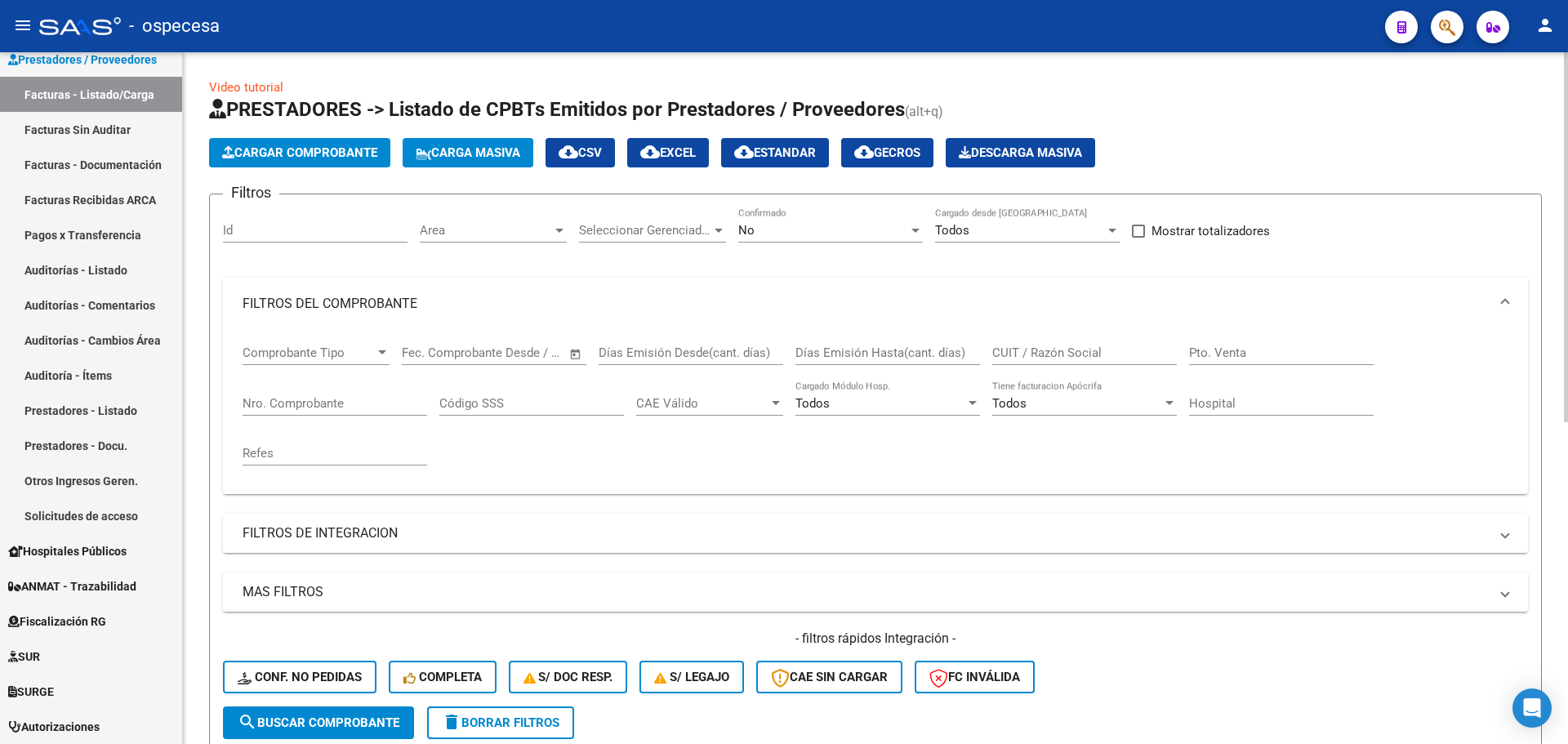
click at [1066, 348] on input "CUIT / Razón Social" at bounding box center [1084, 352] width 185 height 14
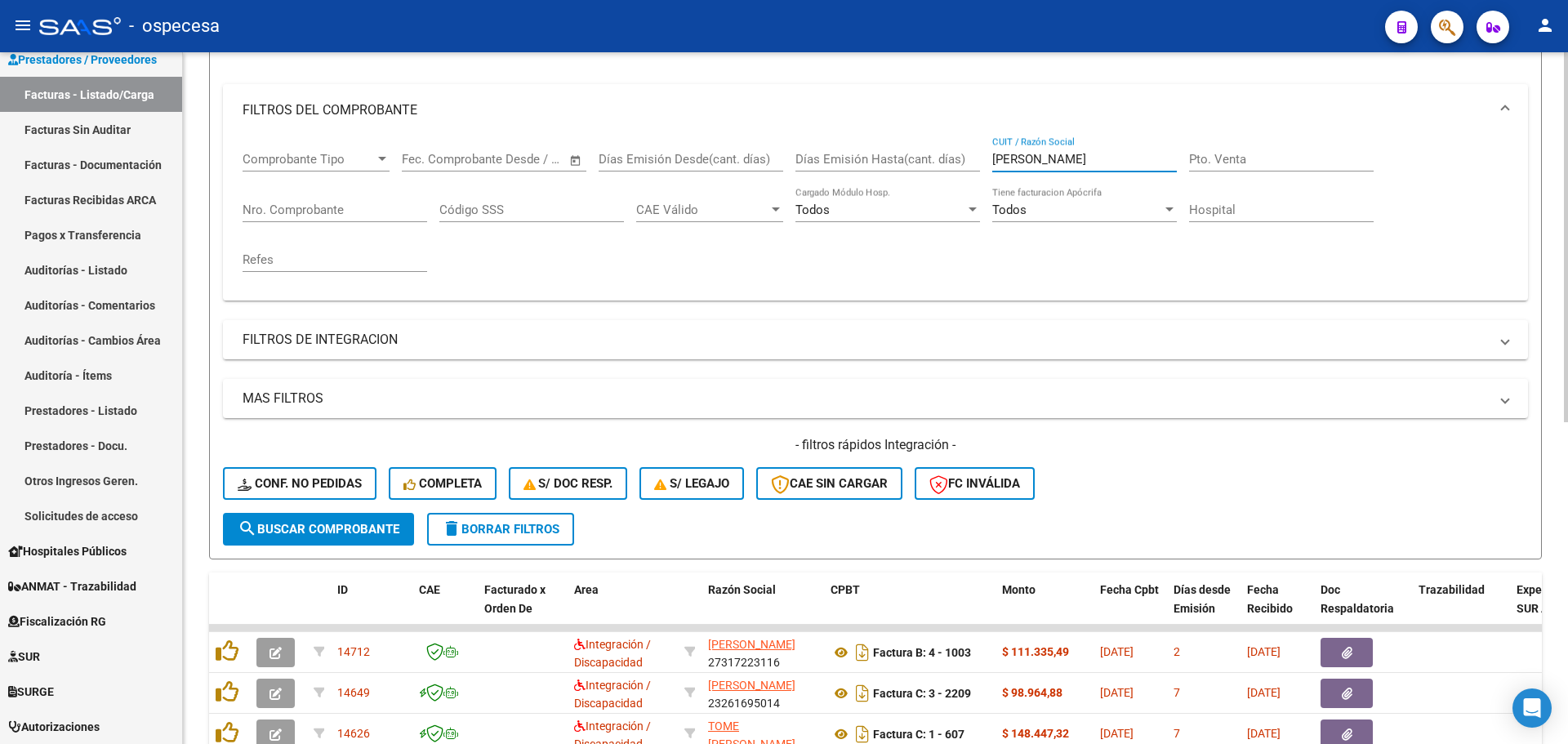
scroll to position [572, 0]
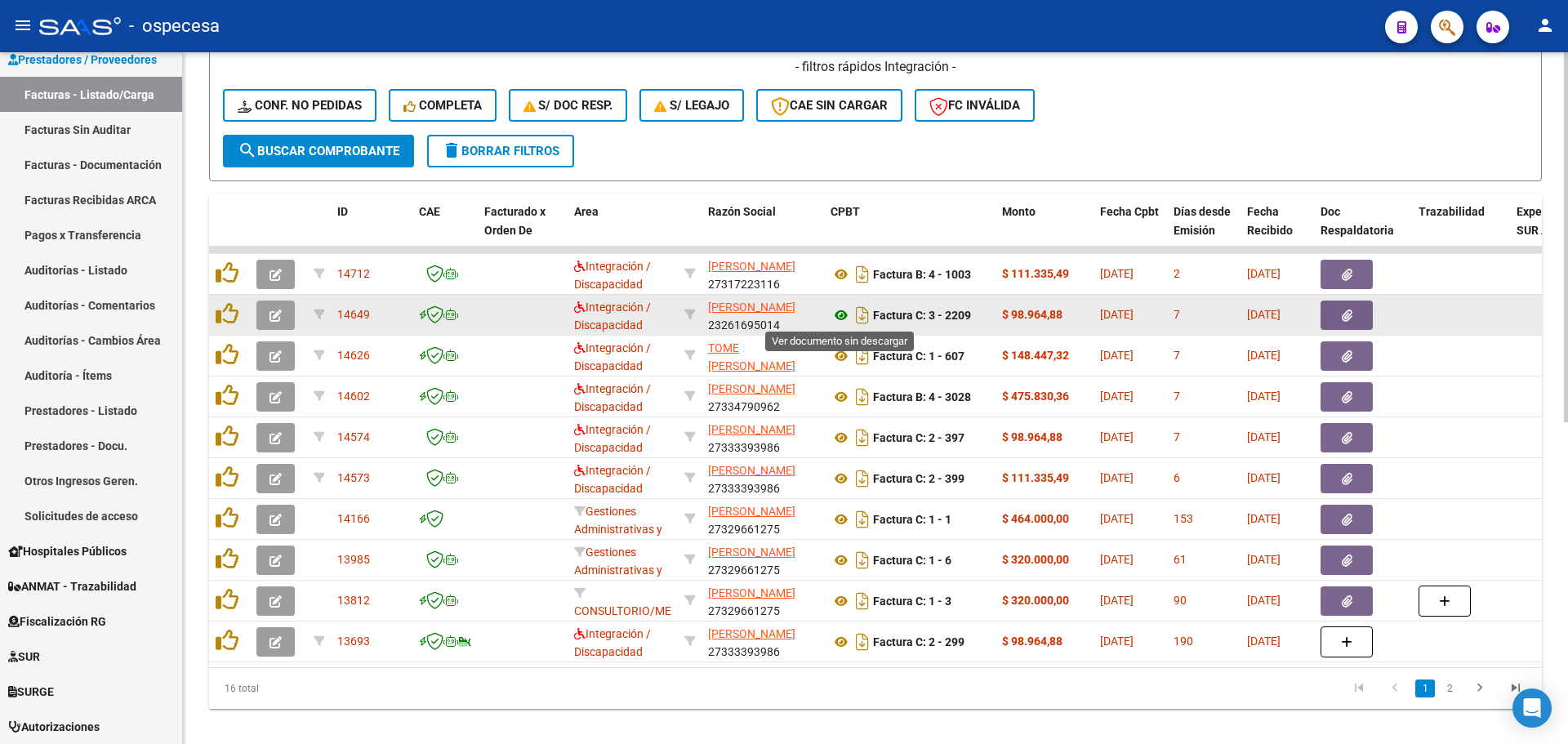
click at [839, 313] on icon at bounding box center [841, 315] width 21 height 19
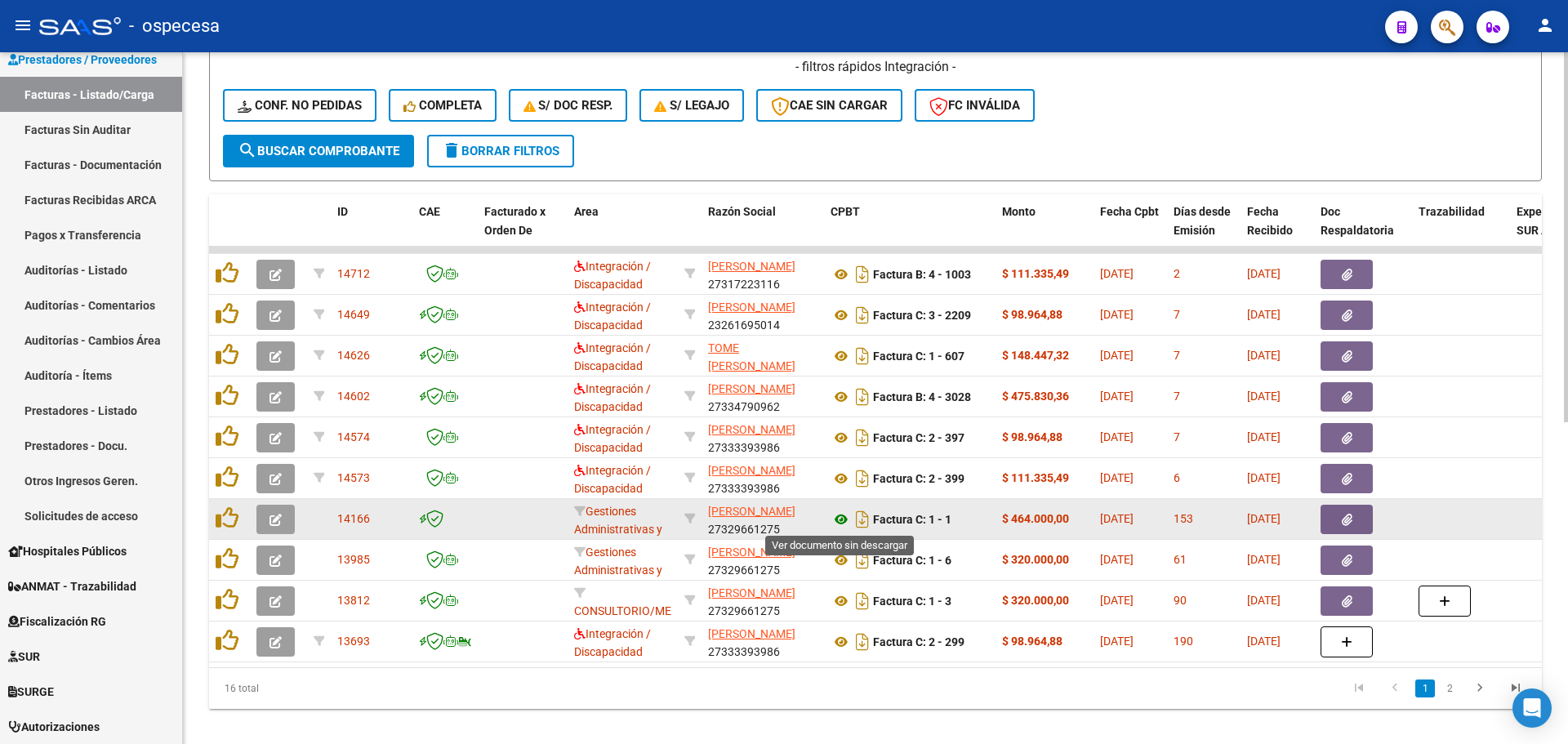
click at [840, 518] on icon at bounding box center [841, 519] width 21 height 19
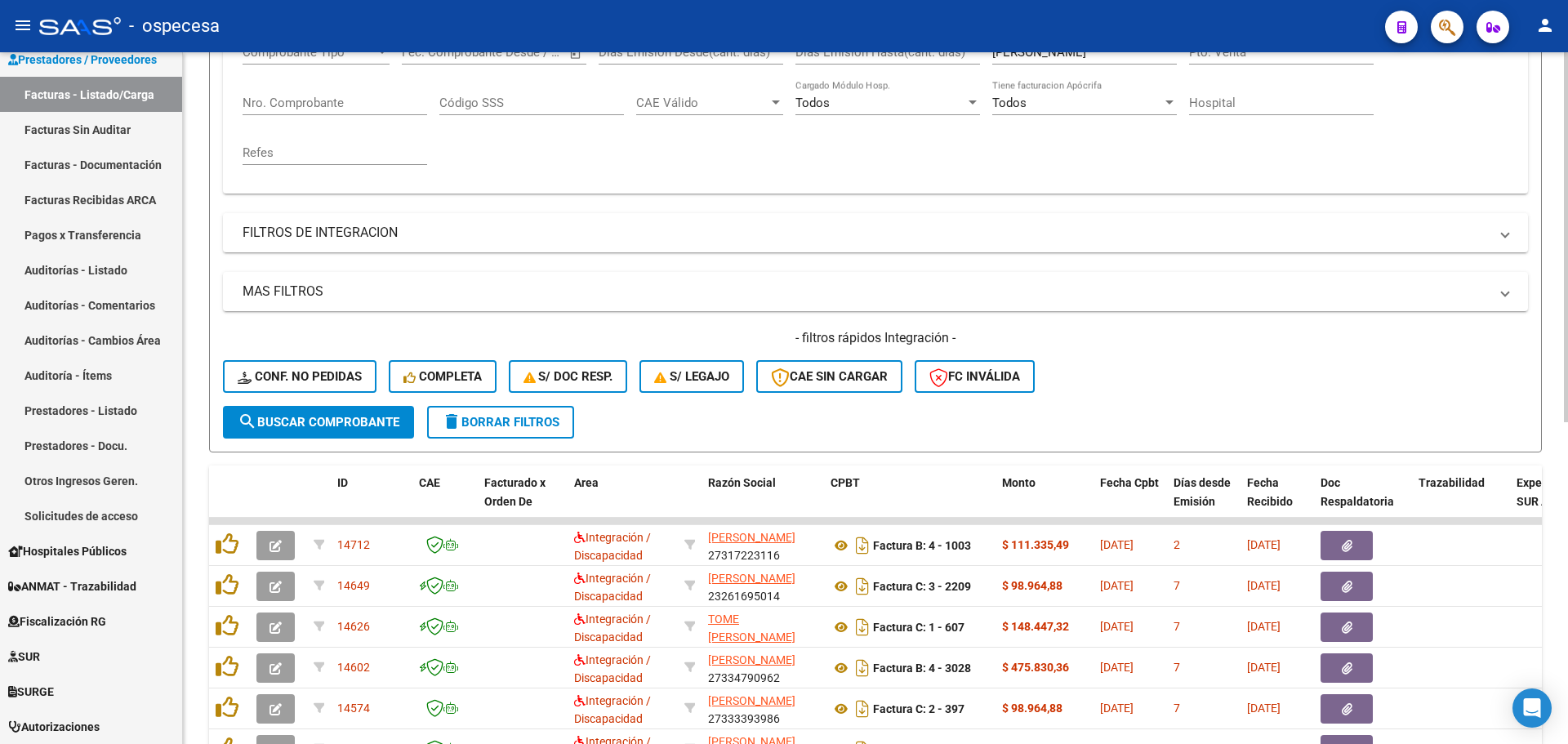
scroll to position [81, 0]
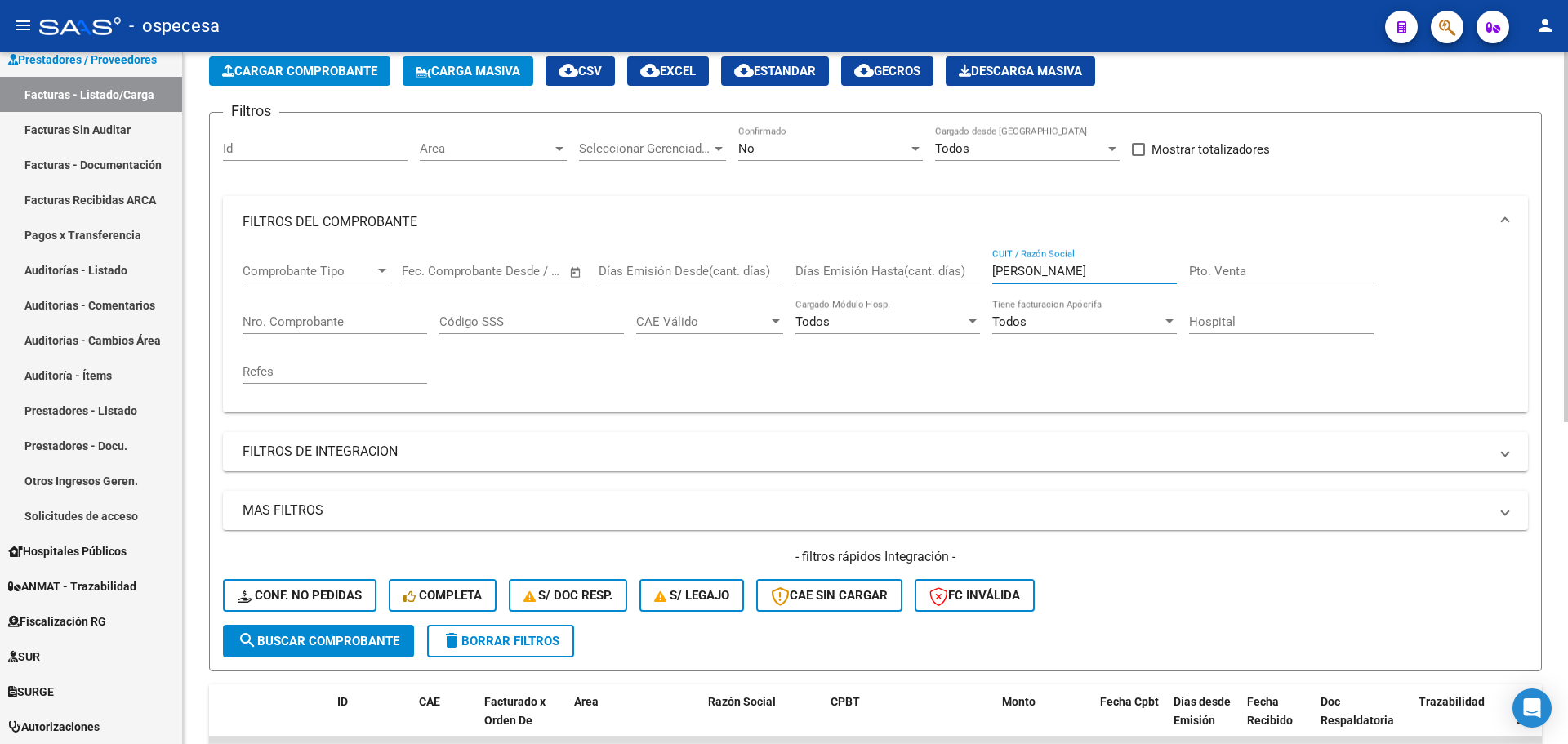
click at [992, 275] on input "[PERSON_NAME]" at bounding box center [1084, 271] width 185 height 14
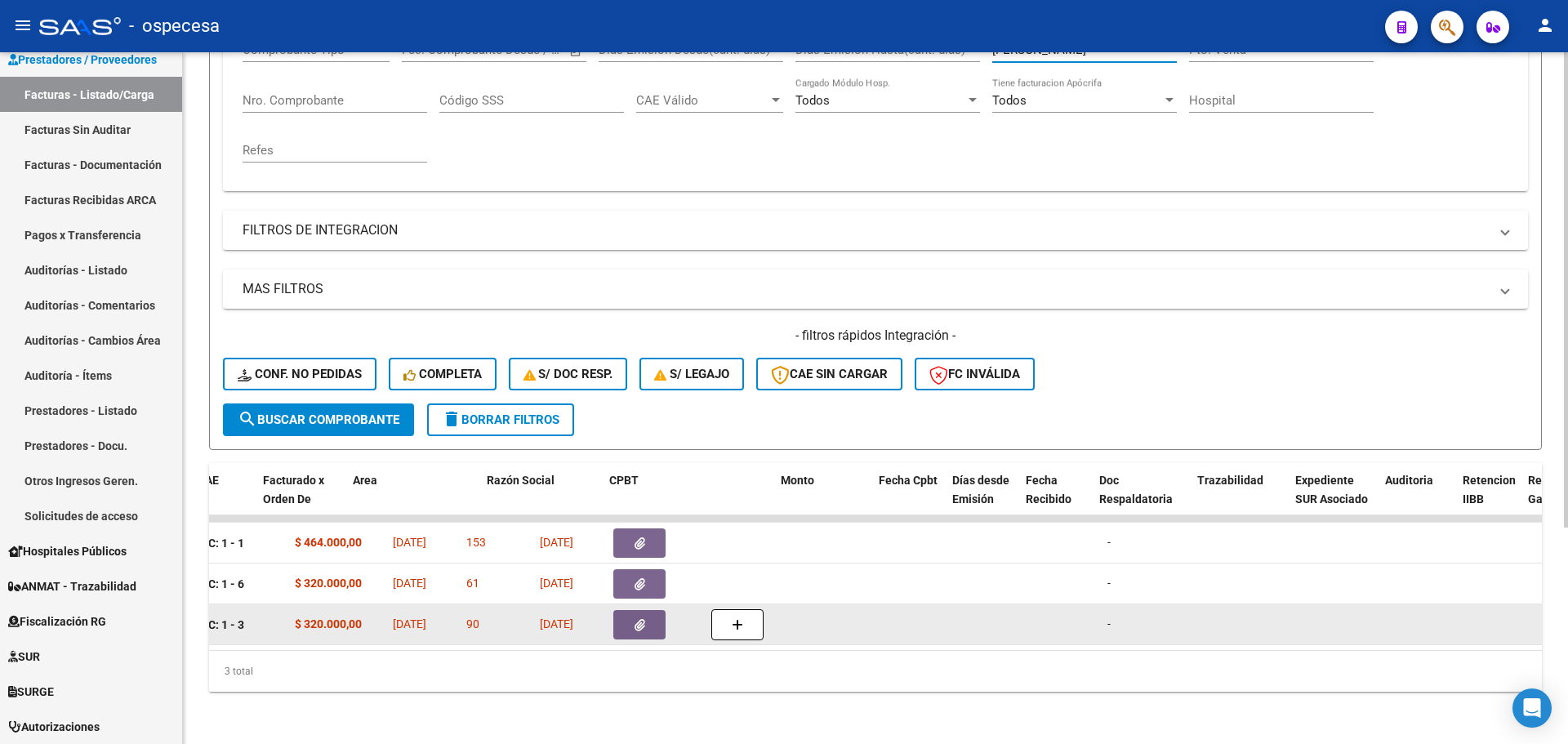
scroll to position [0, 95]
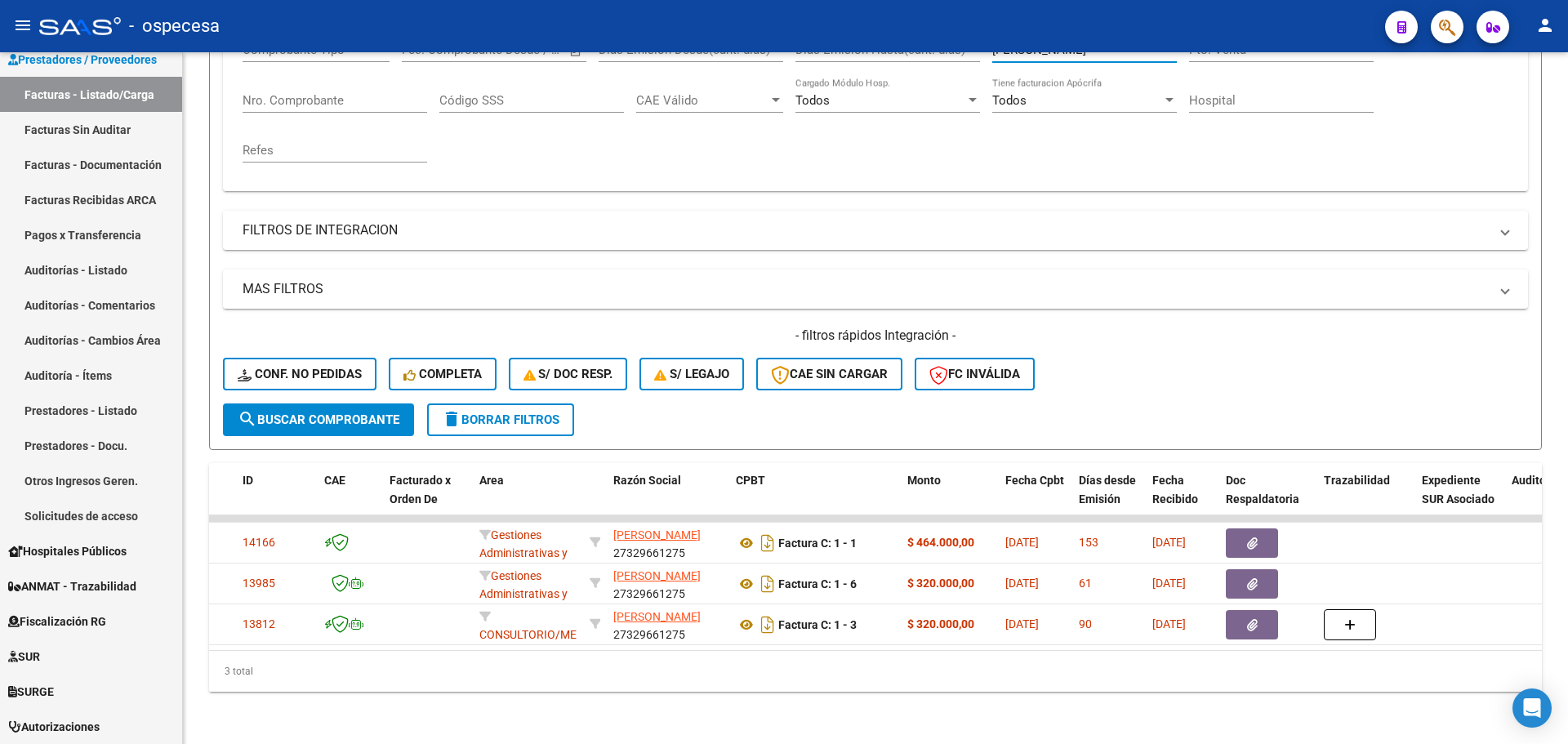
type input "[PERSON_NAME]"
click at [619, 221] on mat-panel-title "FILTROS DE INTEGRACION" at bounding box center [866, 230] width 1247 height 18
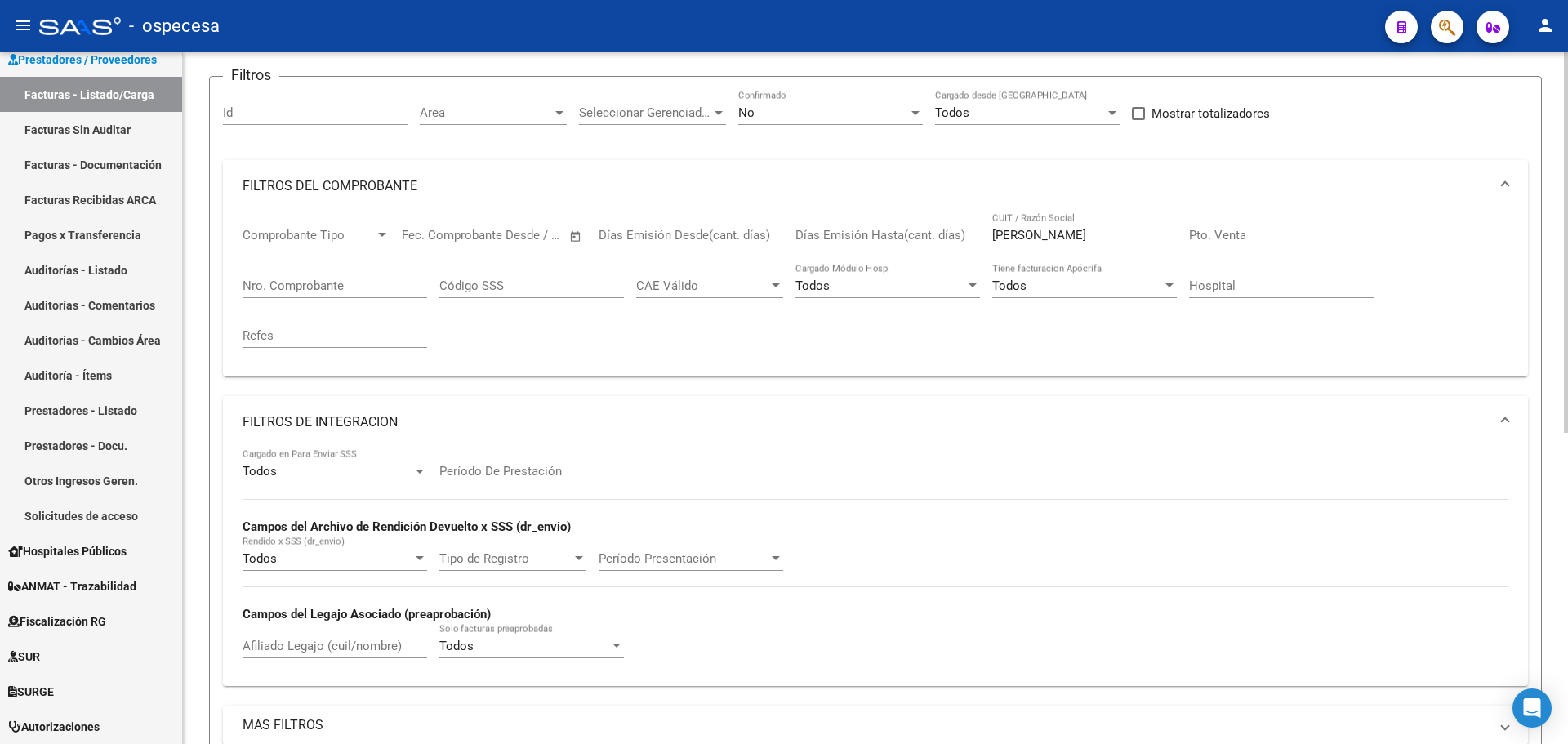
scroll to position [70, 0]
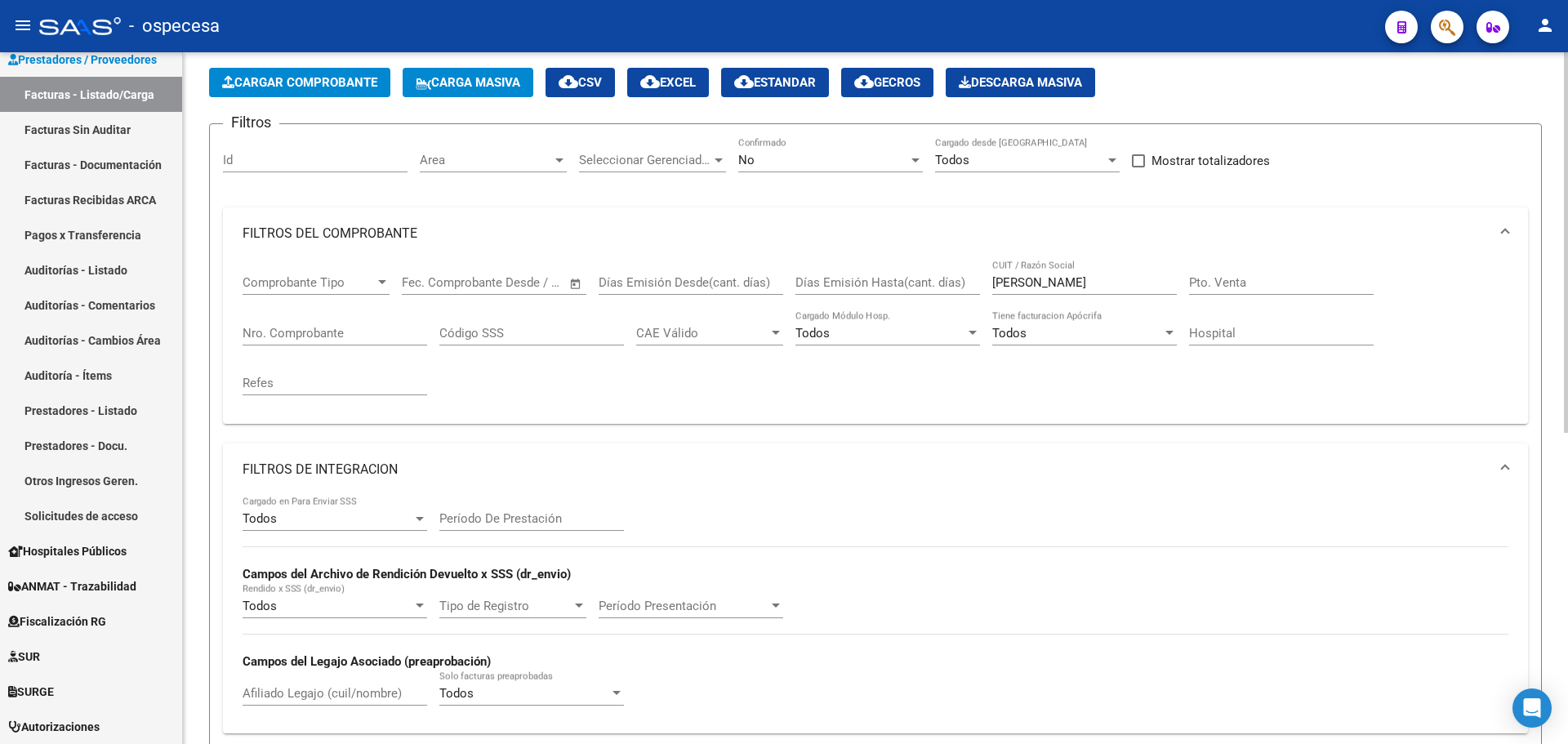
click at [1004, 276] on input "[PERSON_NAME]" at bounding box center [1084, 282] width 185 height 14
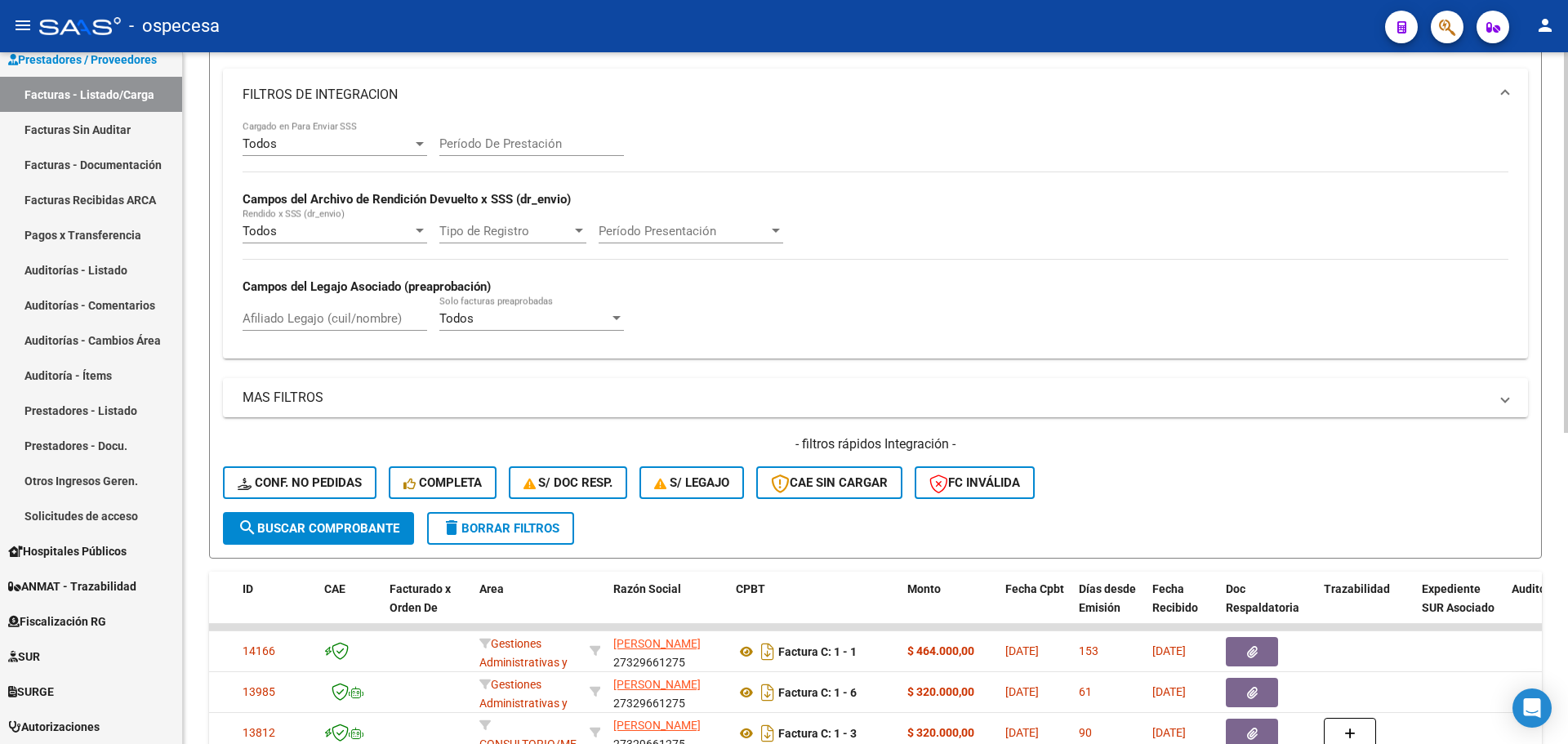
scroll to position [233, 0]
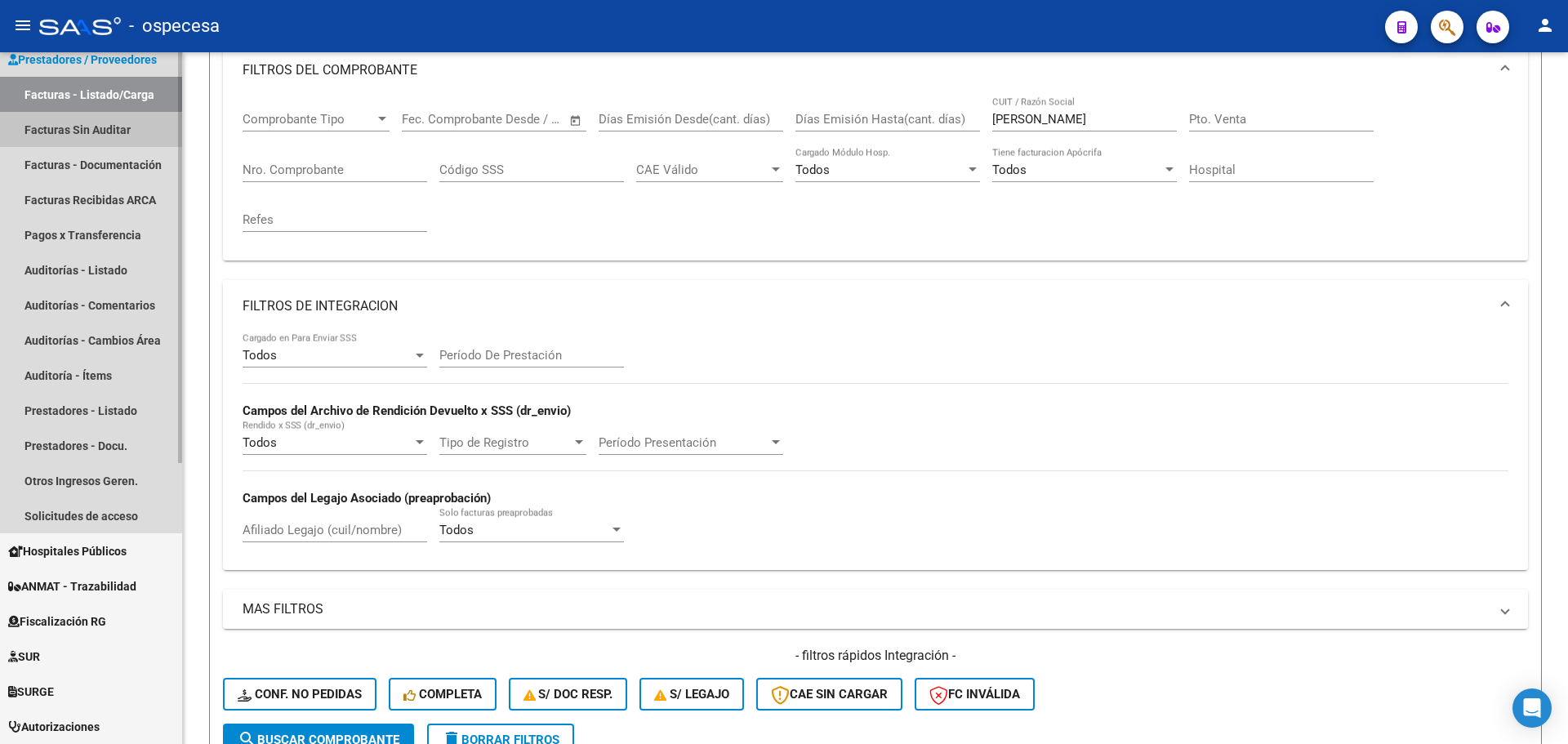
click at [89, 135] on link "Facturas Sin Auditar" at bounding box center [91, 129] width 182 height 35
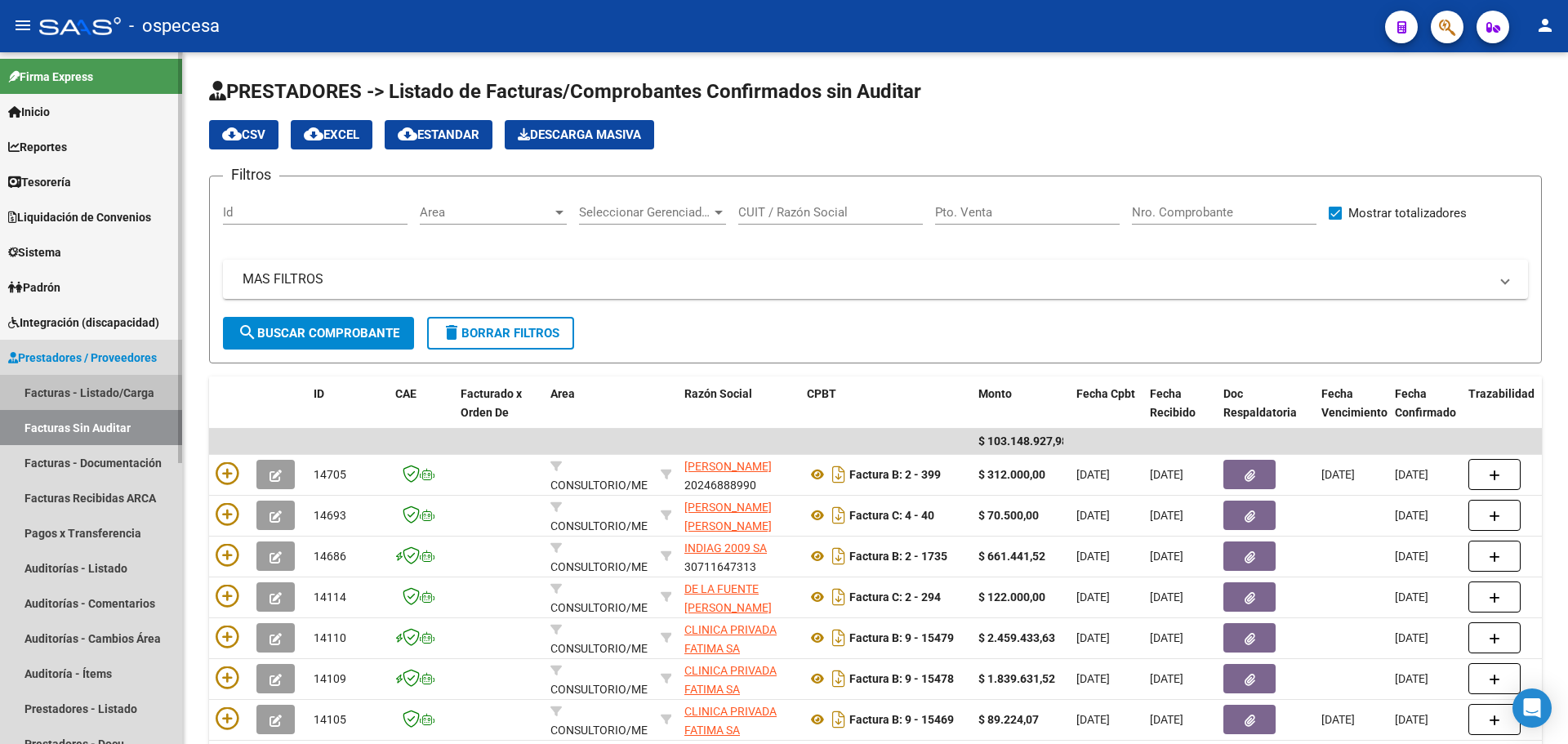
click at [55, 397] on link "Facturas - Listado/Carga" at bounding box center [91, 392] width 182 height 35
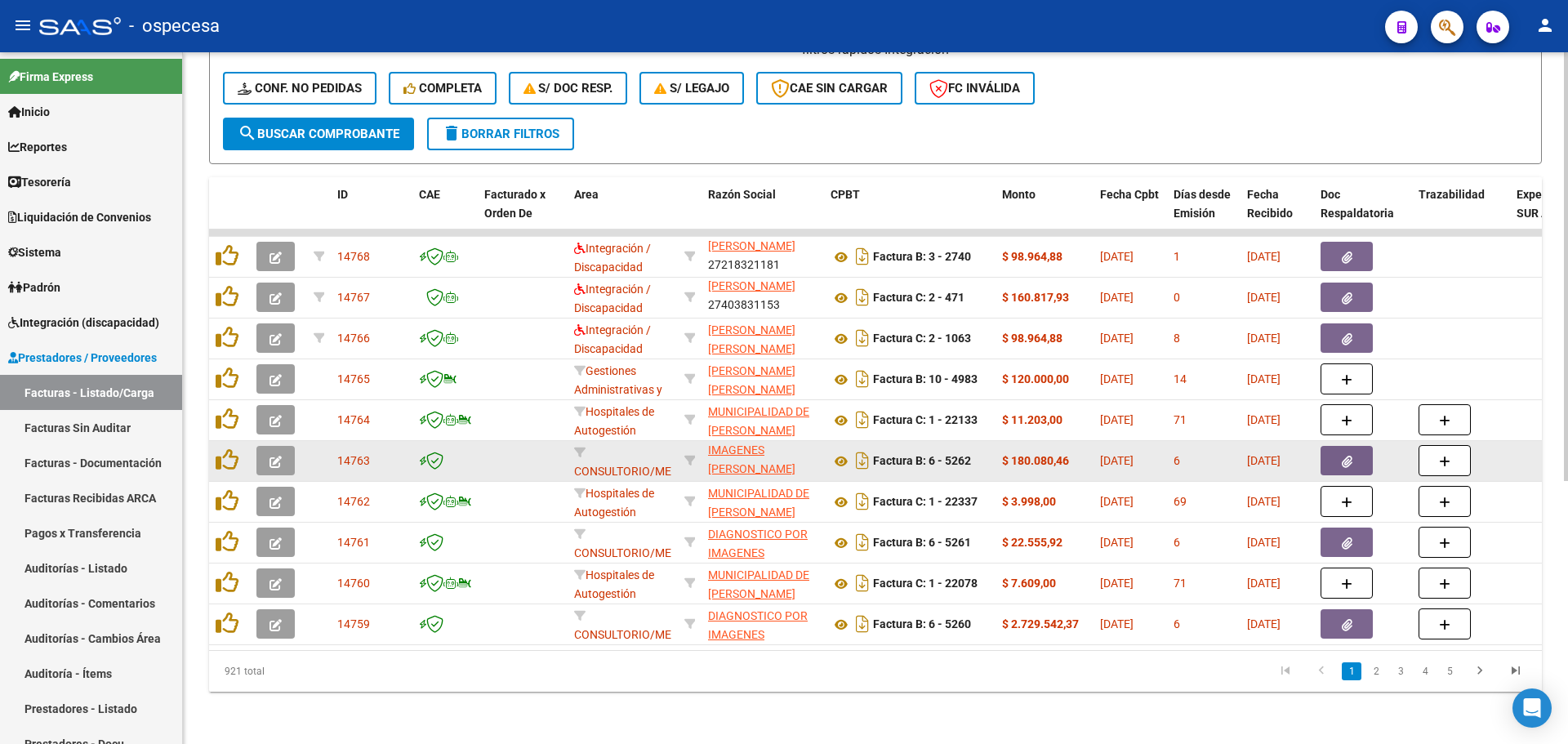
scroll to position [40, 0]
